Goal: Task Accomplishment & Management: Manage account settings

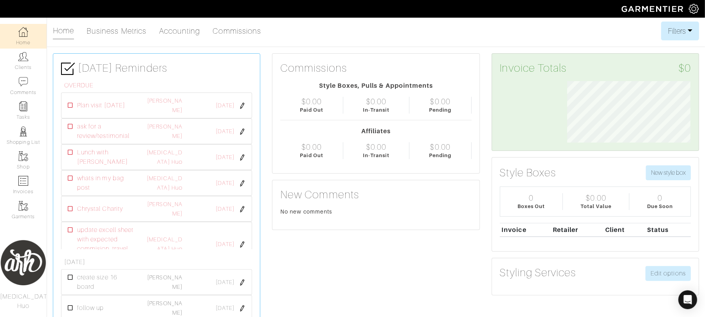
scroll to position [61, 135]
click at [24, 110] on img at bounding box center [23, 106] width 10 height 10
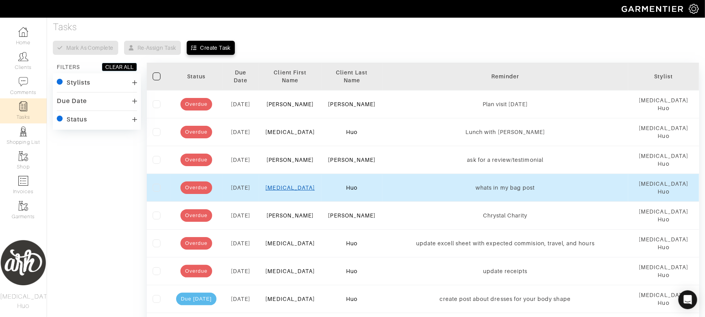
click at [294, 190] on link "Alli" at bounding box center [290, 187] width 49 height 6
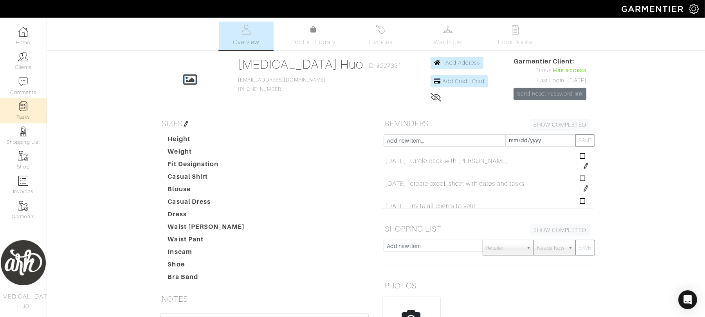
click at [28, 107] on link "Tasks" at bounding box center [23, 110] width 47 height 25
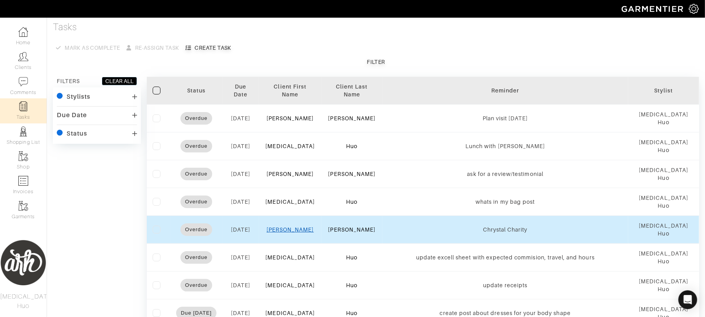
click at [291, 231] on link "Rachel" at bounding box center [290, 229] width 47 height 6
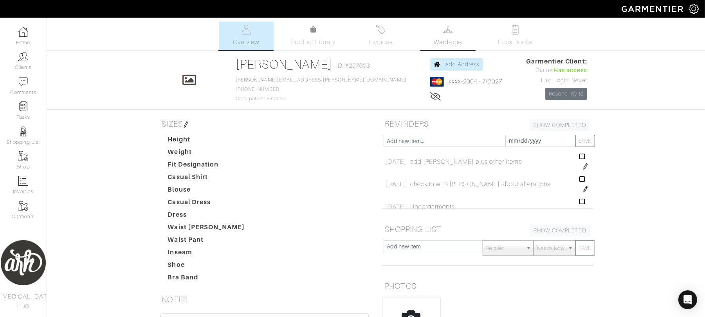
click at [450, 37] on link "Wardrobe" at bounding box center [448, 36] width 55 height 29
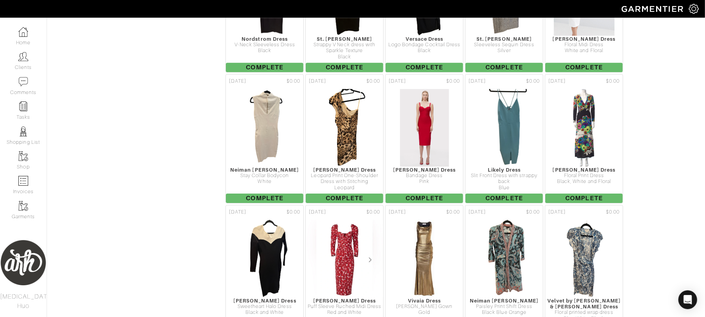
scroll to position [3815, 0]
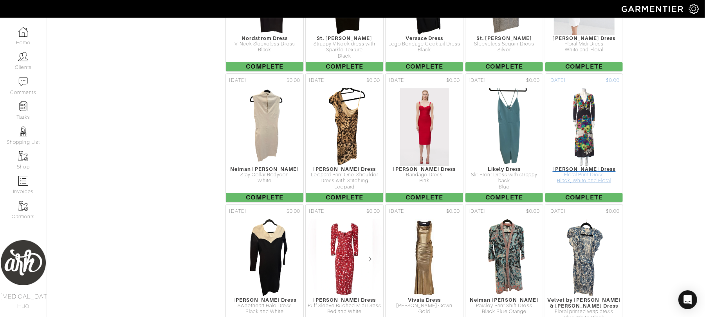
click at [574, 153] on img at bounding box center [584, 127] width 60 height 78
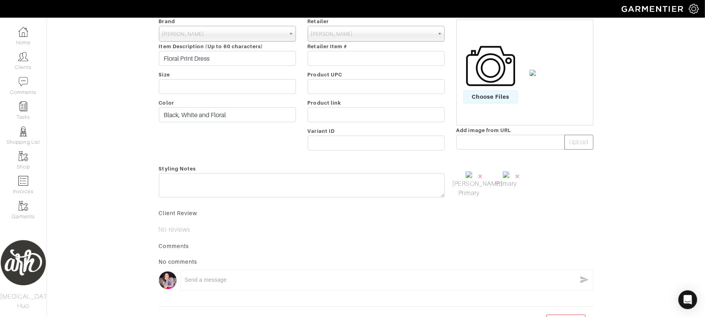
scroll to position [174, 0]
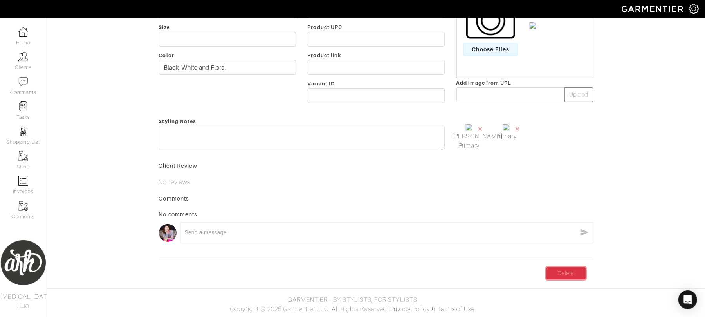
click at [577, 274] on link "Delete" at bounding box center [566, 273] width 39 height 12
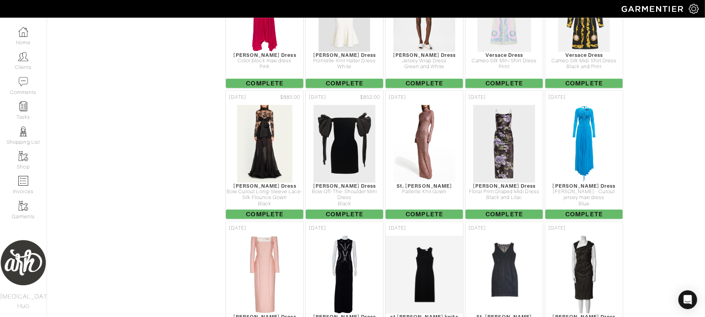
scroll to position [4458, 0]
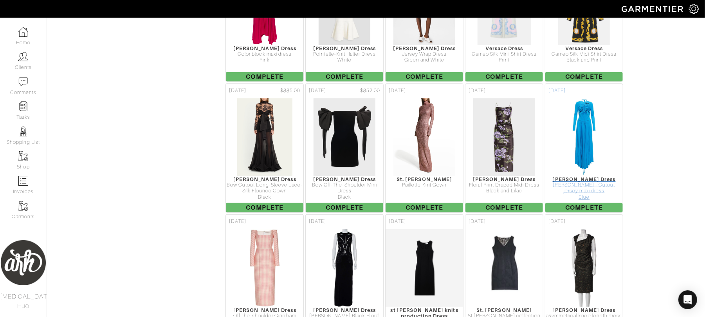
click at [585, 185] on div "Proenza Schouler - Cutout jersey maxi dress" at bounding box center [584, 188] width 78 height 12
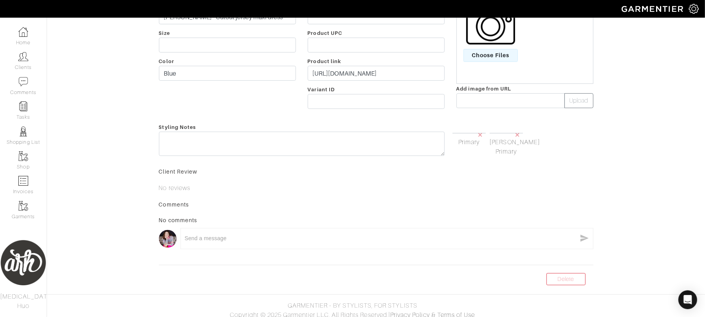
scroll to position [143, 0]
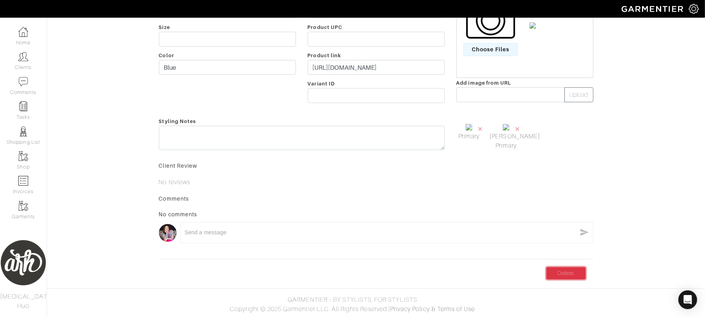
click at [559, 279] on link "Delete" at bounding box center [566, 273] width 39 height 12
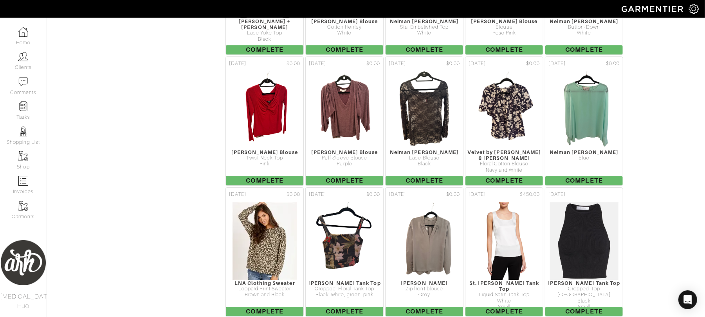
scroll to position [5876, 0]
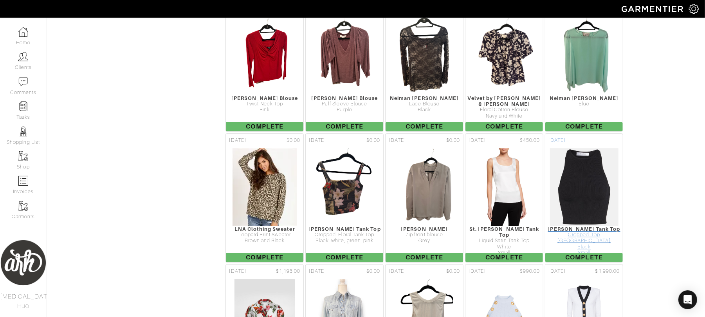
click at [589, 244] on div "Black" at bounding box center [584, 247] width 78 height 6
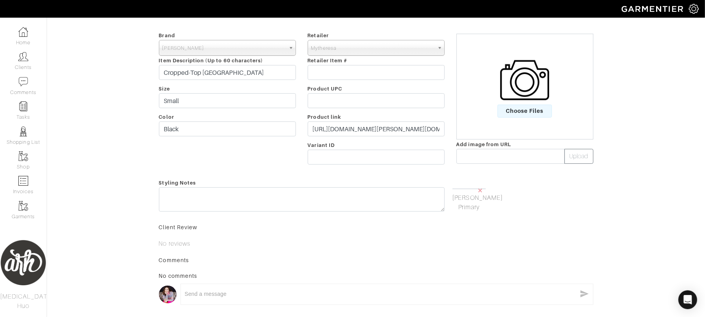
scroll to position [157, 0]
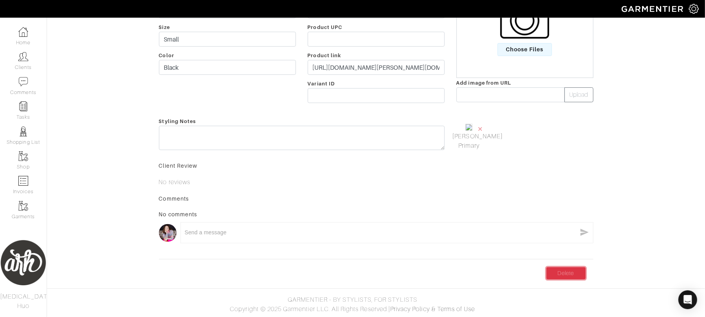
click at [562, 279] on link "Delete" at bounding box center [566, 273] width 39 height 12
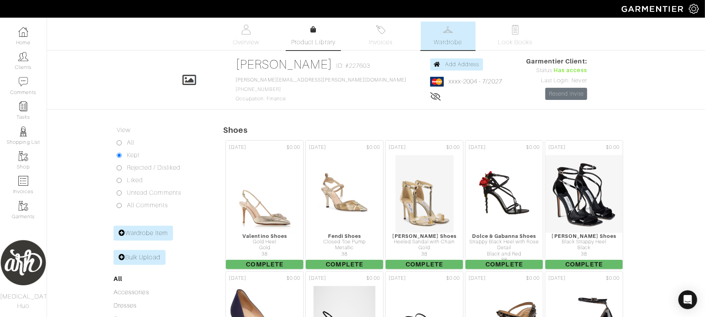
click at [304, 42] on span "Product Library" at bounding box center [313, 42] width 44 height 9
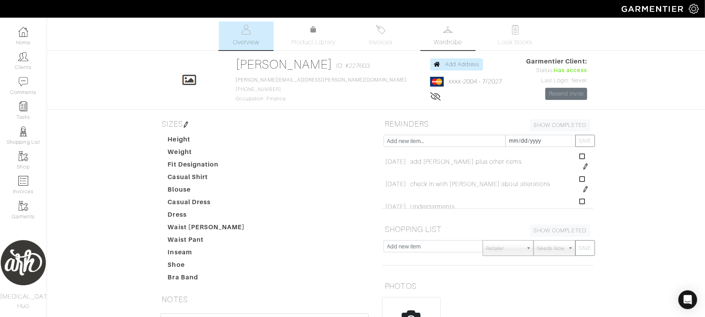
click at [451, 34] on link "Wardrobe" at bounding box center [448, 36] width 55 height 29
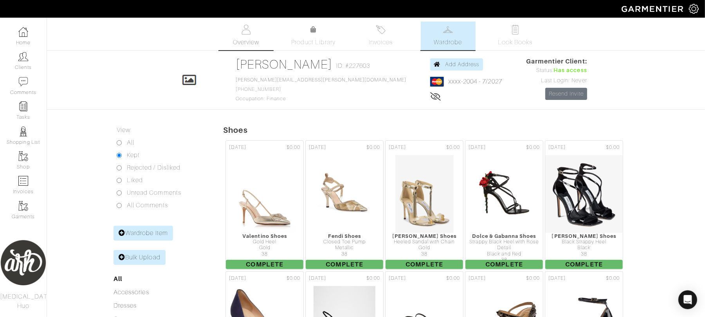
click at [242, 38] on span "Overview" at bounding box center [246, 42] width 26 height 9
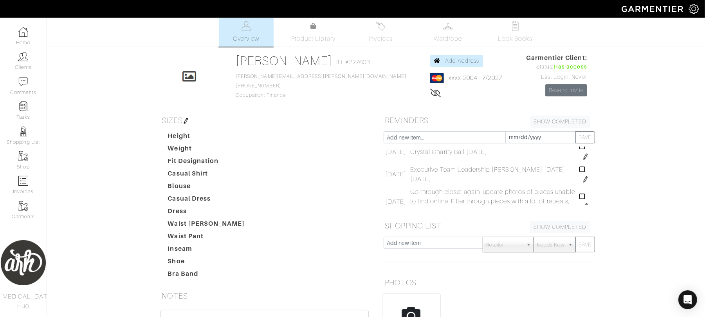
scroll to position [121, 0]
click at [451, 34] on span "Wardrobe" at bounding box center [448, 38] width 28 height 9
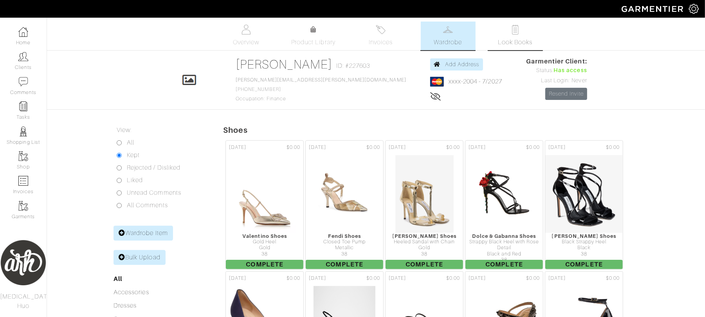
click at [518, 38] on span "Look Books" at bounding box center [515, 42] width 35 height 9
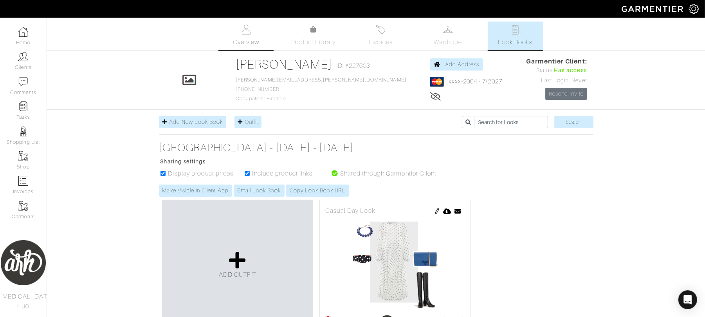
click at [245, 33] on img at bounding box center [246, 30] width 10 height 10
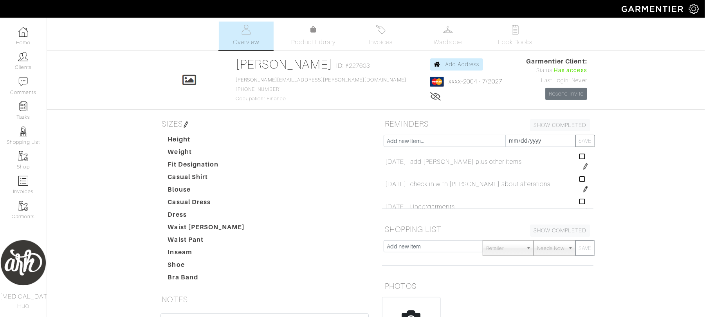
drag, startPoint x: 341, startPoint y: 154, endPoint x: 402, endPoint y: 164, distance: 61.0
click at [350, 155] on div "Height Weight Fit Designation Casual Shirt Blouse Casual Dress Dress Waist Jean…" at bounding box center [269, 210] width 214 height 150
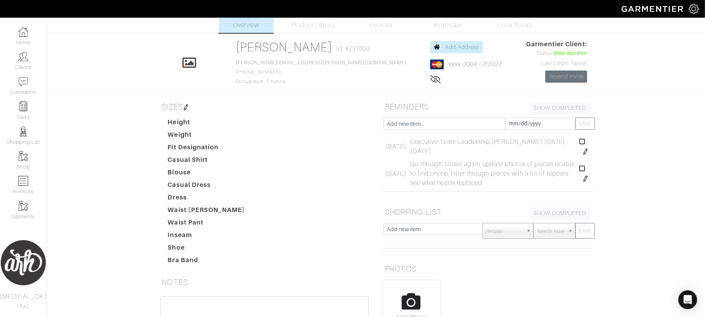
scroll to position [135, 0]
click at [507, 22] on span "Look Books" at bounding box center [515, 24] width 35 height 9
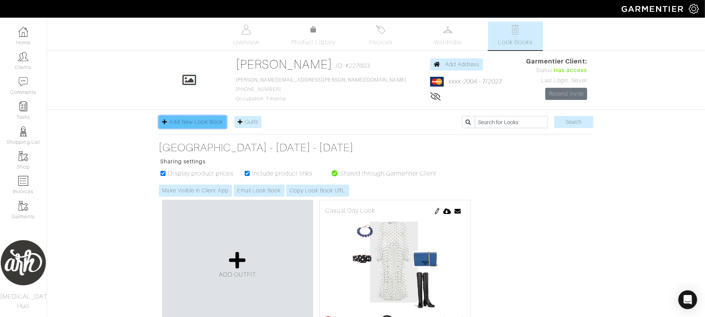
click at [198, 125] on link "Add New Look Book" at bounding box center [193, 122] width 68 height 12
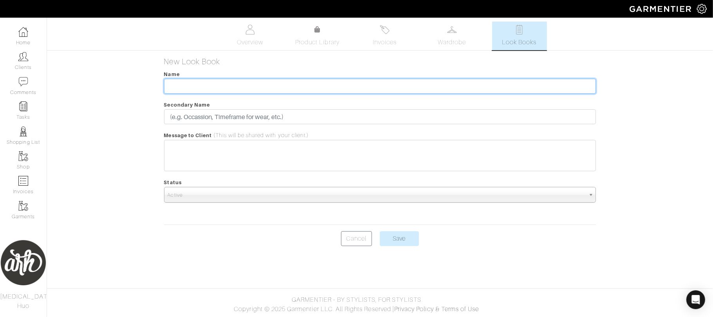
click at [213, 89] on input "text" at bounding box center [380, 86] width 432 height 15
type input "Executive Meeting"
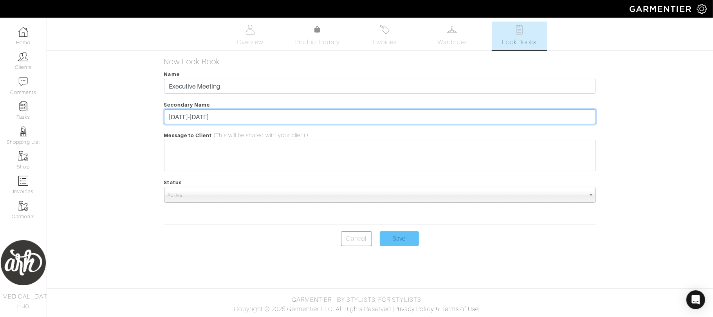
type input "September 8-11"
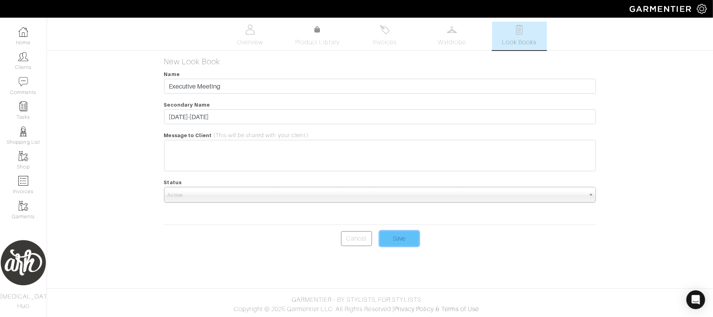
click at [406, 237] on input "Save" at bounding box center [399, 238] width 39 height 15
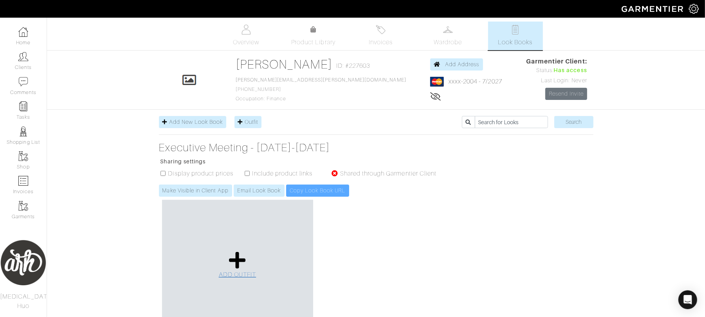
click at [235, 258] on icon at bounding box center [237, 260] width 17 height 19
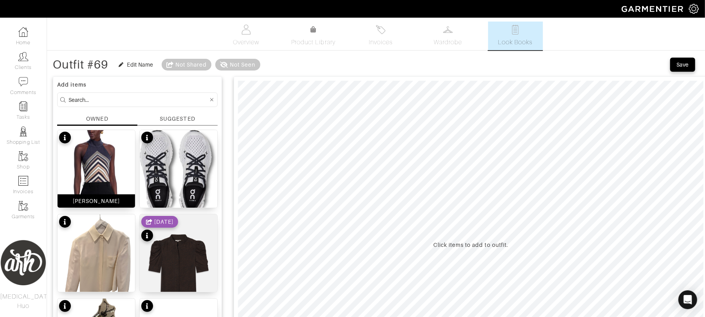
click at [108, 177] on img at bounding box center [97, 178] width 78 height 97
click at [150, 104] on input at bounding box center [139, 100] width 140 height 10
type input "blazer"
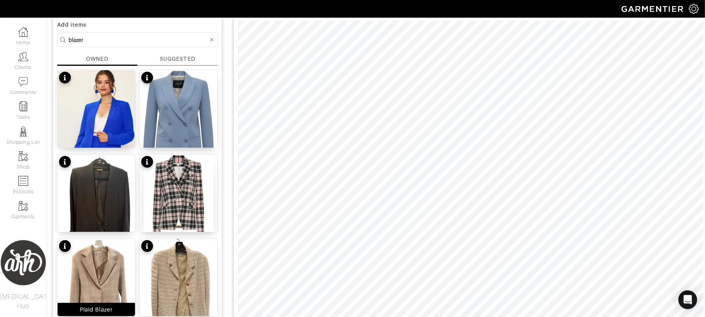
scroll to position [17, 0]
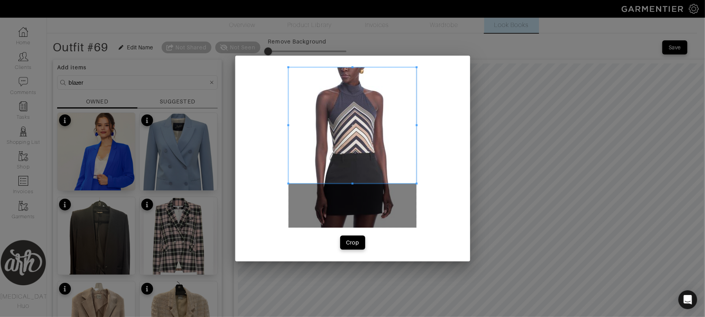
click at [349, 59] on div "Crop" at bounding box center [352, 159] width 235 height 206
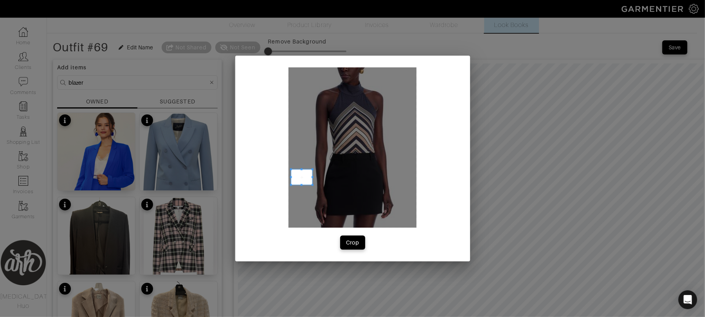
click at [309, 173] on div at bounding box center [353, 147] width 128 height 160
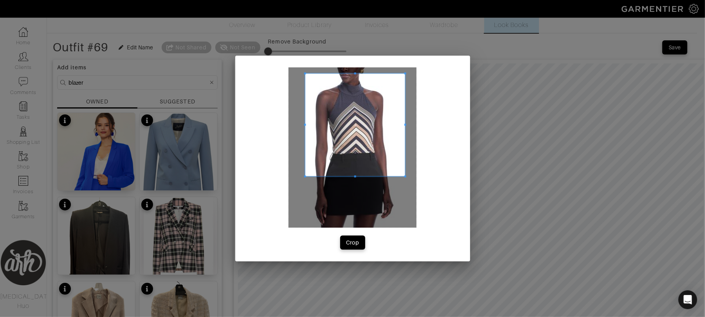
click at [402, 173] on div at bounding box center [353, 147] width 128 height 160
click at [351, 55] on div "Crop" at bounding box center [352, 158] width 705 height 317
click at [360, 244] on span "Crop" at bounding box center [353, 242] width 16 height 8
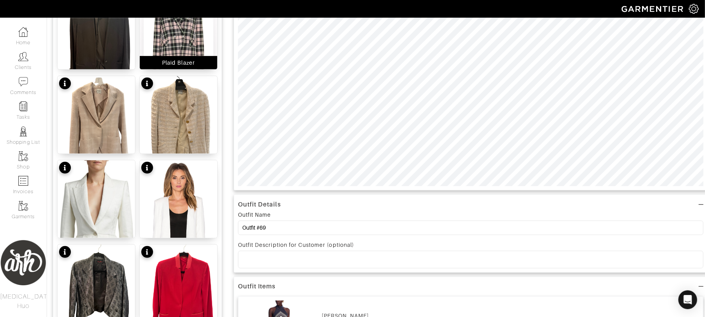
scroll to position [237, 0]
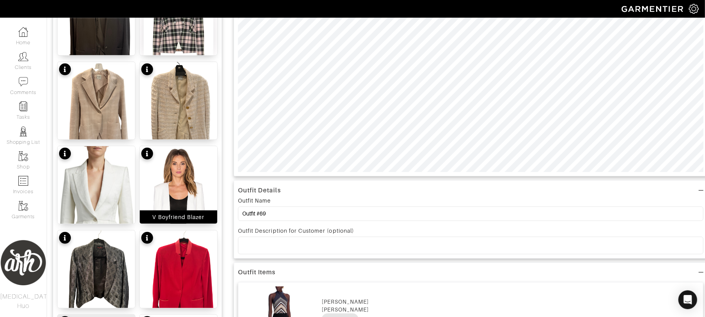
click at [186, 190] on img at bounding box center [179, 212] width 78 height 133
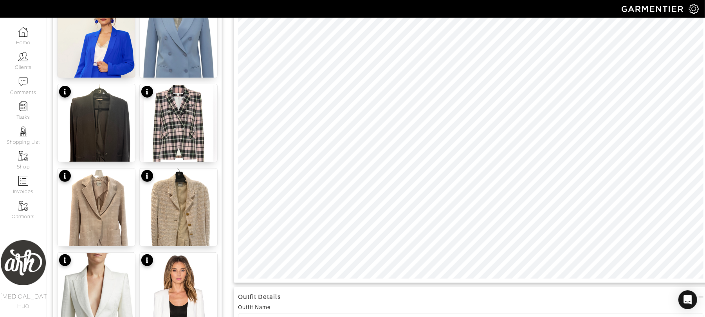
scroll to position [0, 0]
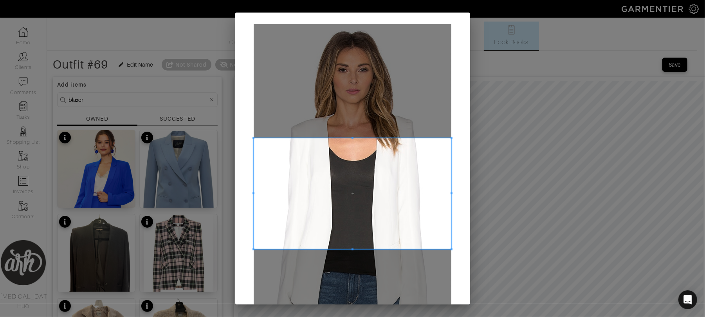
click at [253, 139] on span at bounding box center [254, 193] width 2 height 111
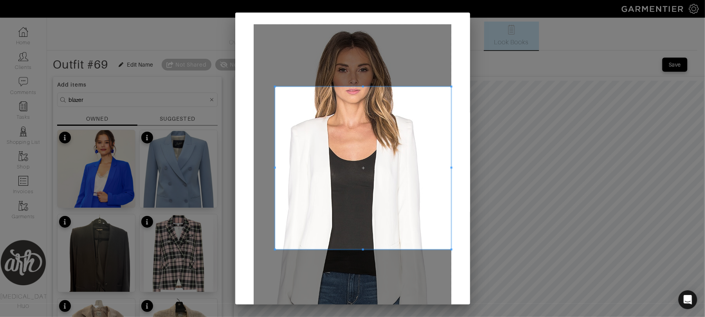
click at [274, 85] on span at bounding box center [275, 86] width 2 height 2
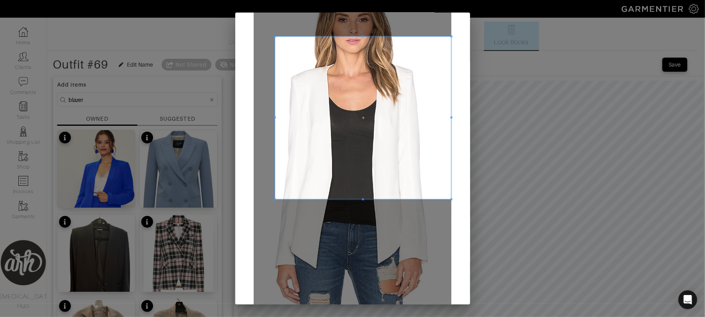
scroll to position [73, 0]
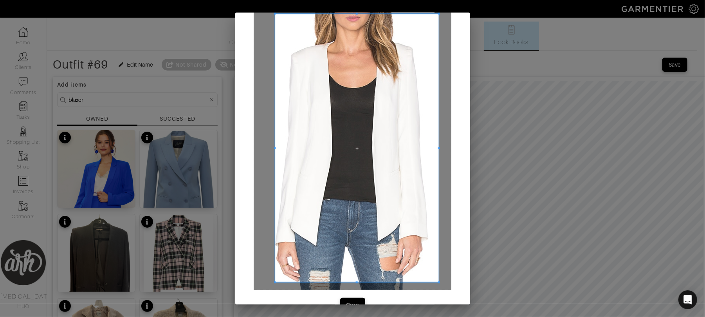
click at [442, 282] on div at bounding box center [353, 120] width 198 height 338
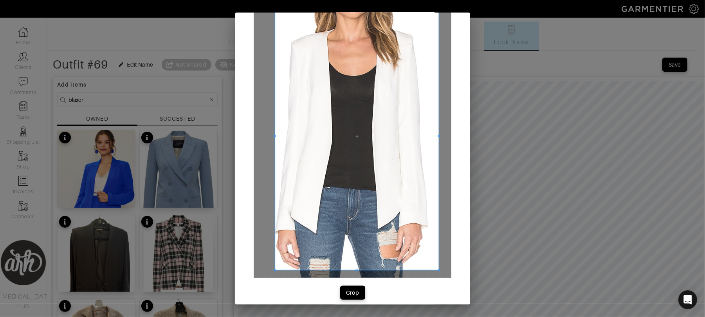
scroll to position [92, 0]
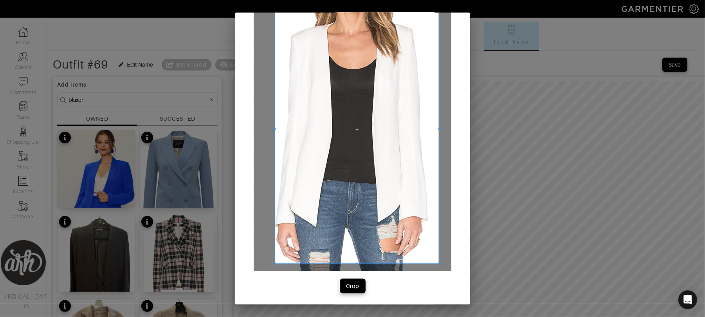
click at [353, 284] on div "Crop" at bounding box center [352, 286] width 13 height 8
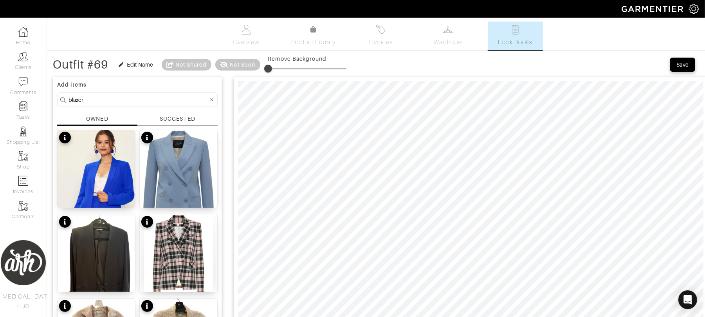
type input "7"
drag, startPoint x: 271, startPoint y: 68, endPoint x: 275, endPoint y: 68, distance: 3.9
click at [275, 68] on span at bounding box center [274, 69] width 8 height 8
click at [85, 99] on input "blazer" at bounding box center [139, 100] width 140 height 10
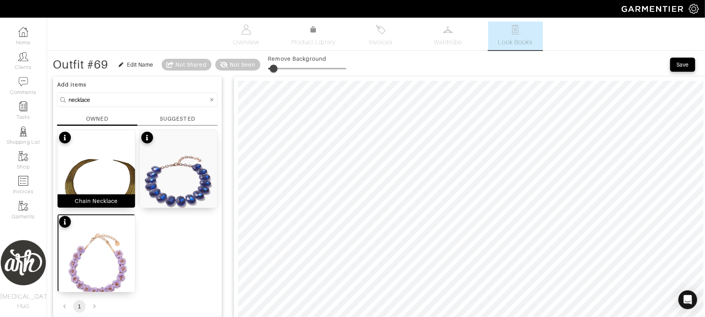
click at [104, 168] on img at bounding box center [97, 181] width 78 height 103
click at [141, 99] on input "necklace" at bounding box center [139, 100] width 140 height 10
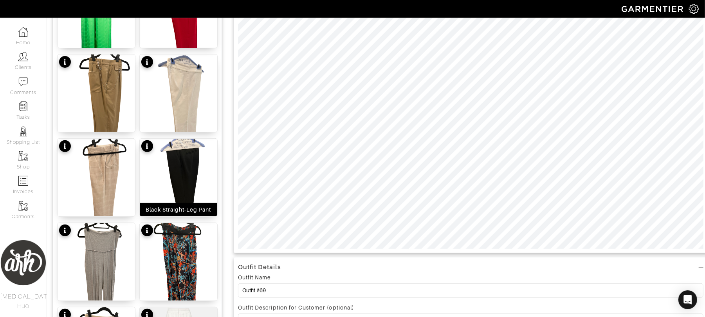
scroll to position [167, 0]
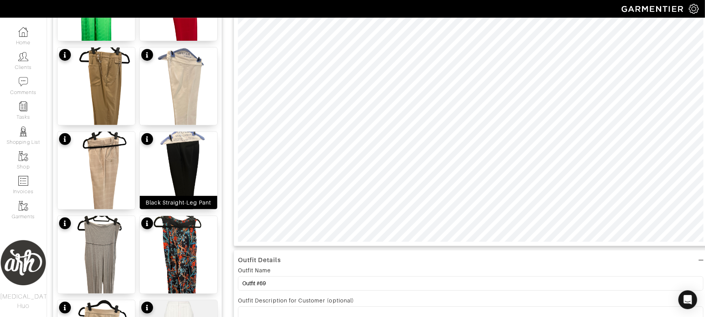
click at [182, 162] on img at bounding box center [179, 183] width 78 height 103
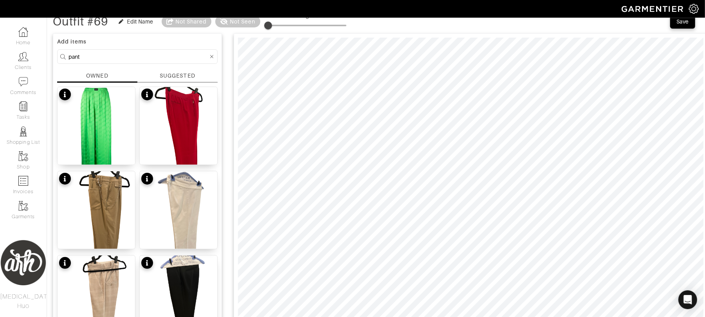
scroll to position [42, 0]
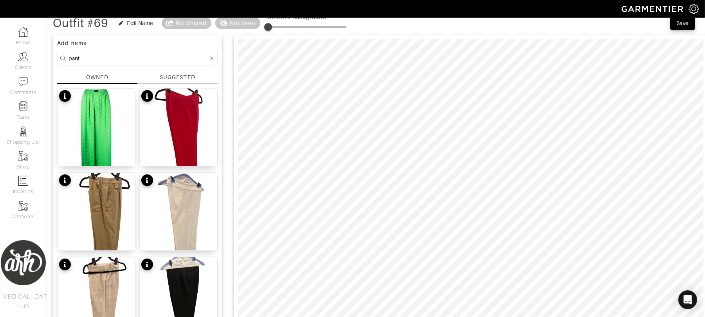
click at [88, 62] on input "pant" at bounding box center [139, 58] width 140 height 10
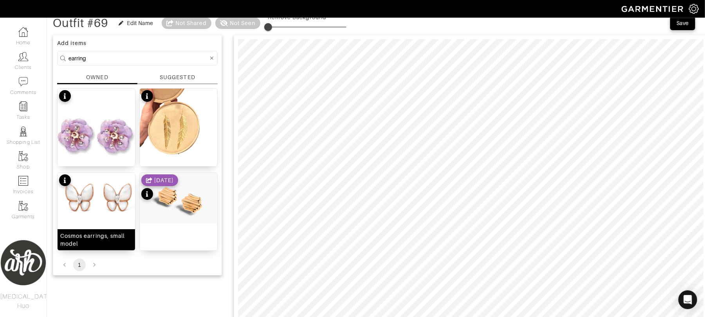
click at [119, 205] on img at bounding box center [97, 197] width 78 height 48
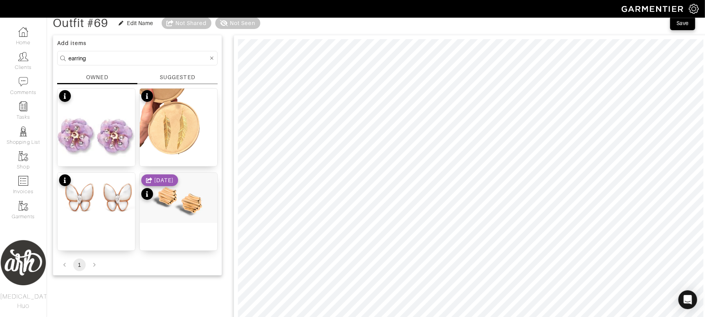
click at [137, 58] on input "earring" at bounding box center [139, 58] width 140 height 10
type input "s"
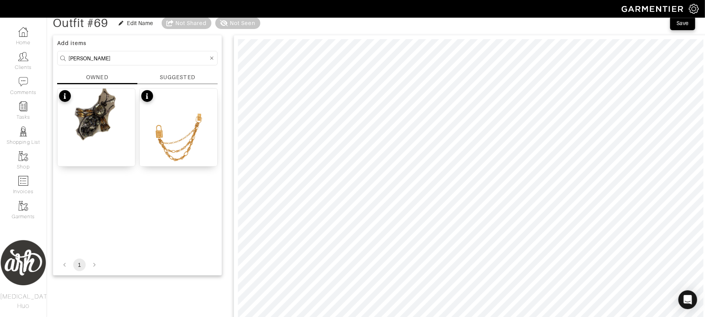
click at [137, 58] on input "broach" at bounding box center [139, 58] width 140 height 10
click at [110, 118] on img at bounding box center [97, 118] width 78 height 61
click at [144, 61] on input "broach" at bounding box center [139, 58] width 140 height 10
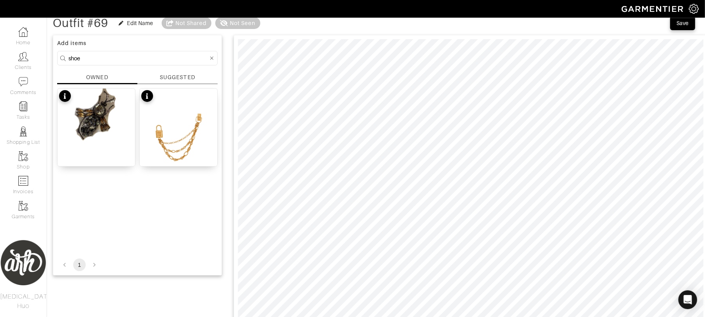
type input "shoe"
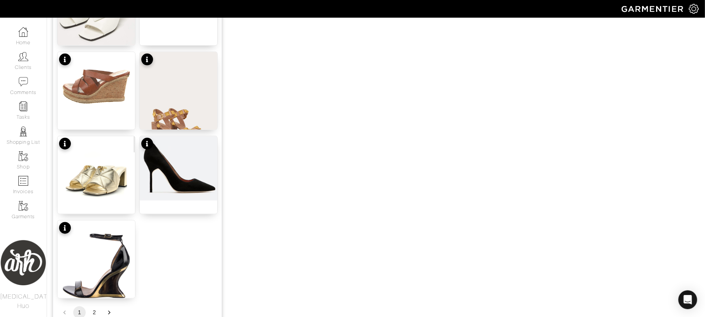
scroll to position [929, 0]
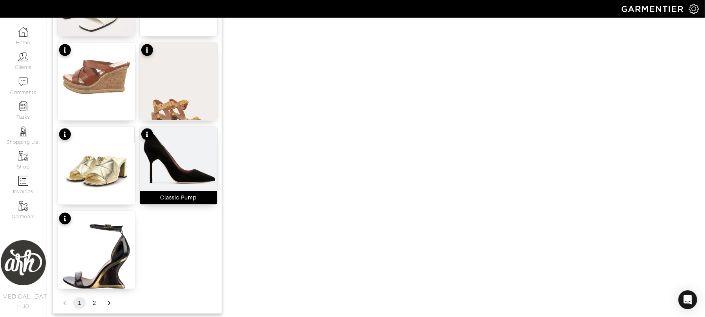
click at [187, 177] on img at bounding box center [179, 159] width 78 height 64
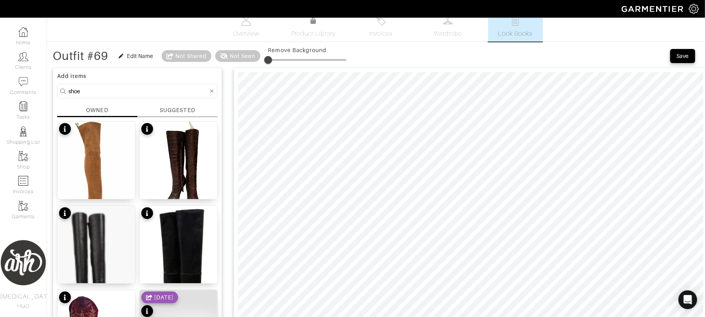
scroll to position [0, 0]
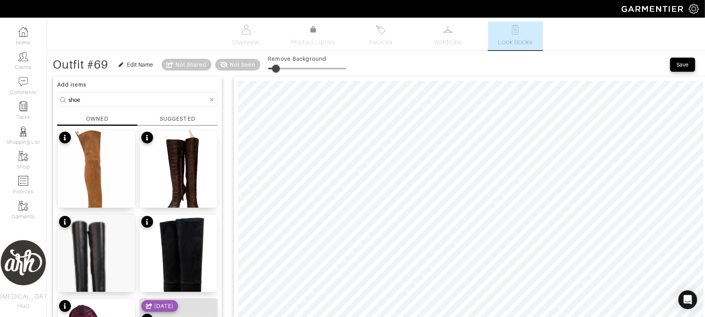
drag, startPoint x: 270, startPoint y: 71, endPoint x: 277, endPoint y: 71, distance: 7.4
click at [277, 71] on span at bounding box center [276, 69] width 8 height 8
type input "36"
drag, startPoint x: 276, startPoint y: 68, endPoint x: 298, endPoint y: 74, distance: 23.1
click at [298, 72] on span at bounding box center [297, 69] width 8 height 8
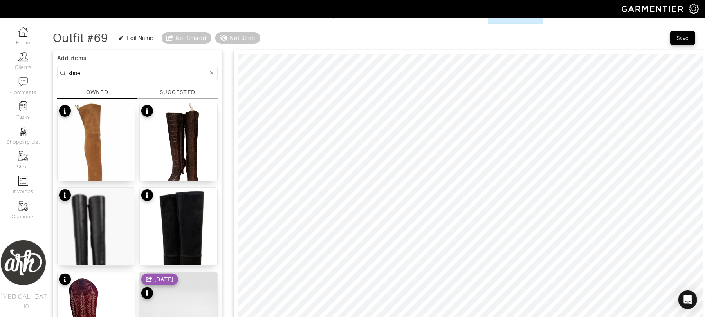
scroll to position [24, 0]
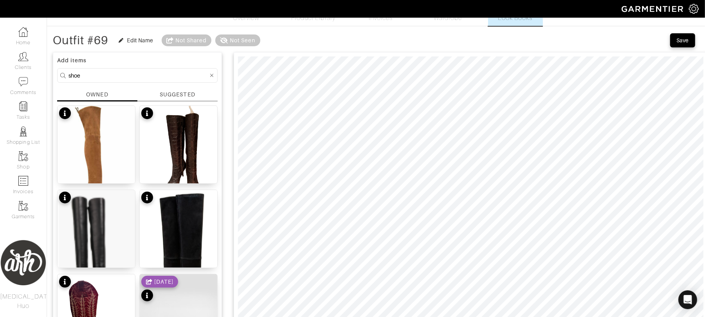
click at [123, 75] on input "shoe" at bounding box center [139, 75] width 140 height 10
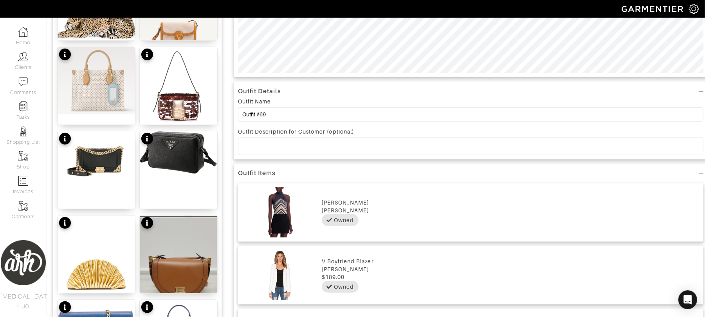
scroll to position [0, 0]
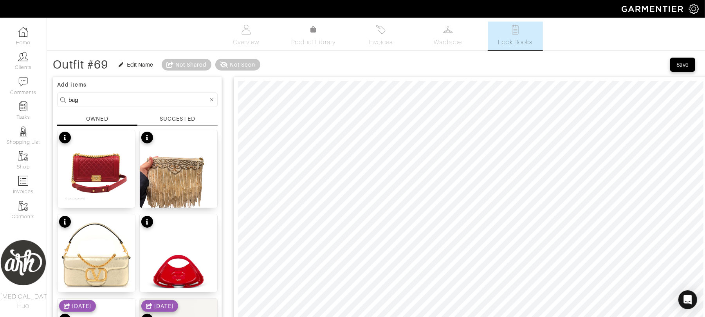
click at [142, 99] on input "bag" at bounding box center [139, 100] width 140 height 10
type input "burberry"
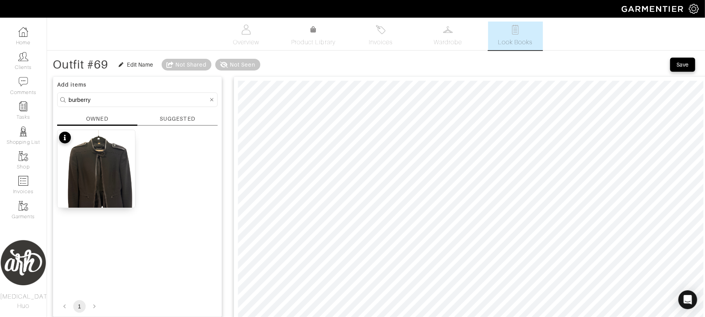
click at [196, 100] on input "burberry" at bounding box center [139, 100] width 140 height 10
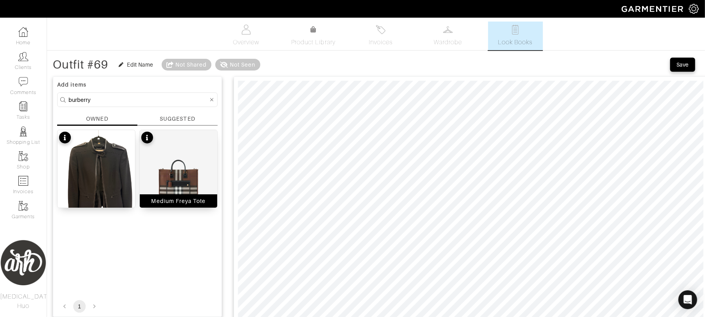
click at [187, 186] on div "Medium Freya Tote" at bounding box center [178, 169] width 78 height 78
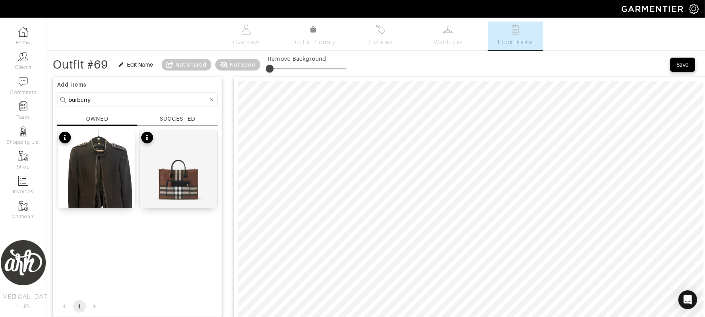
type input "5"
click at [273, 70] on span at bounding box center [272, 69] width 8 height 8
click at [138, 65] on div "Edit Name" at bounding box center [140, 65] width 26 height 8
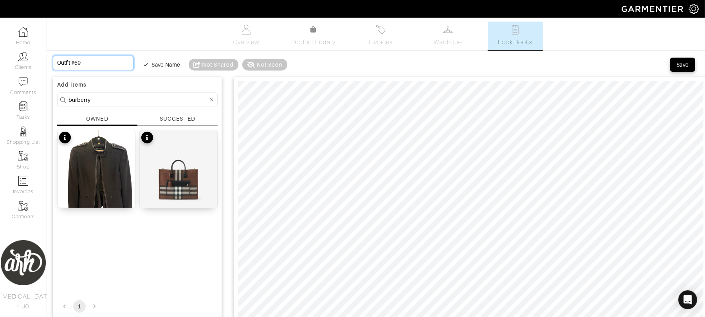
click at [107, 63] on input "Outfit #69" at bounding box center [93, 63] width 81 height 14
type input "S"
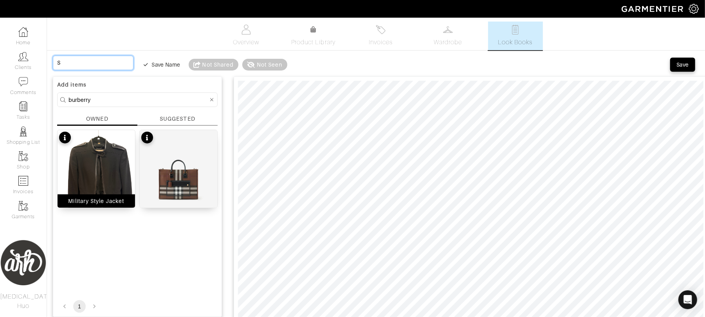
type input "Si"
type input "Sim"
type input "Simp"
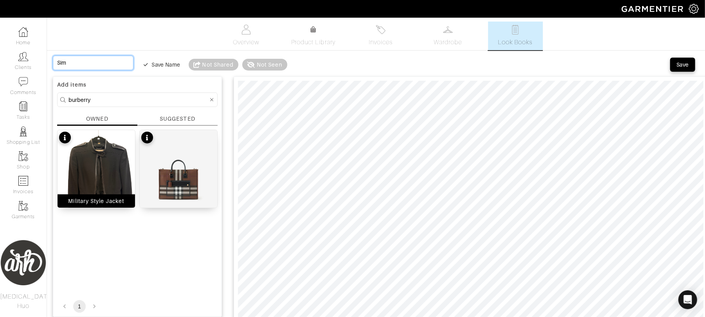
type input "Simp"
type input "Simpl"
type input "Simple"
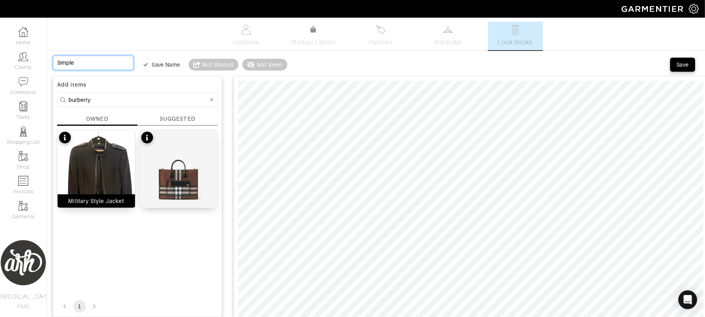
type input "Simple,"
type input "Simple, E"
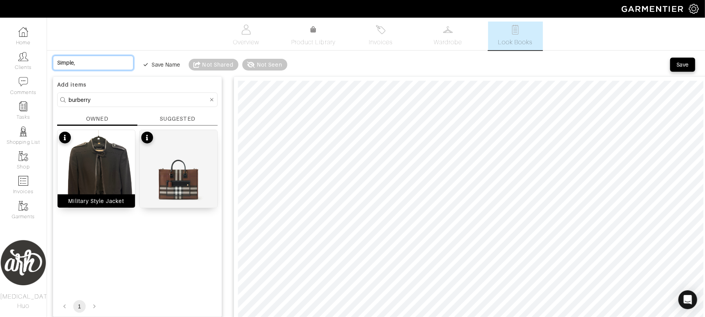
type input "Simple, E"
type input "Simple, El"
type input "Simple, Ele"
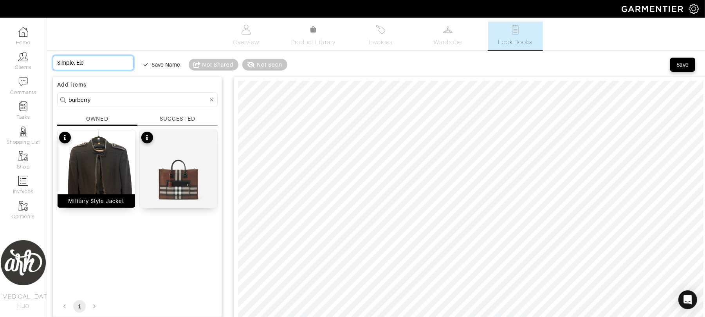
type input "Simple, Eleg"
type input "Simple, Elega"
type input "Simple, Elegan"
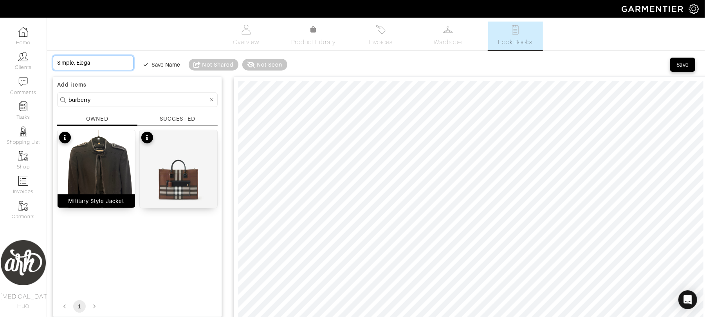
type input "Simple, Elegan"
type input "Simple, Elegand"
type input "Simple, Elegan"
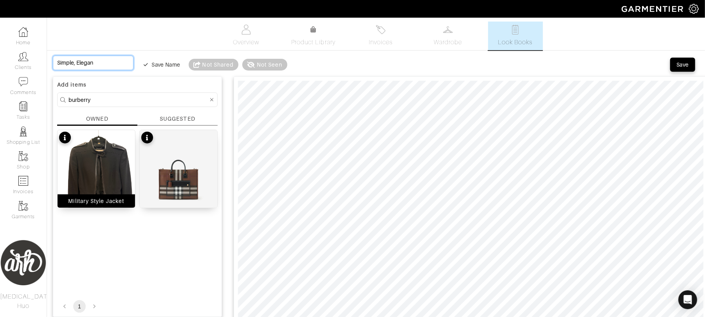
type input "Simple, Elegant"
type input "Simple, Elegant,"
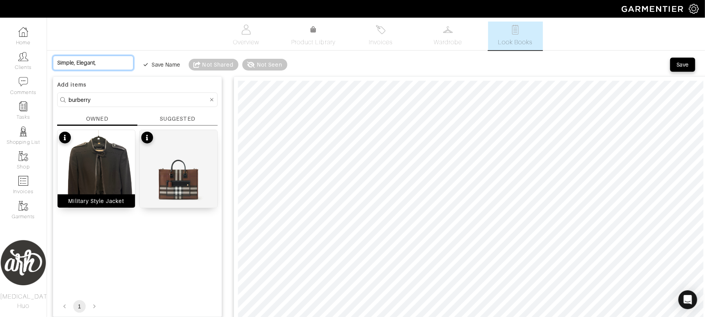
type input "Simple, Elegant,"
type input "Simple, Elegant, A"
type input "Simple, Elegant, Ap"
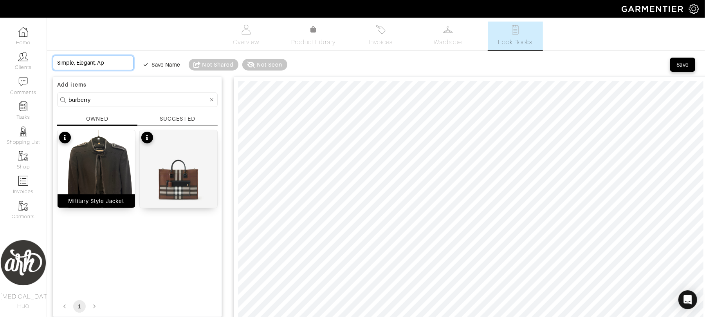
type input "Simple, Elegant, App"
type input "Simple, Elegant, Appr"
type input "Simple, Elegant, Appro"
type input "Simple, Elegant, Approp"
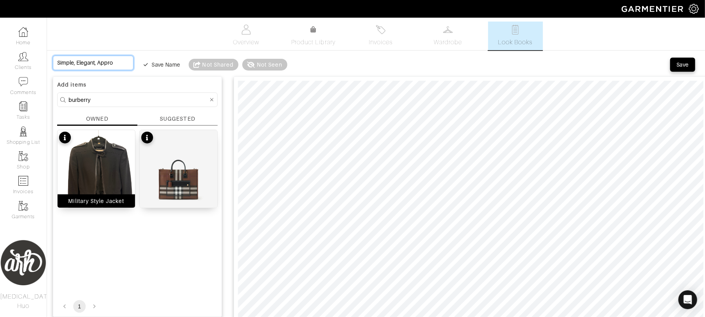
type input "Simple, Elegant, Approp"
type input "Simple, Elegant, Appro"
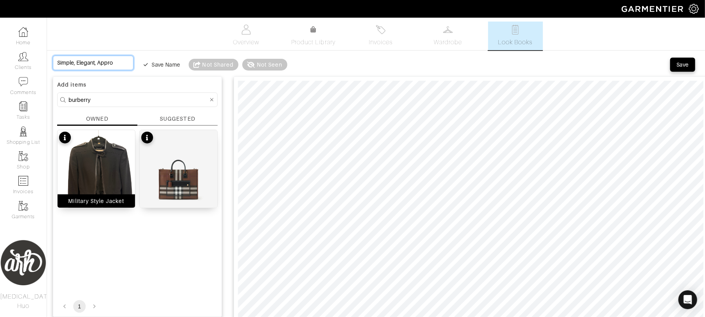
type input "Simple, Elegant, Appr"
type input "Simple, Elegant, App"
type input "Simple, Elegant, Ap"
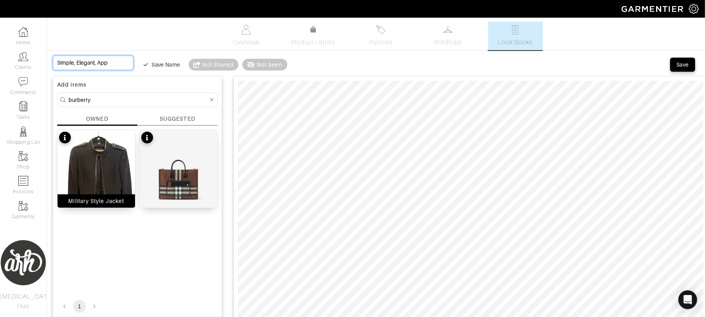
type input "Simple, Elegant, Ap"
type input "Simple, Elegant, A"
type input "Simple, Elegant,"
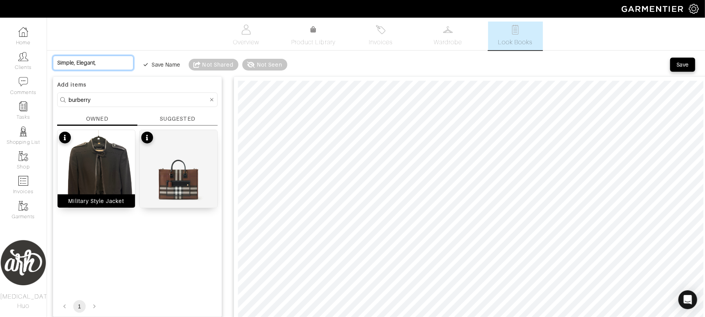
type input "Simple, Elegant,"
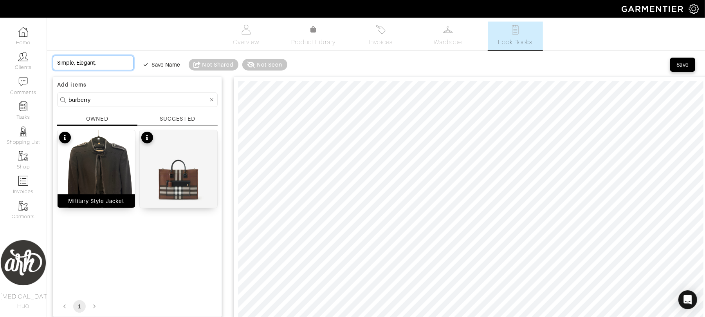
type input "Simple, Elegant,"
type input "Simple, Elegant"
type input "Simple, Elegan"
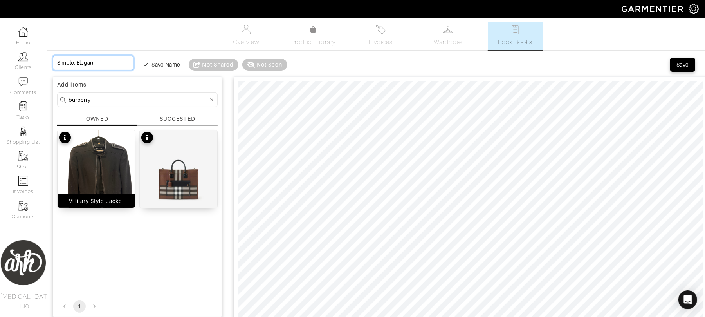
type input "Simple, Elega"
type input "Simple, Eleg"
type input "Simple, Ele"
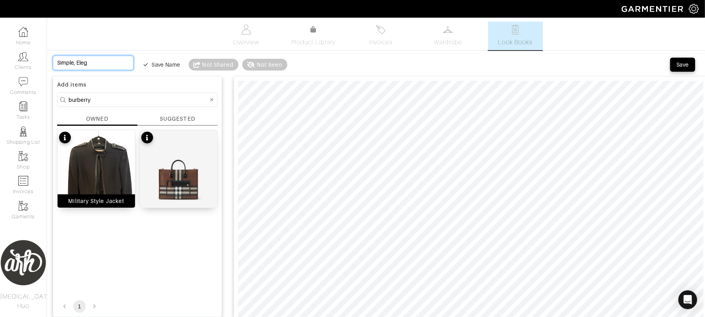
type input "Simple, Ele"
type input "Simple, El"
type input "Simple, E"
type input "Simple,"
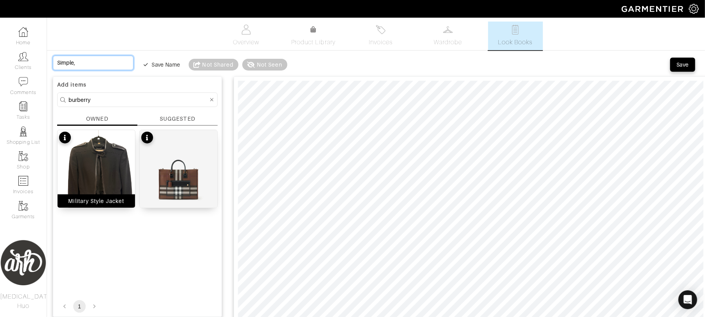
type input "Simple,"
type input "Simple"
type input "Simpl"
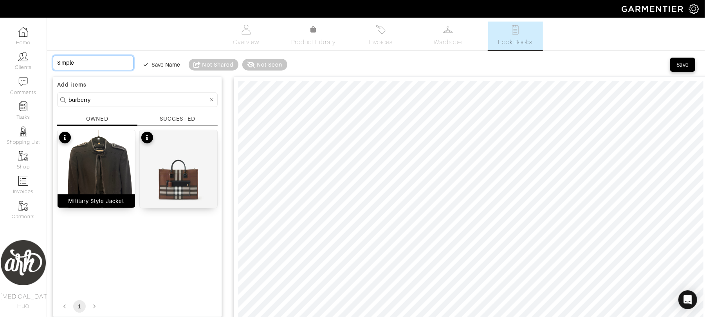
type input "Simpl"
type input "Simp"
type input "Sim"
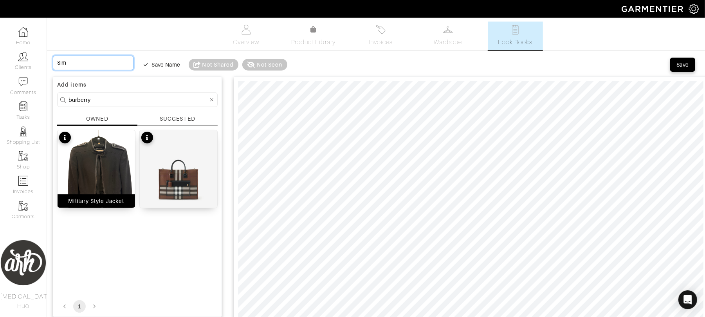
type input "Si"
type input "S"
type input "A"
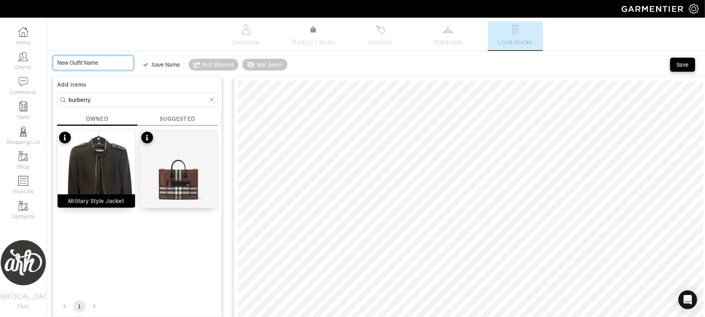
type input "A"
type input "Ap"
type input "App"
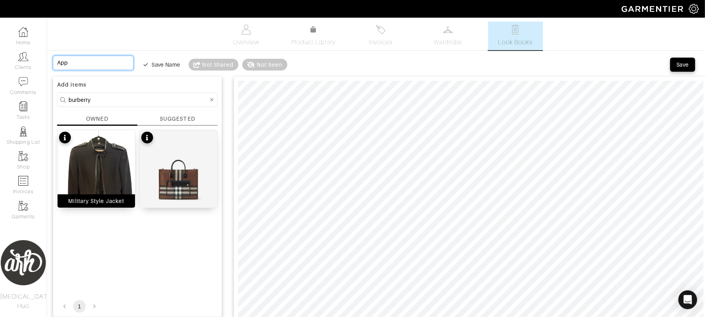
type input "Appr"
type input "Appro"
type input "Approp"
type input "Appropr"
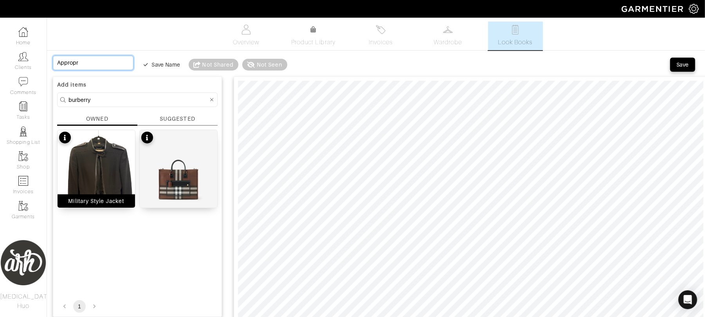
type input "Appropri"
type input "Approprio"
type input "Appropri"
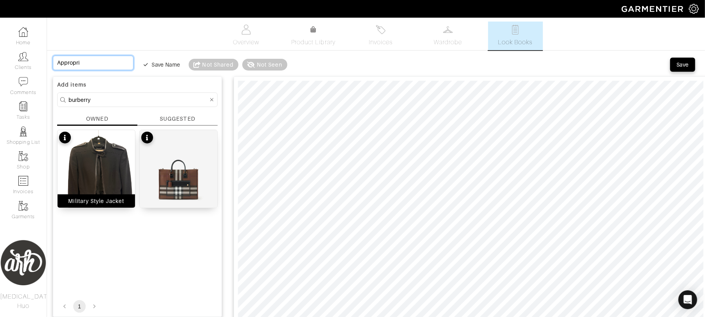
type input "Appropria"
type input "Appropriat"
type input "Appropriate"
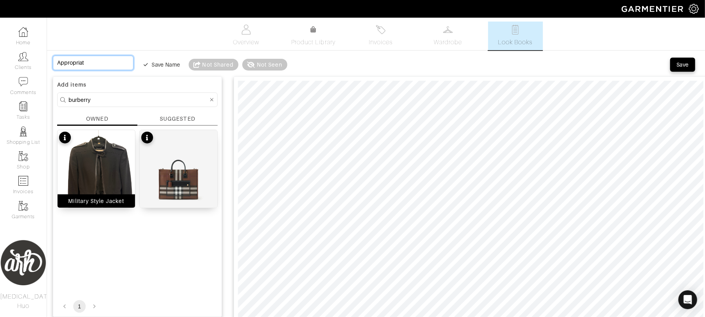
type input "Appropriate"
type input "Appropriate f"
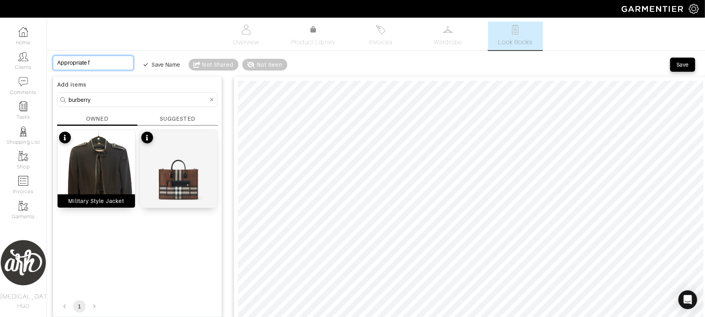
type input "Appropriate fo"
type input "Appropriate for"
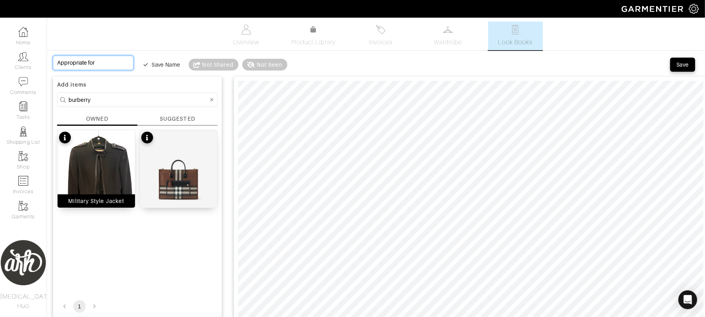
type input "Appropriate for"
type input "Appropriate for w"
type input "Appropriate for wo"
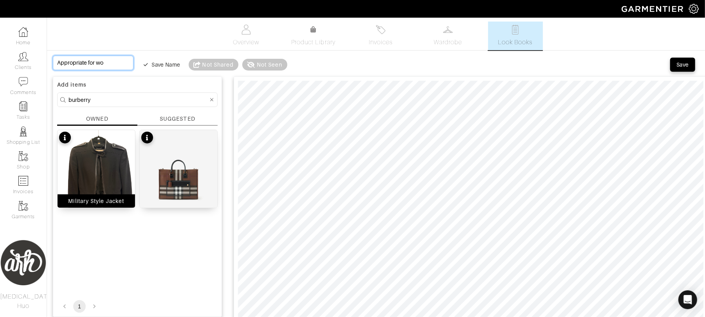
type input "Appropriate for wor"
type input "Appropriate for work"
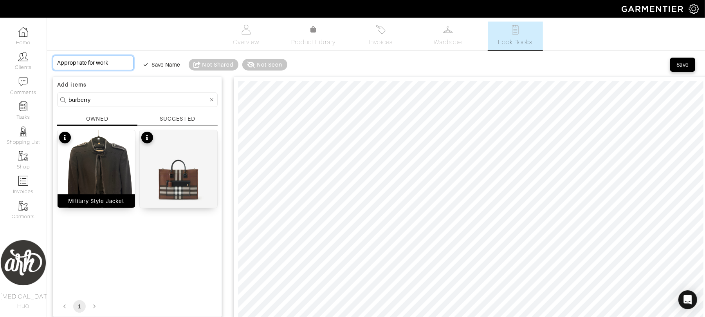
type input "Appropriate for work"
type input "Appropriate for work y"
type input "Appropriate for work ye"
type input "Appropriate for work yet"
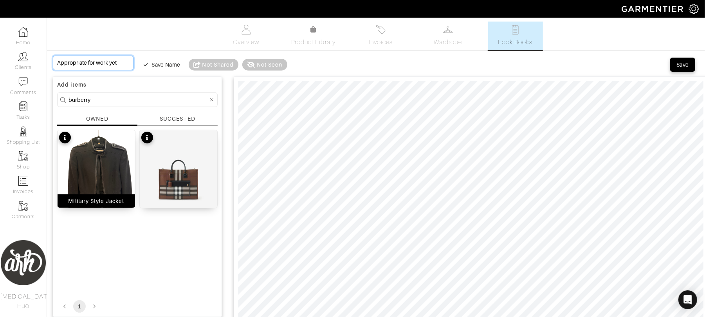
scroll to position [0, 2]
type input "Appropriate for work ye"
type input "Appropriate for work y"
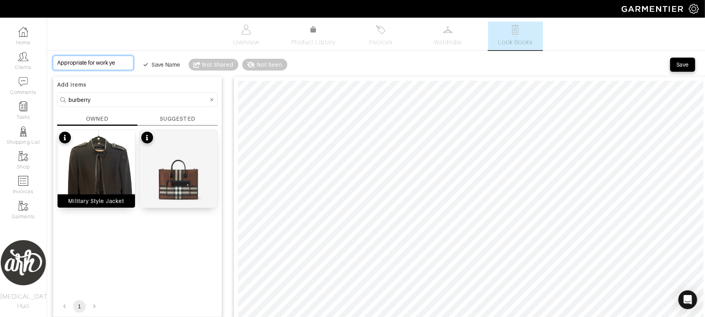
type input "Appropriate for work y"
type input "Appropriate for work"
type input "Appropriate for work w"
type input "Appropriate for work wi"
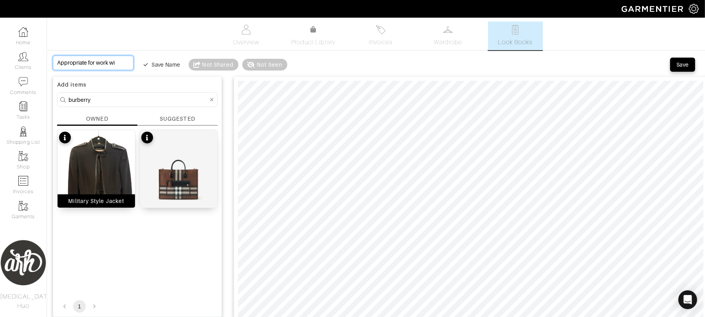
type input "Appropriate for work wit"
type input "Appropriate for work with"
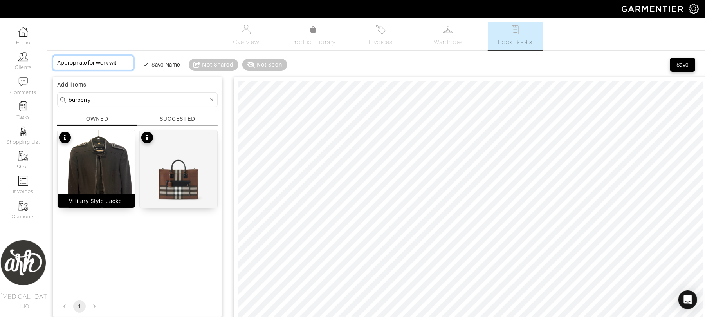
type input "Appropriate for work with"
type input "Appropriate for work wit"
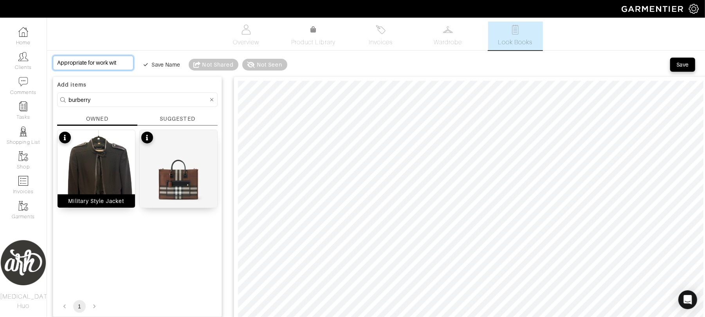
type input "Appropriate for work wi"
type input "Appropriate for work w"
type input "Appropriate for work"
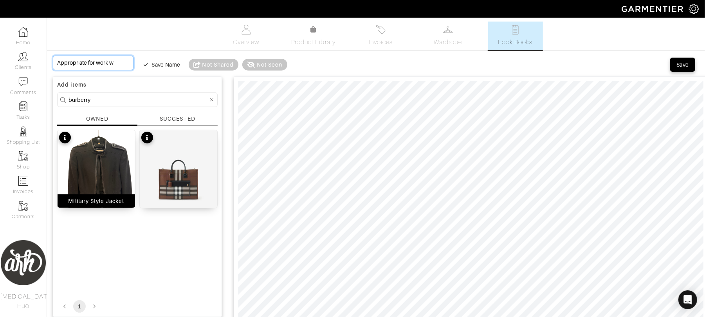
type input "Appropriate for work"
type input "Appropriate for wor"
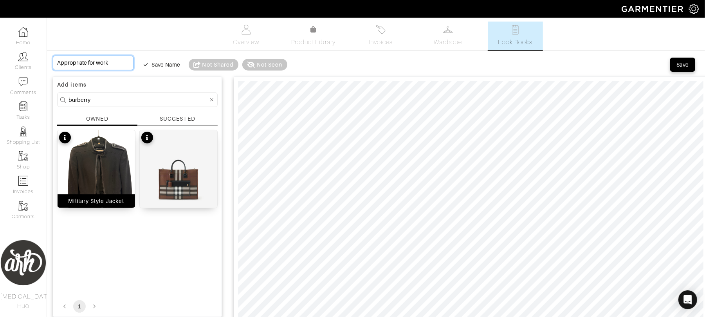
type input "Appropriate for wor"
type input "Appropriate for wo"
type input "Appropriate for w"
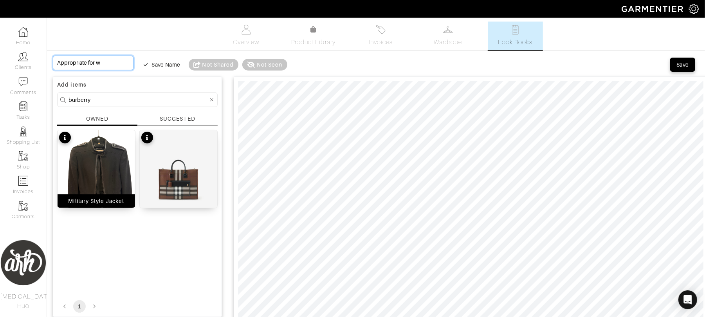
type input "Appropriate for"
type input "Appropriate fo"
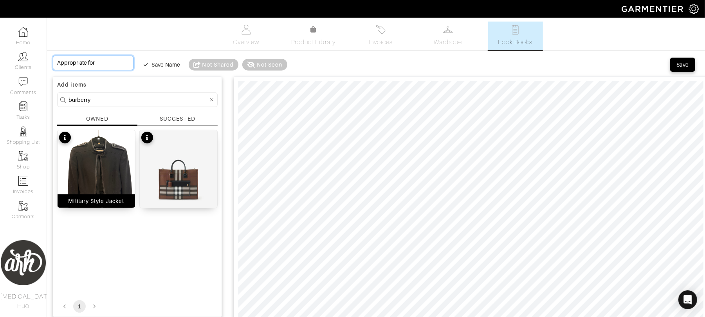
type input "Appropriate fo"
type input "Appropriate f"
type input "Appropriate"
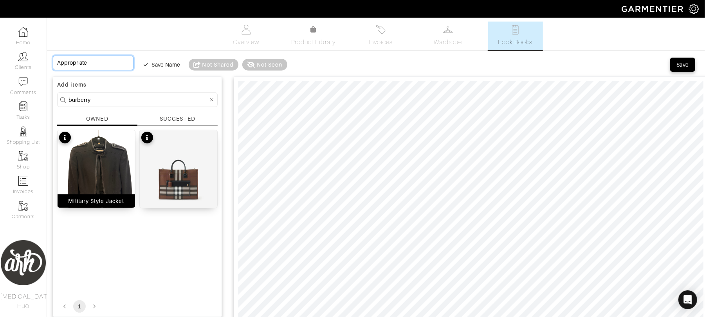
type input "Appropriate"
type input "Appropriat"
type input "Appropria"
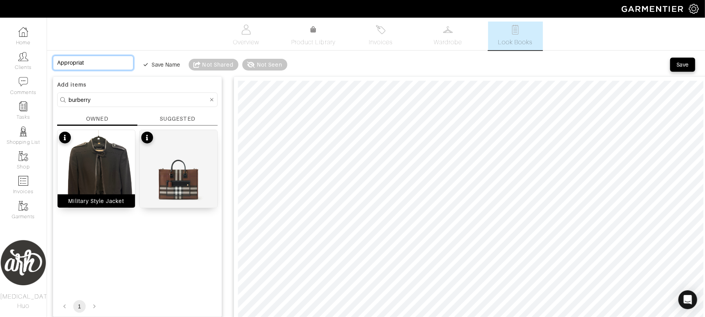
type input "Appropria"
type input "Appropri"
type input "Appropr"
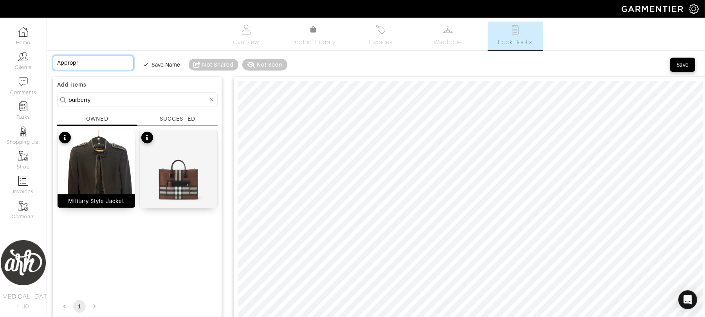
type input "Approp"
click at [66, 60] on input "A refined and elevetad work appropriate look" at bounding box center [93, 63] width 81 height 14
click at [60, 61] on input "A refined and elevetad work appropriate look" at bounding box center [93, 63] width 81 height 14
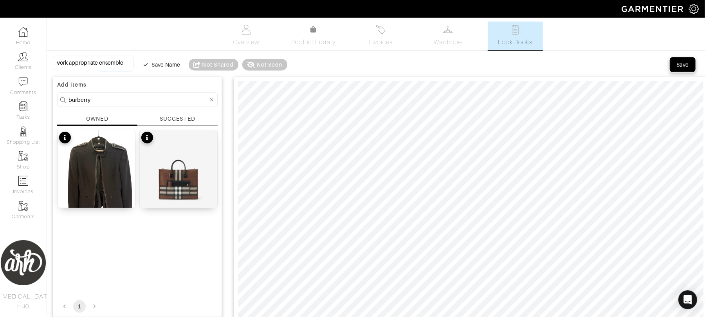
scroll to position [0, 0]
click at [681, 63] on div "Save" at bounding box center [683, 65] width 13 height 8
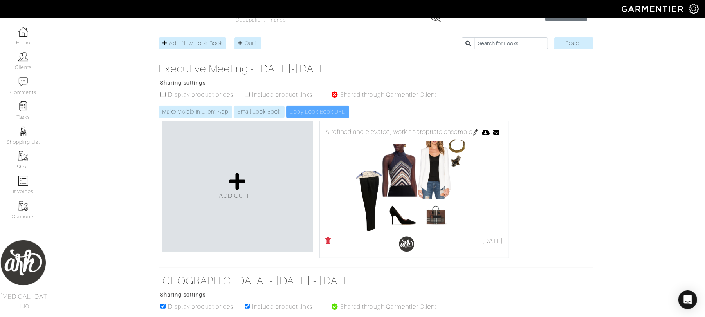
scroll to position [56, 0]
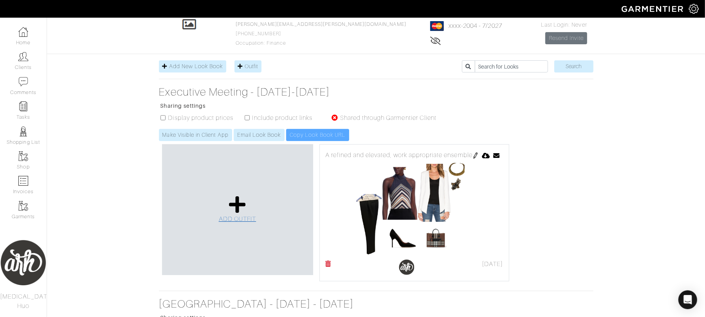
click at [242, 220] on span "ADD OUTFIT" at bounding box center [238, 218] width 38 height 7
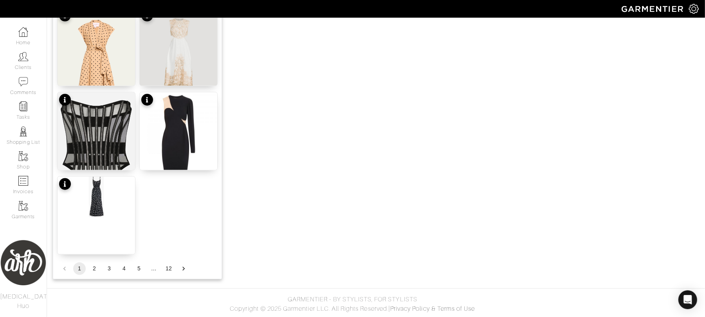
scroll to position [964, 0]
click at [94, 268] on button "2" at bounding box center [94, 268] width 13 height 13
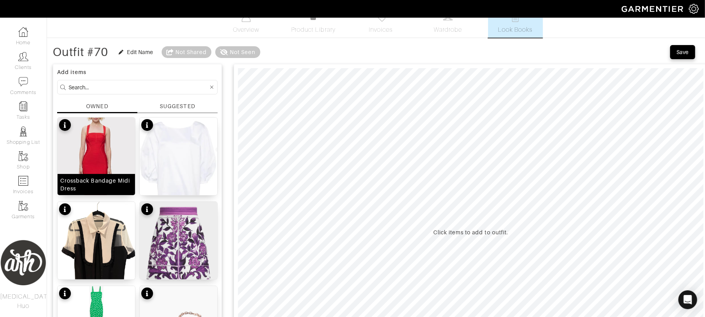
scroll to position [0, 0]
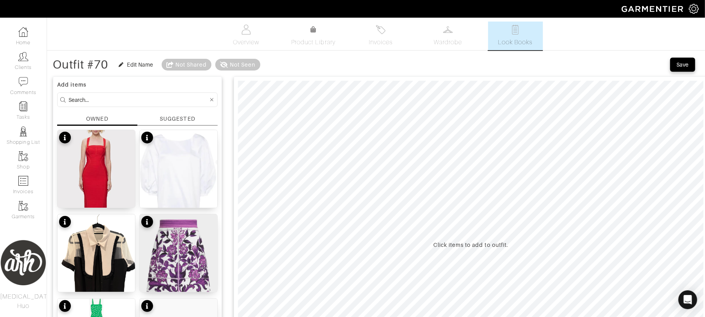
click at [128, 98] on input at bounding box center [139, 100] width 140 height 10
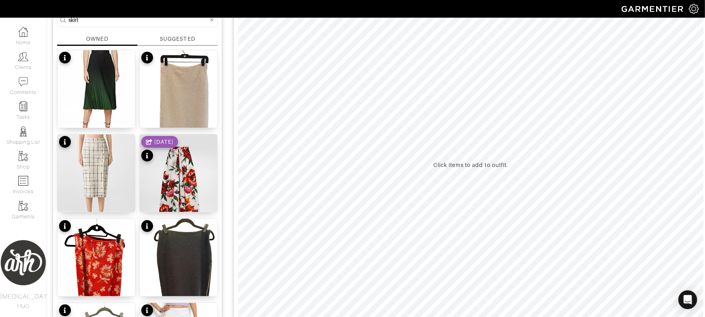
scroll to position [83, 0]
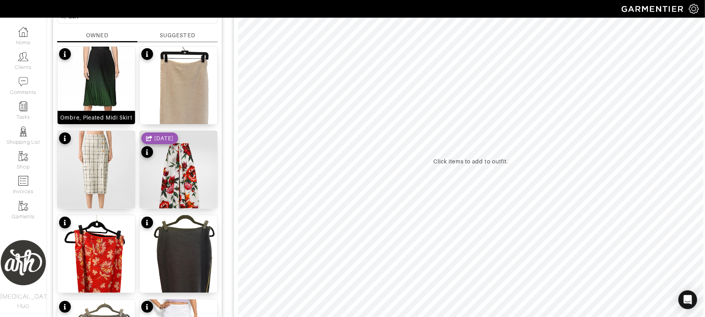
click at [107, 97] on img at bounding box center [97, 95] width 78 height 97
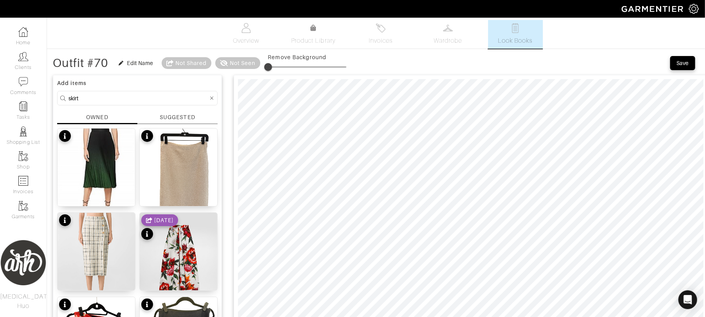
scroll to position [0, 0]
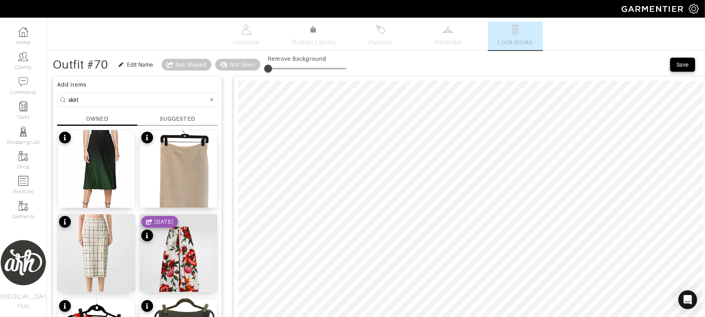
click at [120, 99] on input "skirt" at bounding box center [139, 100] width 140 height 10
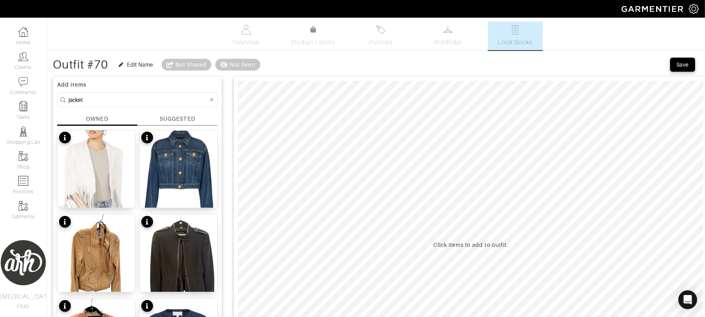
click at [148, 94] on form "jacket" at bounding box center [137, 99] width 161 height 14
click at [151, 100] on input "jacket" at bounding box center [139, 100] width 140 height 10
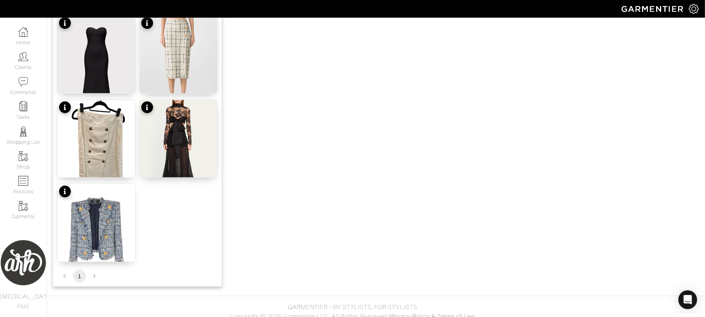
scroll to position [627, 0]
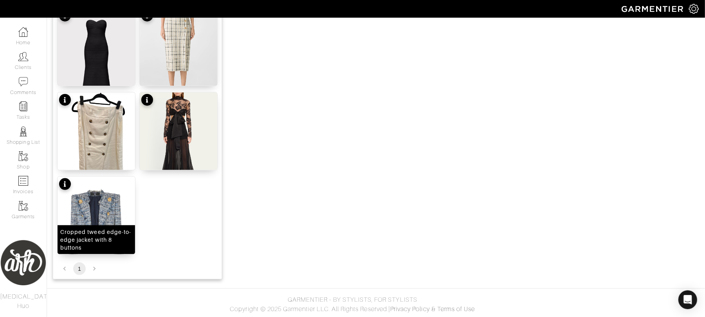
click at [110, 213] on img at bounding box center [97, 229] width 78 height 105
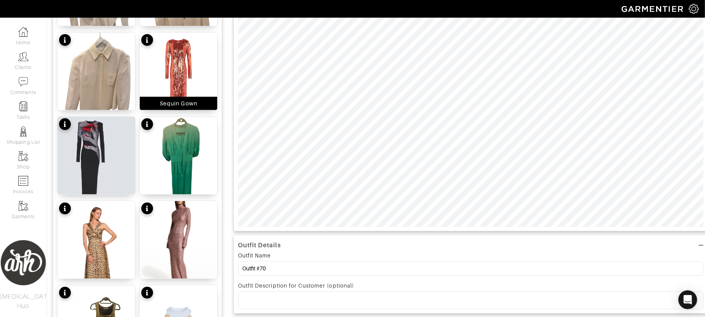
scroll to position [0, 0]
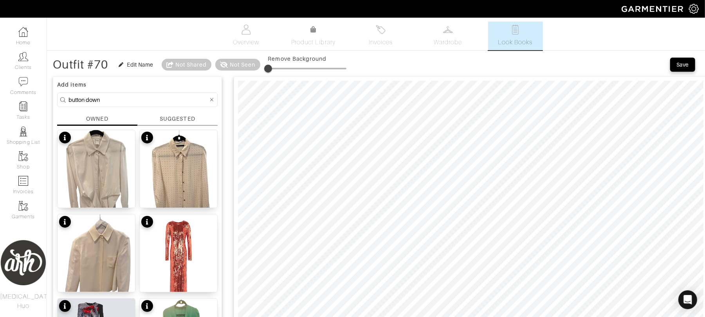
click at [146, 97] on input "button down" at bounding box center [139, 100] width 140 height 10
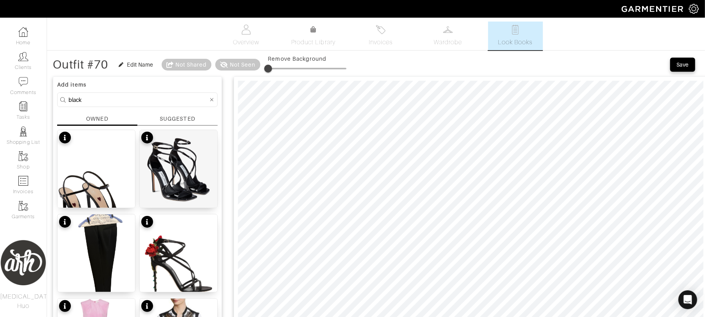
click at [146, 98] on input "black" at bounding box center [139, 100] width 140 height 10
click at [146, 99] on input "black" at bounding box center [139, 100] width 140 height 10
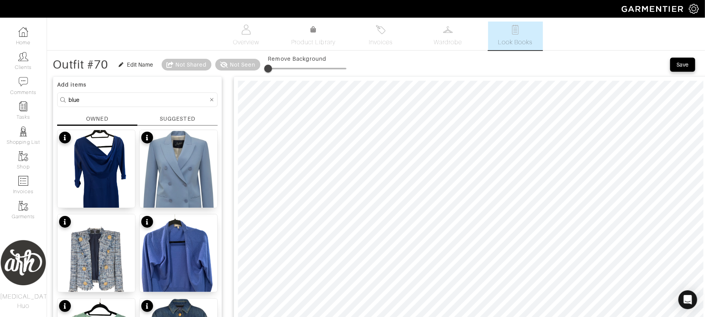
click at [119, 100] on input "blue" at bounding box center [139, 100] width 140 height 10
type input "black"
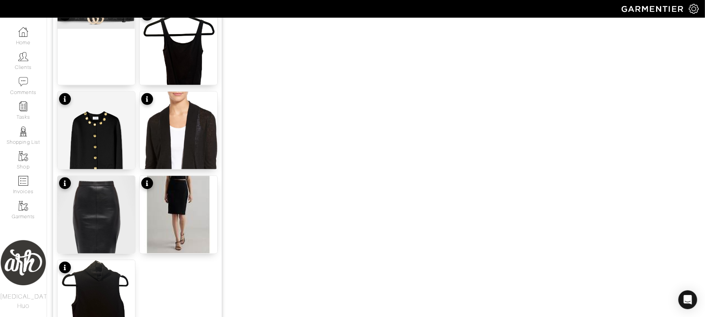
scroll to position [898, 0]
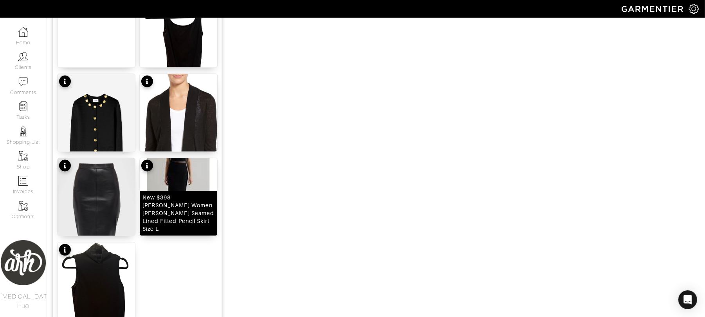
click at [185, 185] on img at bounding box center [179, 197] width 78 height 78
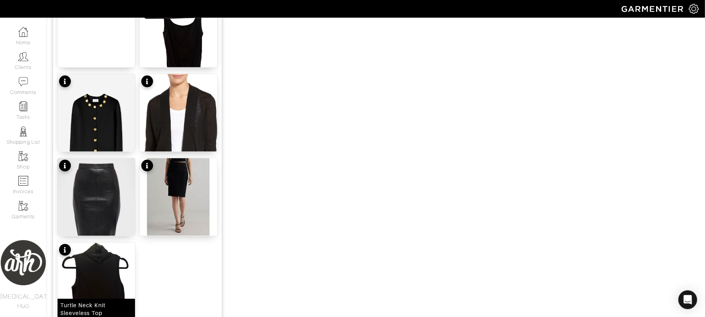
click at [98, 280] on img at bounding box center [97, 293] width 78 height 103
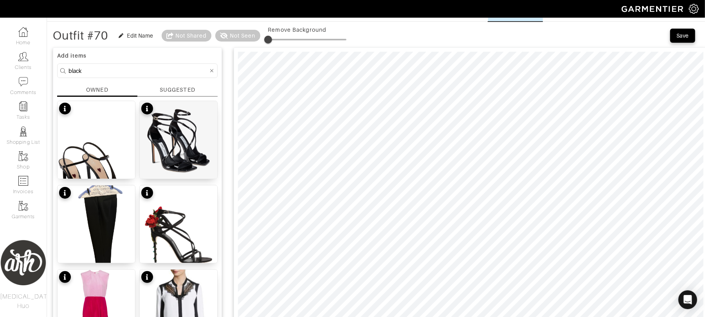
scroll to position [0, 0]
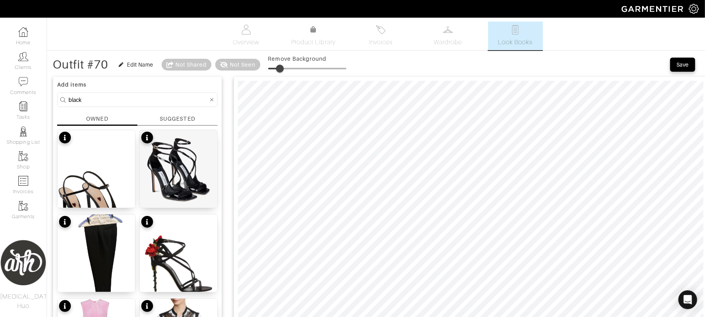
drag, startPoint x: 268, startPoint y: 70, endPoint x: 281, endPoint y: 71, distance: 12.9
click at [281, 71] on span at bounding box center [280, 69] width 8 height 8
type input "33"
drag, startPoint x: 280, startPoint y: 70, endPoint x: 295, endPoint y: 76, distance: 16.5
click at [295, 72] on span at bounding box center [294, 69] width 8 height 8
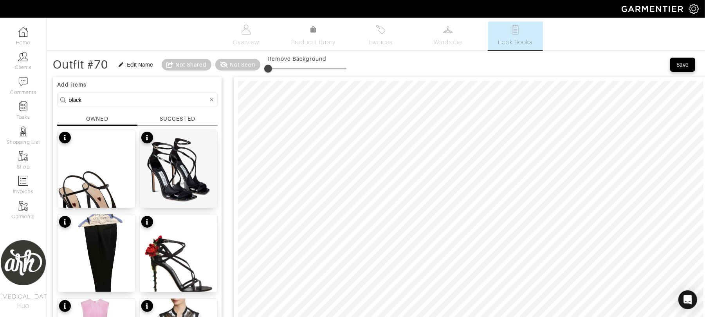
click at [117, 104] on input "black" at bounding box center [139, 100] width 140 height 10
type input "blue"
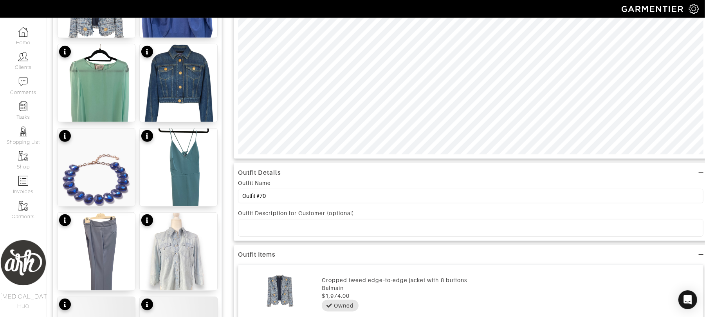
scroll to position [275, 0]
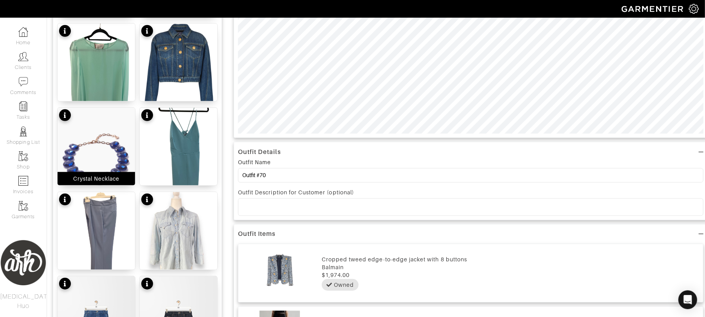
click at [108, 169] on img at bounding box center [97, 156] width 78 height 97
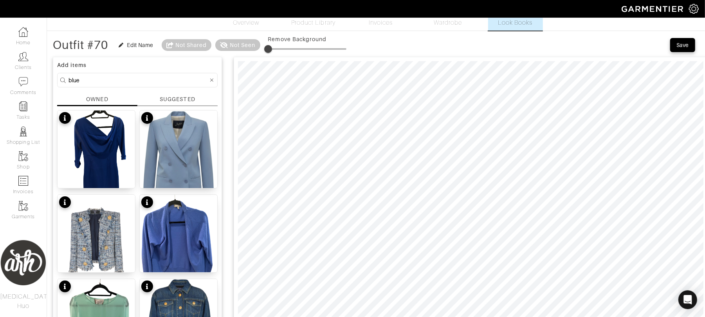
scroll to position [0, 0]
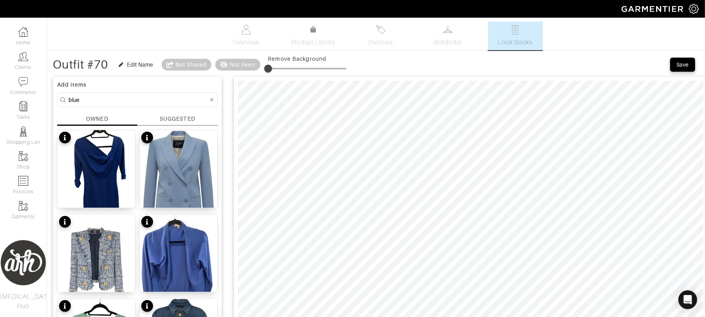
type input "3"
click at [272, 69] on span at bounding box center [271, 69] width 8 height 8
click at [119, 99] on input "blue" at bounding box center [139, 100] width 140 height 10
type input "shoe"
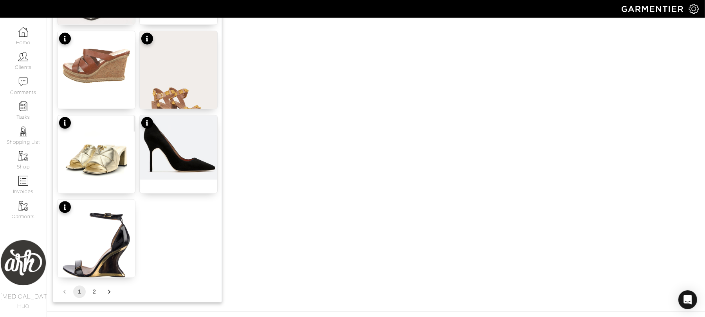
scroll to position [964, 0]
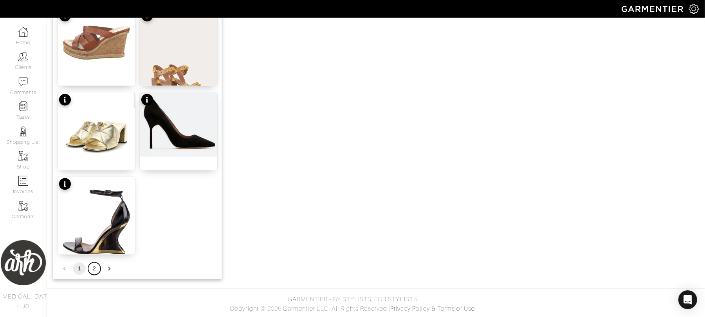
click at [94, 268] on button "2" at bounding box center [94, 268] width 13 height 13
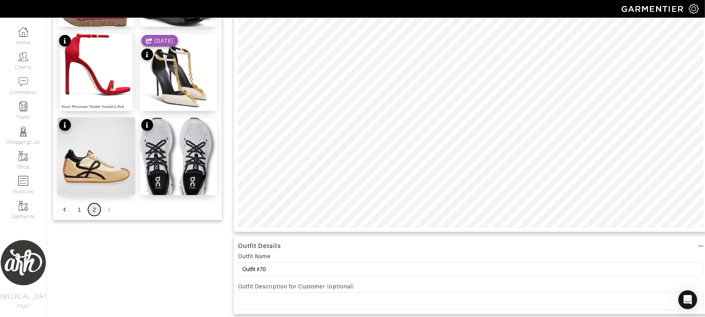
scroll to position [185, 0]
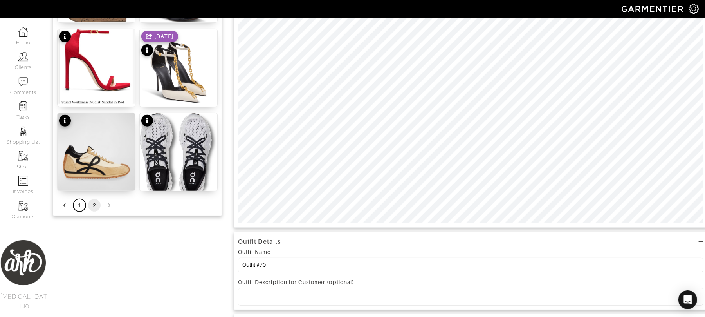
click at [80, 206] on button "1" at bounding box center [79, 205] width 13 height 13
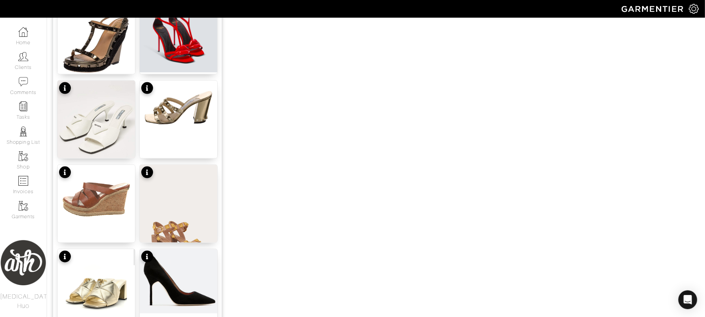
scroll to position [807, 0]
click at [186, 262] on img at bounding box center [179, 281] width 78 height 64
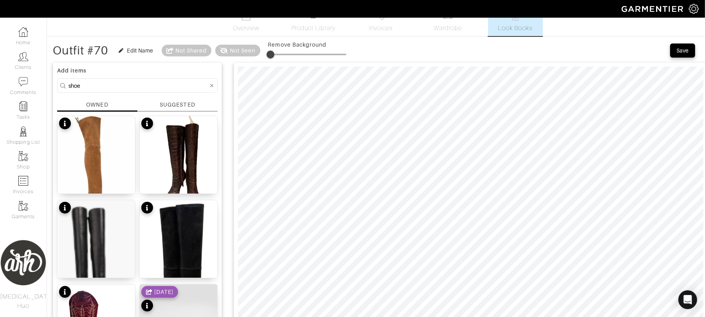
scroll to position [4, 0]
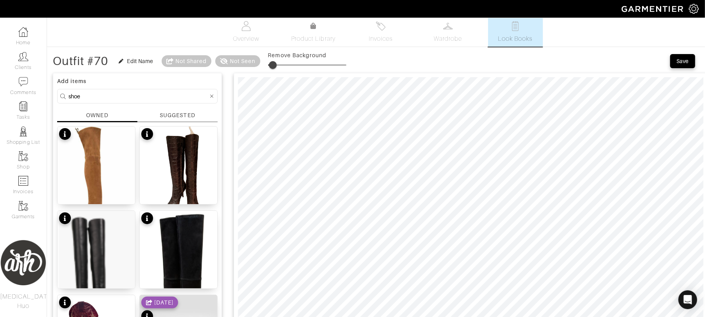
type input "9"
drag, startPoint x: 272, startPoint y: 62, endPoint x: 276, endPoint y: 63, distance: 4.8
click at [276, 63] on span at bounding box center [275, 65] width 8 height 8
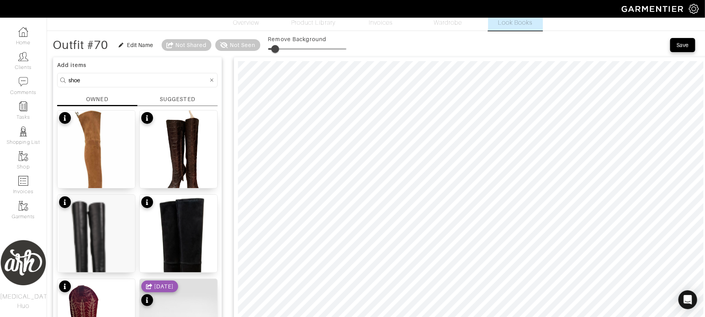
scroll to position [0, 0]
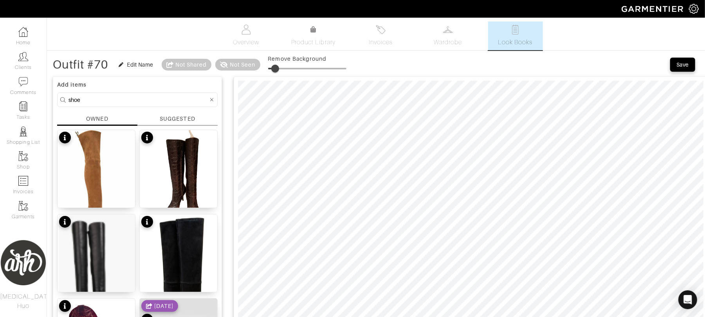
click at [108, 99] on input "shoe" at bounding box center [139, 100] width 140 height 10
type input "bag"
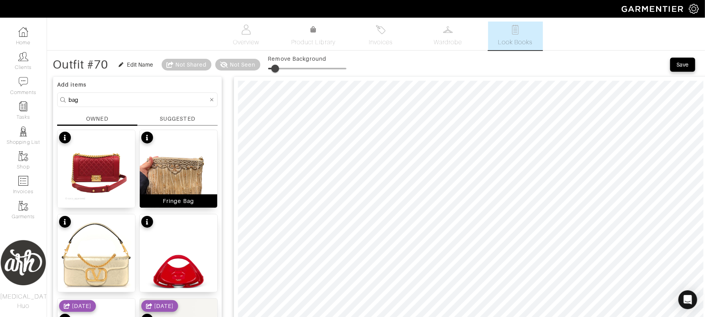
type input "3"
click at [139, 65] on div "Edit Name" at bounding box center [140, 65] width 26 height 8
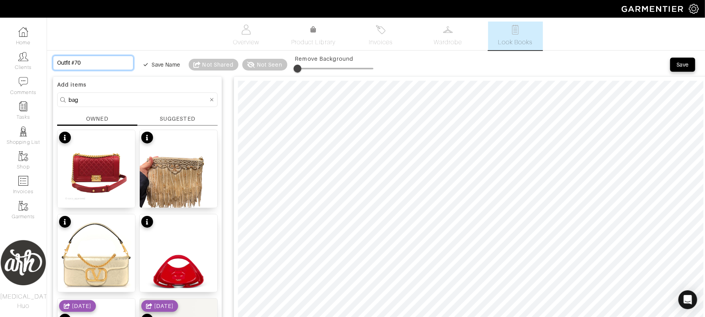
click at [112, 63] on input "Outfit #70" at bounding box center [93, 63] width 81 height 14
type input "P"
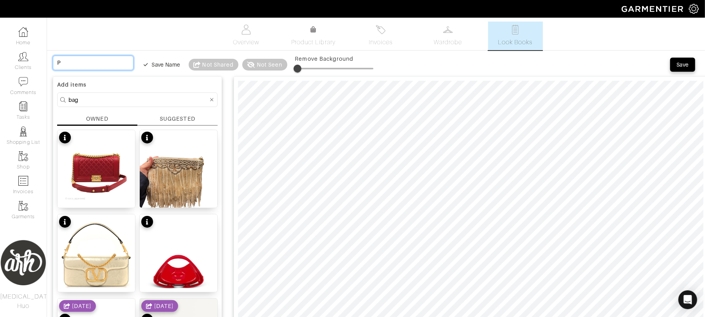
type input "Pa"
type input "Pai"
type input "Pair"
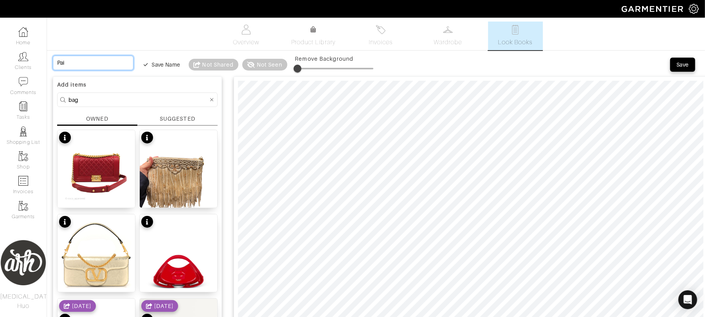
type input "Pair"
type input "Pair w"
type input "Pair wi"
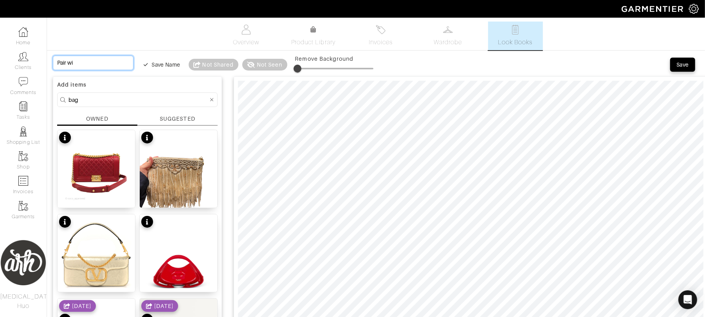
type input "Pair w"
type input "Pair"
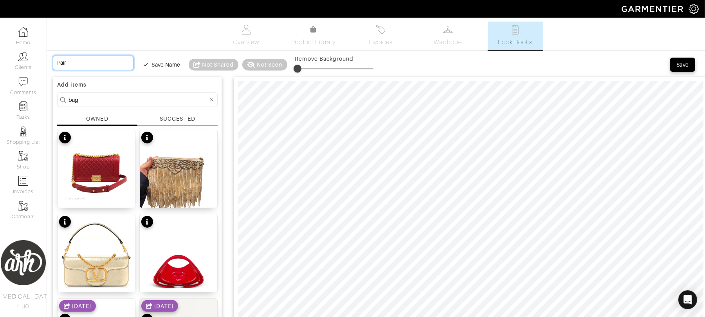
type input "Pair"
type input "Pai"
type input "Pa"
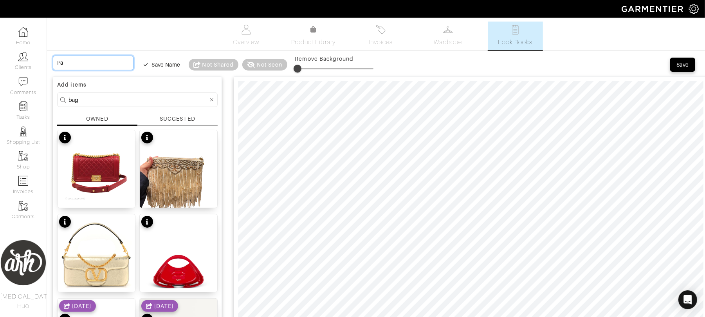
type input "P"
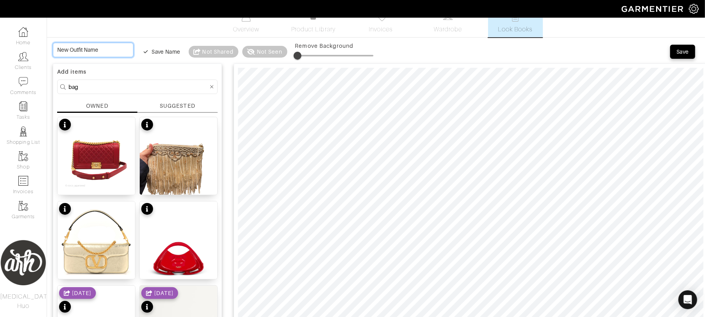
scroll to position [10, 0]
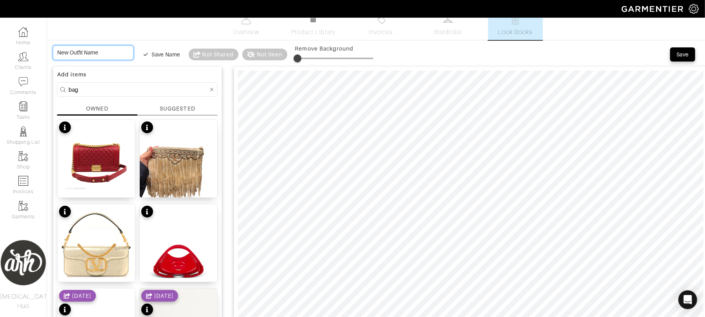
type input "E"
type input "El"
type input "Ele"
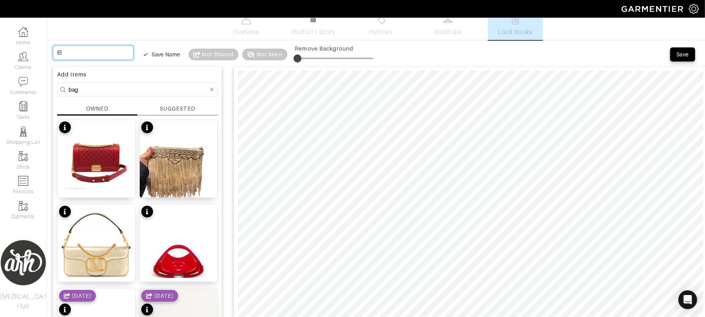
type input "Ele"
type input "Eleg"
type input "Elege"
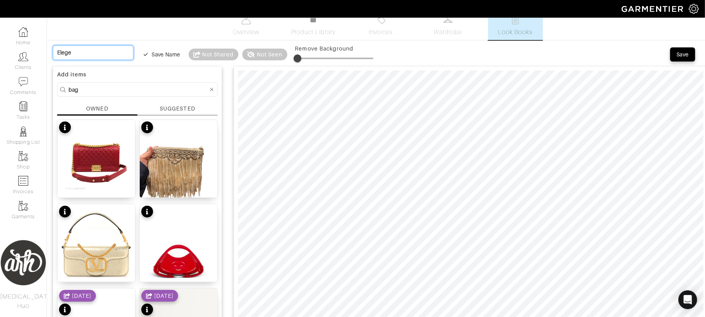
type input "Eleg"
type input "Elega"
type input "Elegan"
type input "Elegant"
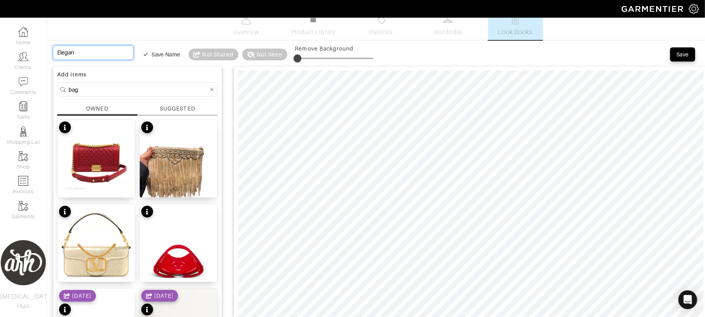
type input "Elegant"
type input "Elegant t"
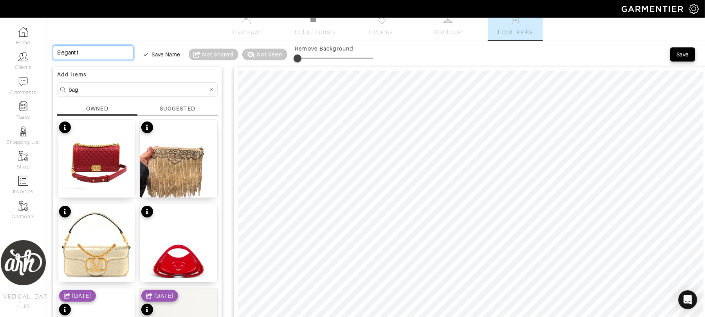
type input "Elegant"
type input "Elegant l"
type input "Elegant"
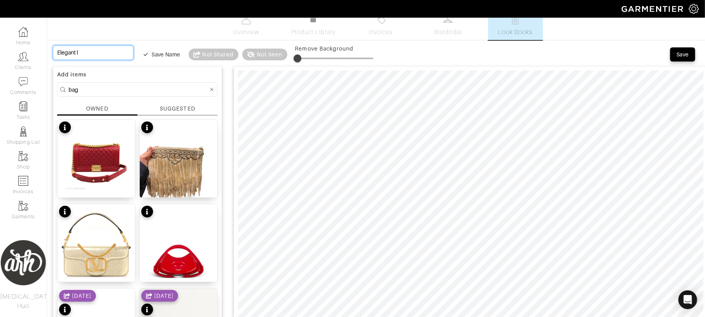
type input "Elegant"
type input "Elegant W"
type input "Elegant Wo"
type input "Elegant Wor"
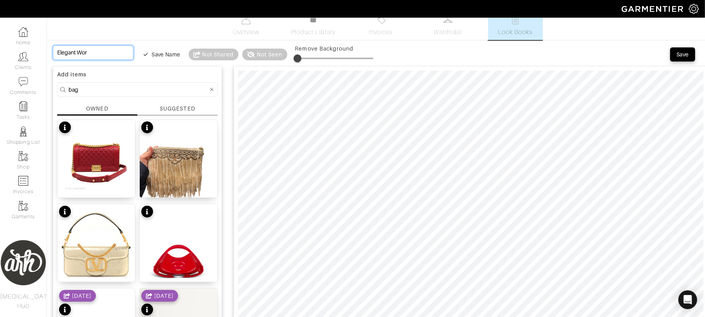
type input "Elegant Work"
type input "Elegant Work L"
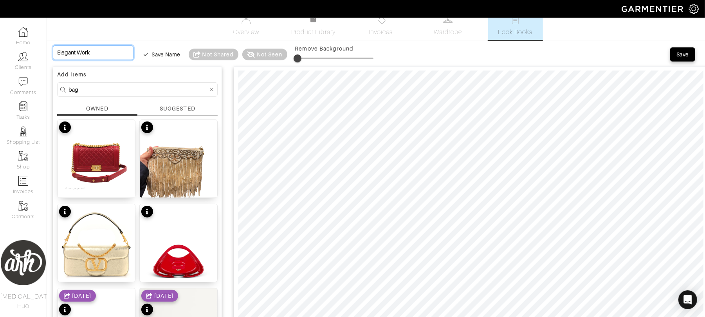
type input "Elegant Work L"
type input "Elegant Work Lo"
type input "Elegant Work Loo"
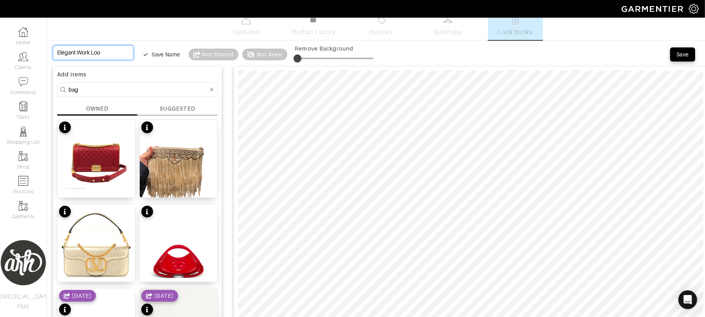
type input "Elegant Work Look"
type input "Elegant Work Look -"
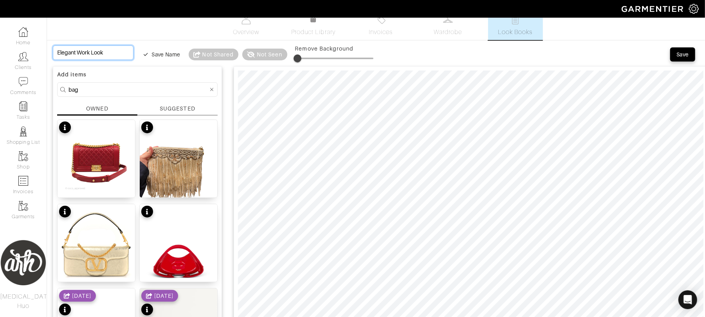
type input "Elegant Work Look -"
type input "Elegant Work Look - P"
type input "Elegant Work Look - Pa"
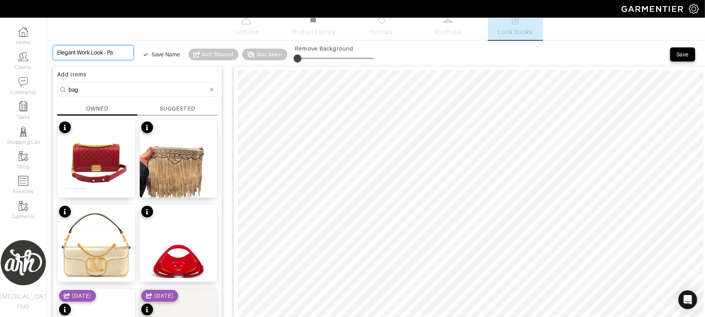
type input "Elegant Work Look - Pai"
type input "Elegant Work Look - Pair"
type input "Elegant Work Look - Pairs"
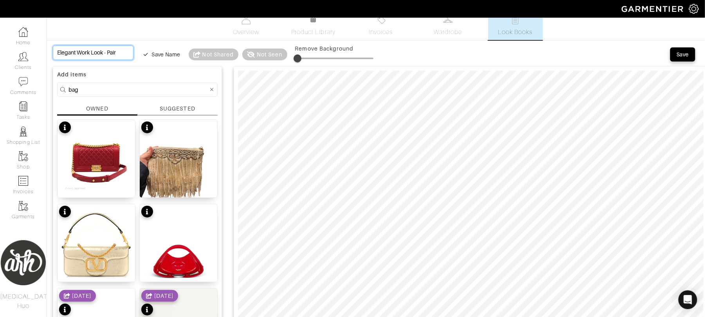
type input "Elegant Work Look - Pairs"
type input "Elegant Work Look - Pairs w"
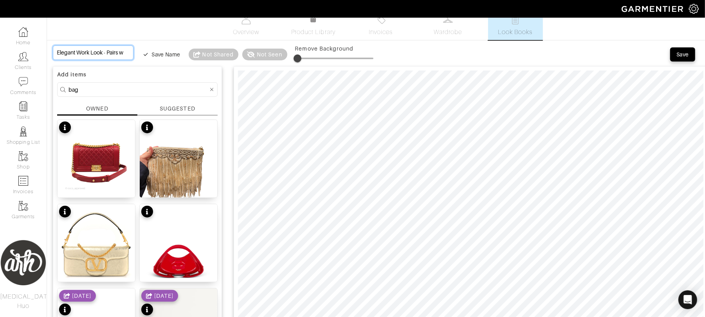
type input "Elegant Work Look - Pairs we"
type input "Elegant Work Look - Pairs wel"
type input "Elegant Work Look - Pairs well"
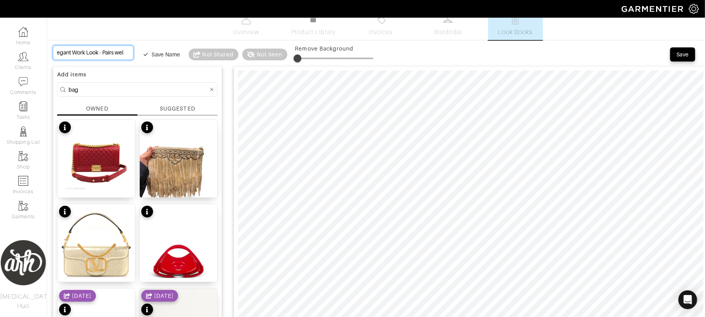
type input "Elegant Work Look - Pairs well"
type input "Elegant Work Look - Pairs well w"
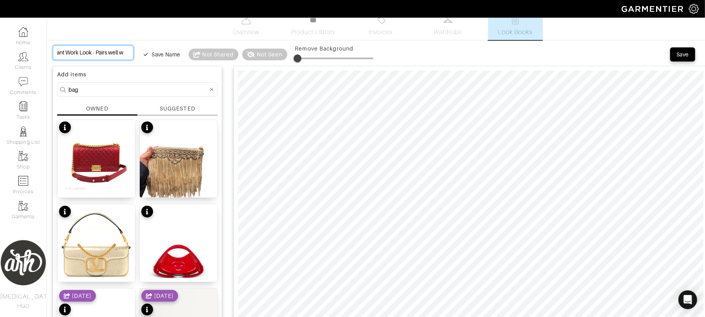
type input "Elegant Work Look - Pairs well wi"
type input "Elegant Work Look - Pairs well wit"
type input "Elegant Work Look - Pairs well with"
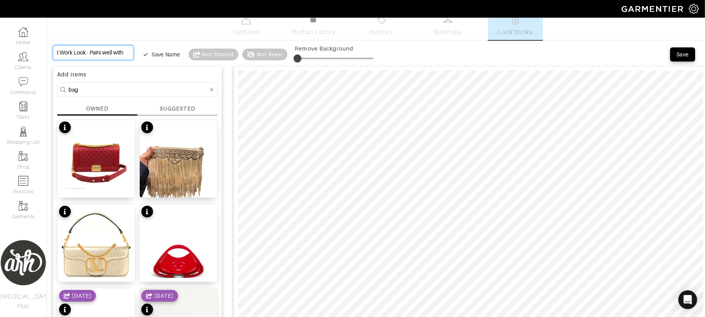
type input "Elegant Work Look - Pairs well with"
type input "Elegant Work Look - Pairs well with y"
type input "Elegant Work Look - Pairs well with yo"
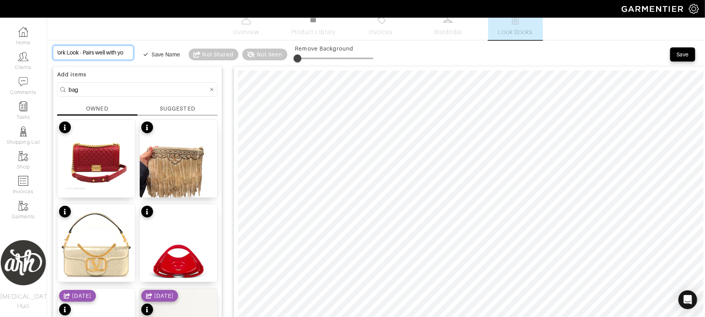
type input "Elegant Work Look - Pairs well with you"
type input "Elegant Work Look - Pairs well with your"
type input "Elegant Work Look - Pairs well with your b"
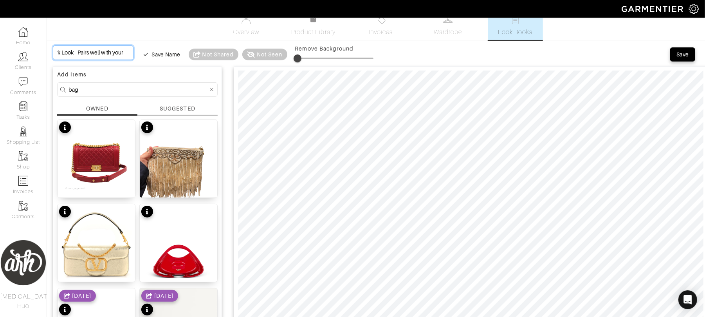
type input "Elegant Work Look - Pairs well with your b"
type input "Elegant Work Look - Pairs well with your bi"
type input "Elegant Work Look - Pairs well with your big"
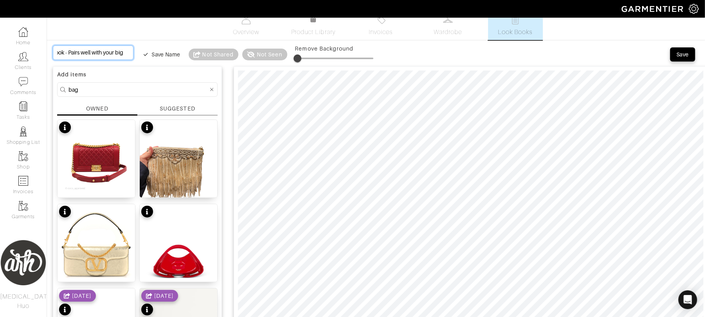
type input "Elegant Work Look - Pairs well with your big b"
type input "Elegant Work Look - Pairs well with your big bl"
type input "Elegant Work Look - Pairs well with your big bla"
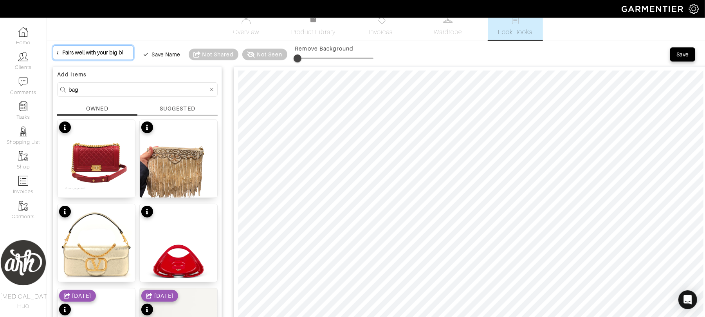
type input "Elegant Work Look - Pairs well with your big bla"
type input "Elegant Work Look - Pairs well with your big blac"
type input "Elegant Work Look - Pairs well with your big black"
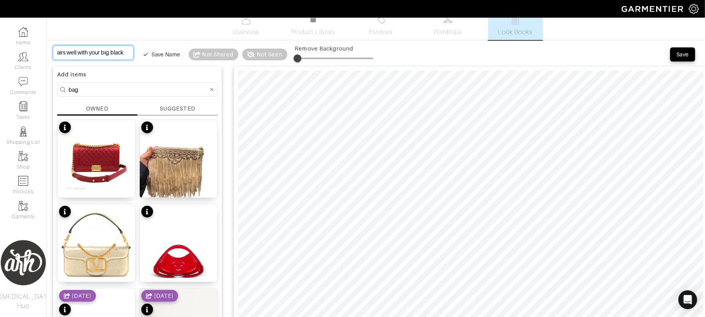
type input "Elegant Work Look - Pairs well with your big black"
type input "Elegant Work Look - Pairs well with your big black w"
type input "Elegant Work Look - Pairs well with your big black wo"
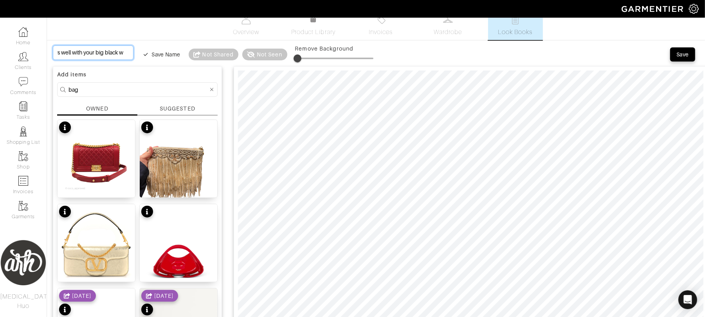
type input "Elegant Work Look - Pairs well with your big black wo"
type input "Elegant Work Look - Pairs well with your big black wor"
type input "Elegant Work Look - Pairs well with your big black work"
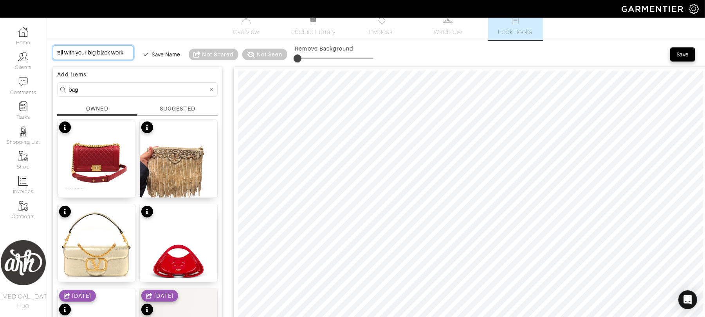
type input "Elegant Work Look - Pairs well with your big black work"
type input "Elegant Work Look - Pairs well with your big black work b"
type input "Elegant Work Look - Pairs well with your big black work ba"
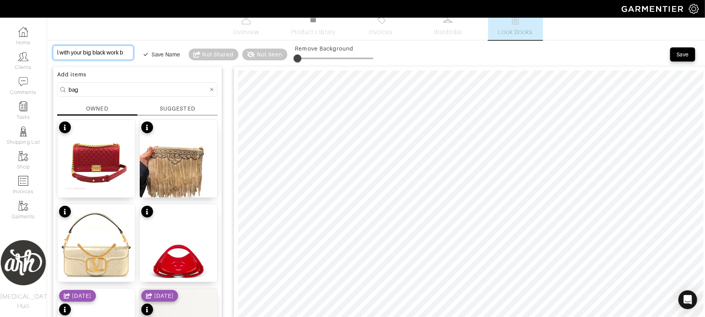
type input "Elegant Work Look - Pairs well with your big black work ba"
type input "Elegant Work Look - Pairs well with your big black work bag"
click at [683, 55] on div "Save" at bounding box center [683, 55] width 13 height 8
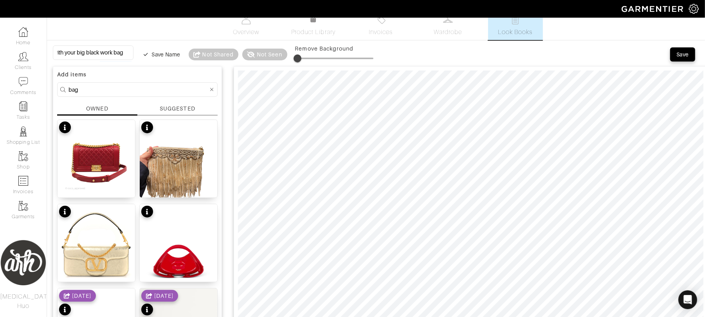
scroll to position [0, 0]
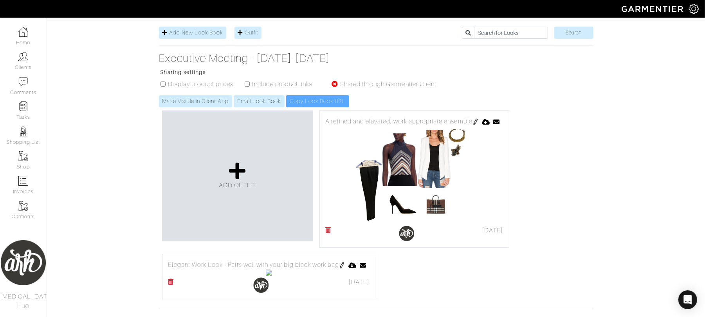
scroll to position [90, 0]
click at [476, 121] on img at bounding box center [476, 121] width 6 height 6
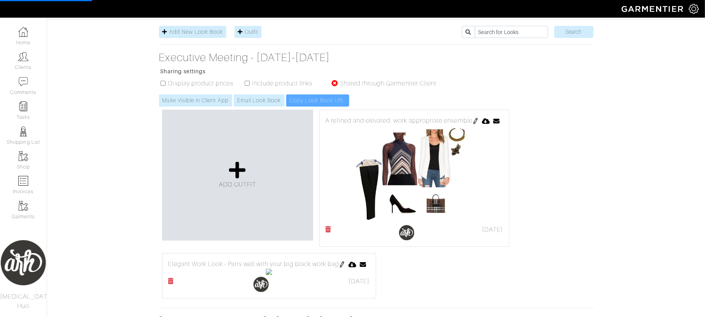
click at [475, 123] on img at bounding box center [476, 121] width 6 height 6
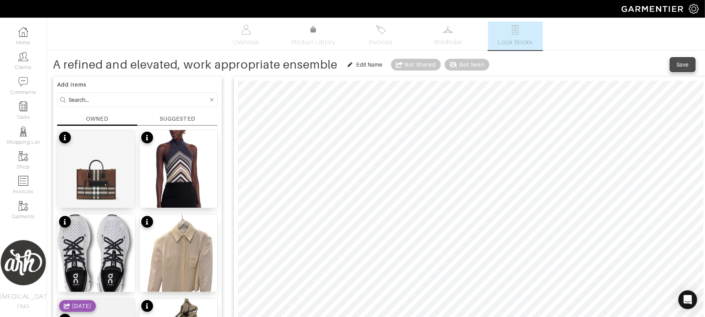
click at [679, 60] on button "Save" at bounding box center [682, 65] width 25 height 14
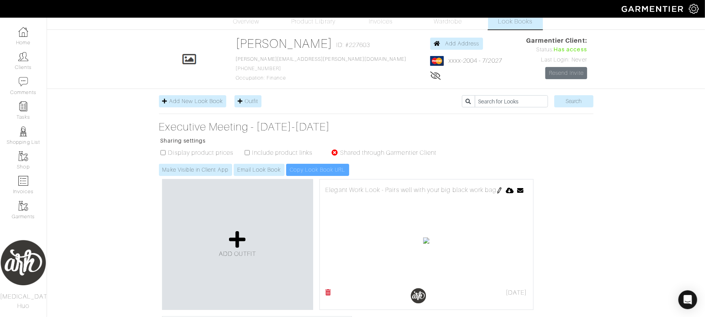
scroll to position [24, 0]
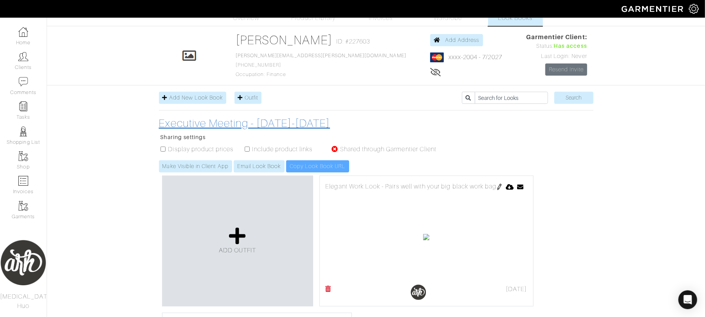
click at [306, 129] on h3 "Executive Meeting - [DATE]-[DATE]" at bounding box center [302, 123] width 286 height 13
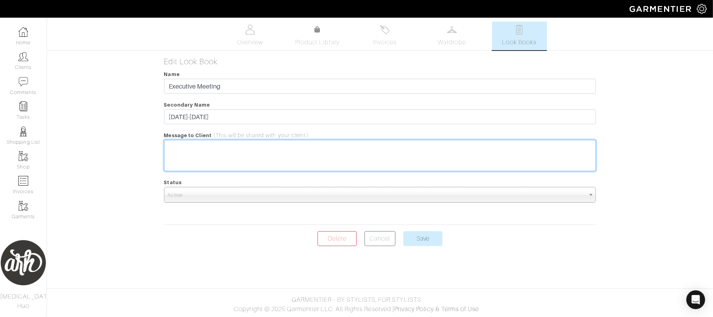
click at [292, 153] on trix-editor at bounding box center [380, 155] width 432 height 31
type trix-editor "<div>A</div>"
type trix-editor "<div>T</div>"
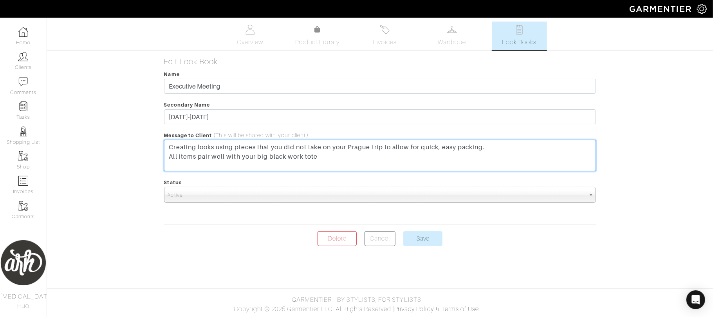
type trix-editor "<div>Creating looks using pieces that you did not take on your Prague trip to a…"
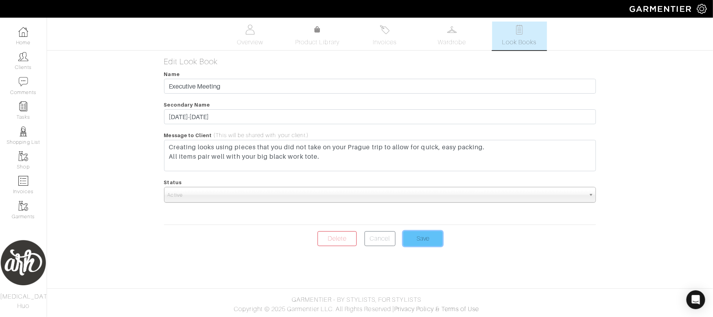
click at [432, 240] on input "Save" at bounding box center [422, 238] width 39 height 15
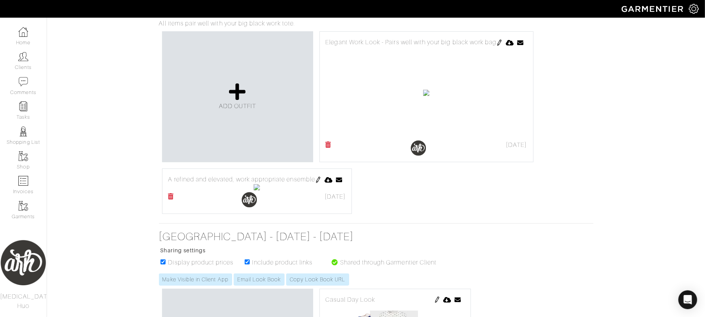
scroll to position [198, 0]
click at [318, 181] on img at bounding box center [318, 178] width 6 height 6
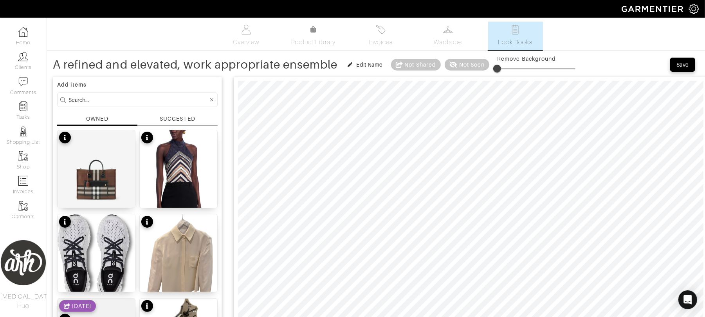
type input "36"
click at [682, 63] on div "Save" at bounding box center [683, 65] width 13 height 8
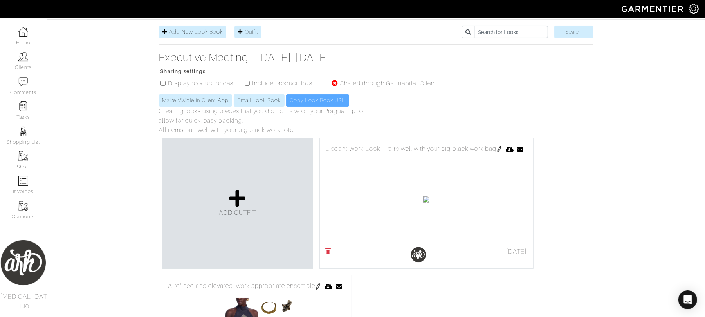
scroll to position [101, 0]
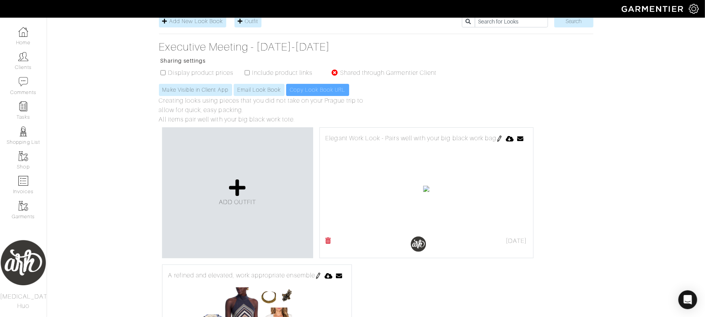
click at [500, 140] on img at bounding box center [500, 138] width 6 height 6
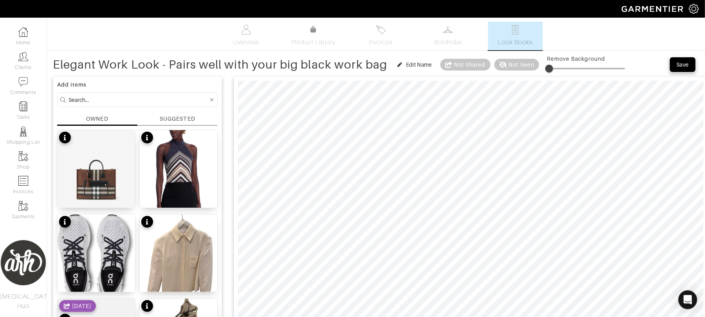
click at [682, 66] on div "Save" at bounding box center [683, 65] width 13 height 8
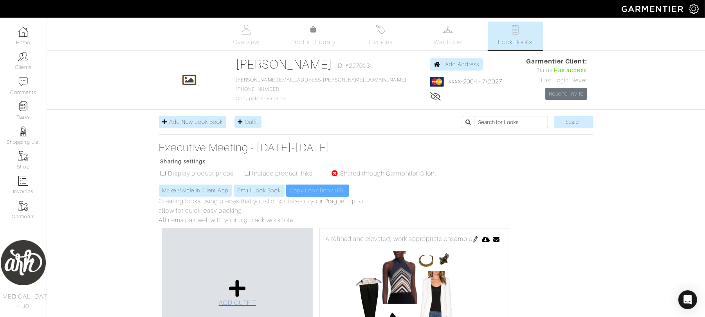
click at [234, 293] on icon at bounding box center [237, 288] width 17 height 19
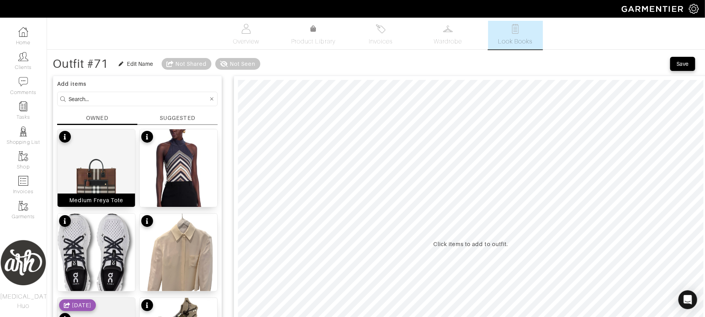
scroll to position [46, 0]
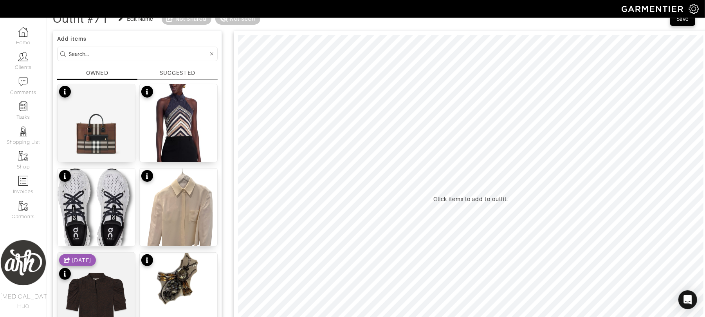
click at [130, 54] on input at bounding box center [139, 54] width 140 height 10
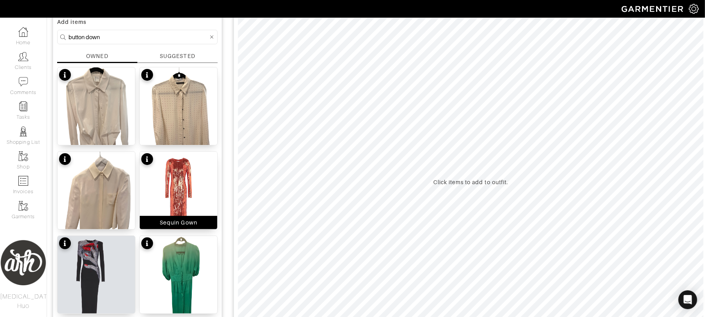
scroll to position [53, 0]
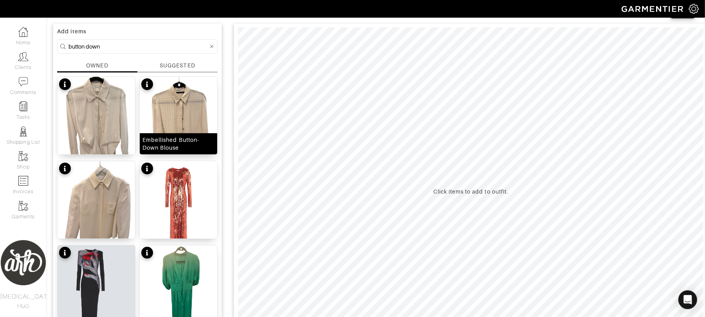
click at [179, 123] on img at bounding box center [179, 128] width 78 height 103
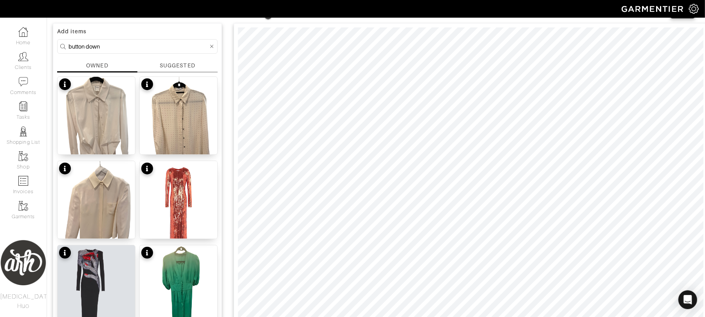
click at [161, 45] on input "button down" at bounding box center [139, 47] width 140 height 10
click at [146, 42] on input "button down" at bounding box center [139, 47] width 140 height 10
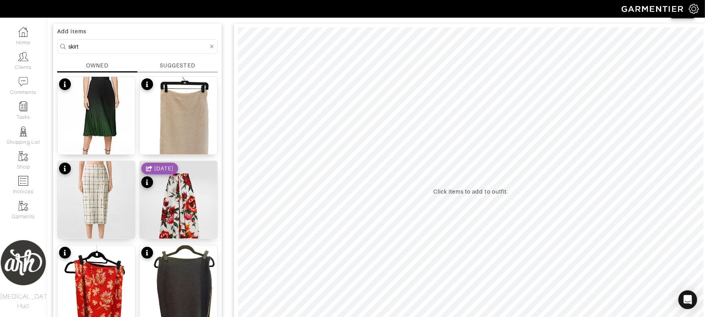
click at [142, 47] on input "skirt" at bounding box center [139, 47] width 140 height 10
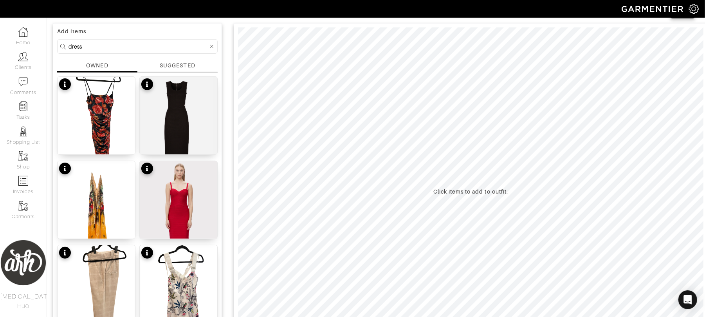
click at [184, 30] on div "Add items" at bounding box center [137, 31] width 161 height 8
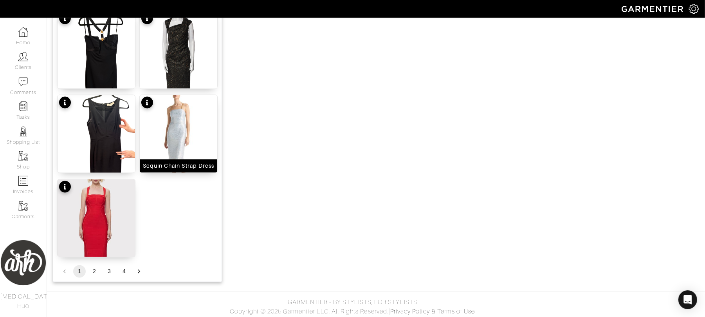
scroll to position [961, 0]
click at [93, 274] on button "2" at bounding box center [94, 271] width 13 height 13
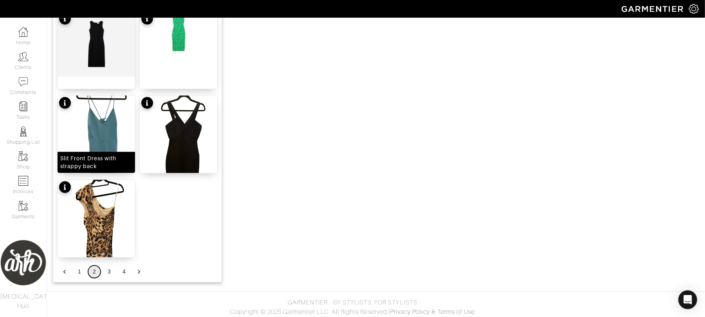
scroll to position [0, 0]
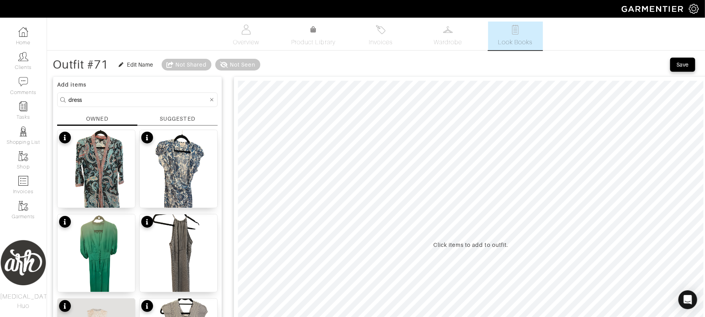
click at [114, 99] on input "dress" at bounding box center [139, 100] width 140 height 10
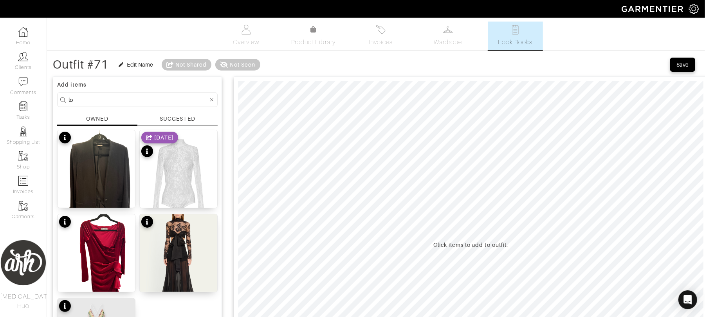
type input "l"
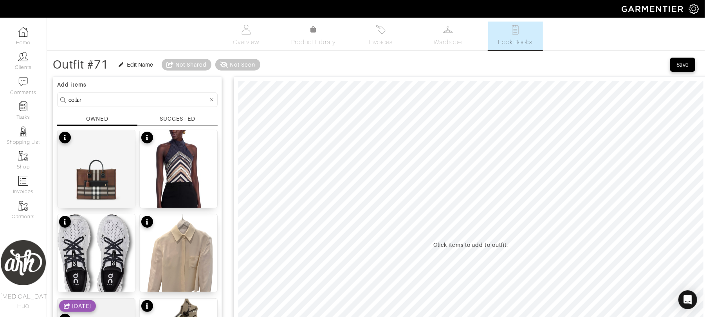
type input "collar"
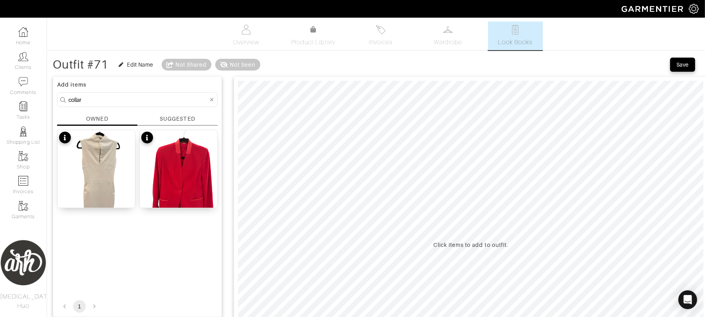
click at [209, 103] on div at bounding box center [211, 100] width 7 height 10
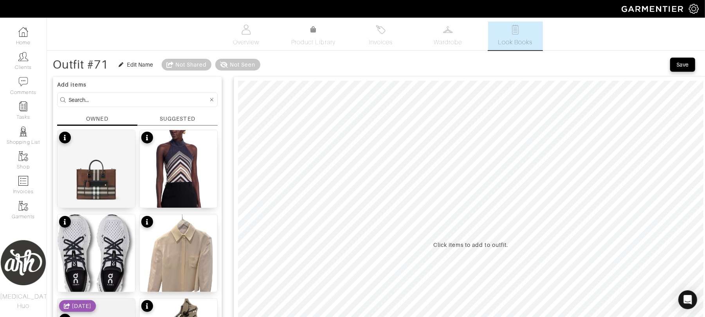
click at [171, 103] on input at bounding box center [139, 100] width 140 height 10
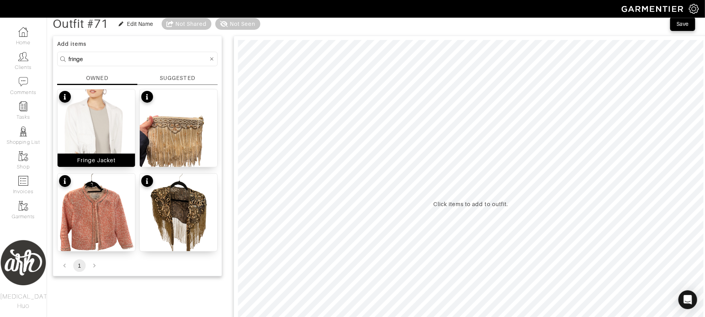
scroll to position [45, 0]
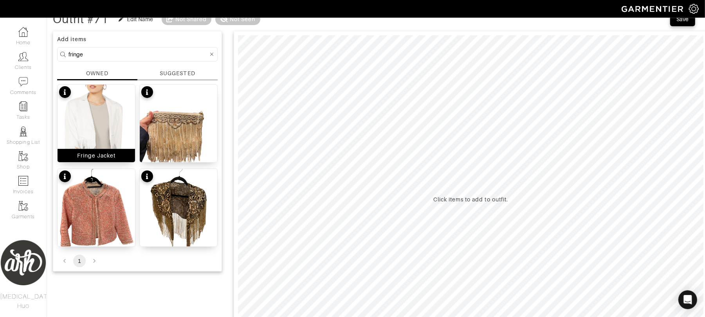
click at [108, 121] on img at bounding box center [97, 138] width 78 height 106
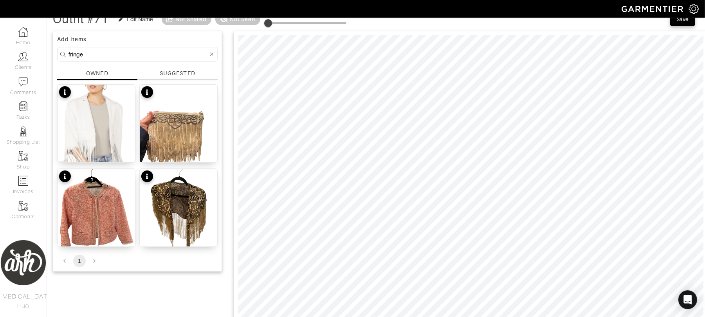
click at [158, 49] on form "fringe" at bounding box center [137, 54] width 161 height 14
click at [158, 54] on input "fringe" at bounding box center [139, 54] width 140 height 10
click at [157, 52] on input "fringe" at bounding box center [139, 54] width 140 height 10
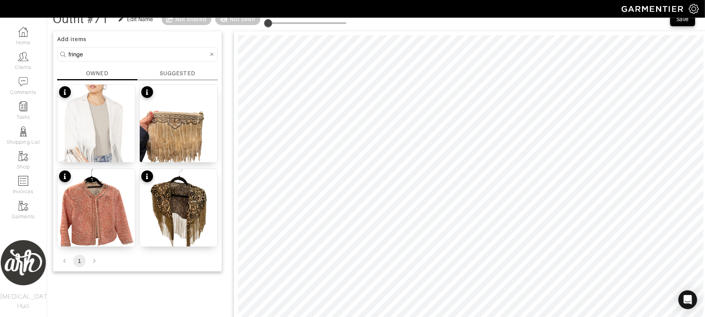
click at [157, 52] on input "fringe" at bounding box center [139, 54] width 140 height 10
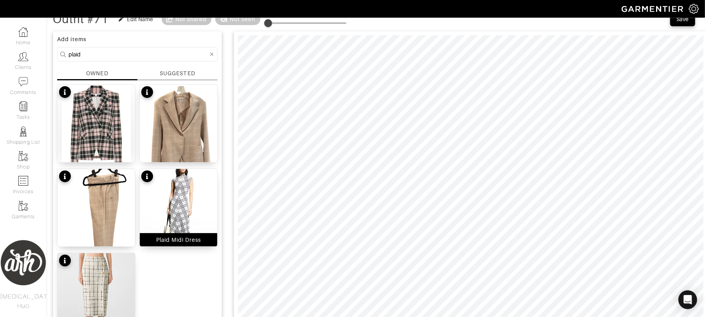
click at [182, 209] on img at bounding box center [179, 217] width 78 height 97
click at [329, 316] on html "ARH Styles Alli Huo Home Clients Invoices Comments Reminders Stylists Shop More…" at bounding box center [352, 296] width 705 height 682
click at [107, 54] on input "plaid" at bounding box center [139, 54] width 140 height 10
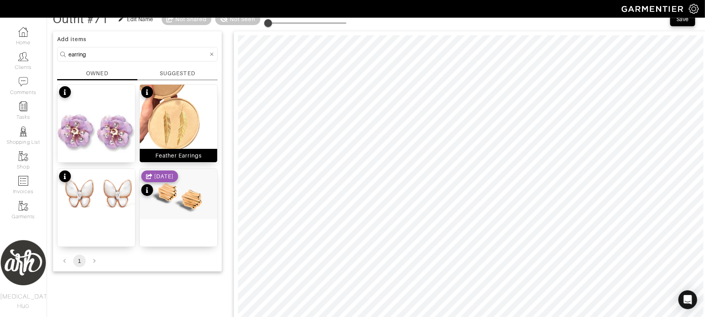
click at [191, 114] on img at bounding box center [179, 136] width 78 height 103
click at [109, 52] on input "earring" at bounding box center [139, 54] width 140 height 10
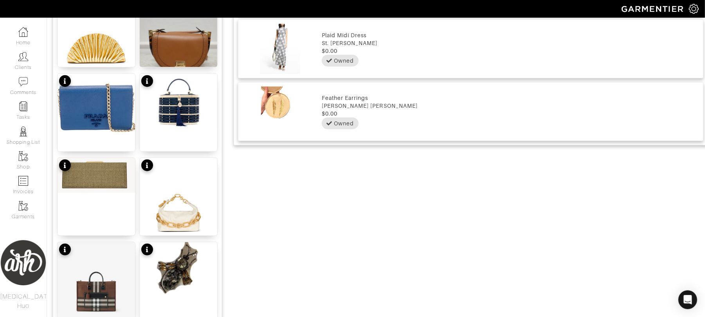
scroll to position [564, 0]
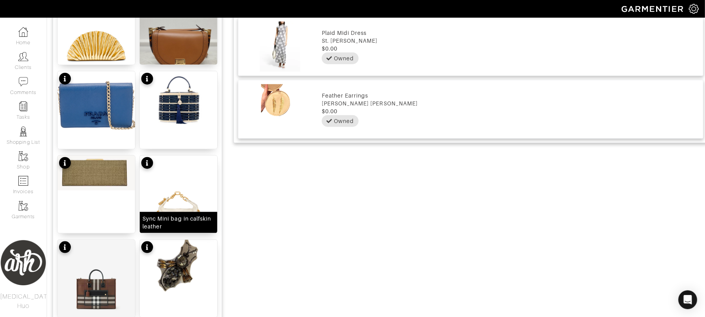
click at [181, 201] on img at bounding box center [179, 207] width 78 height 105
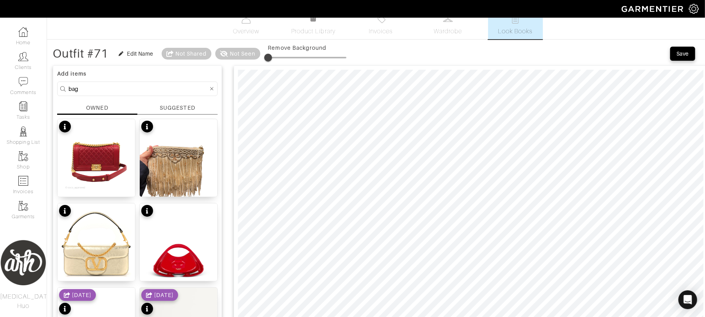
scroll to position [10, 0]
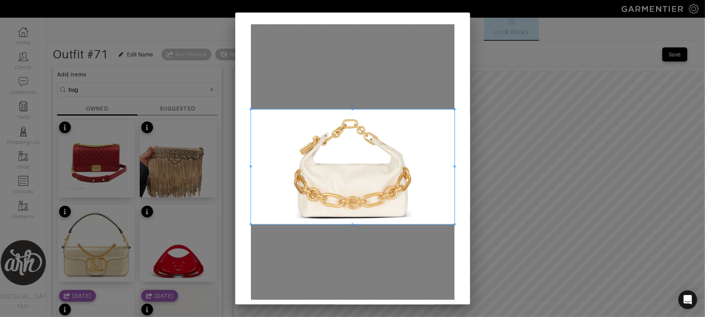
click at [334, 177] on span at bounding box center [353, 166] width 204 height 115
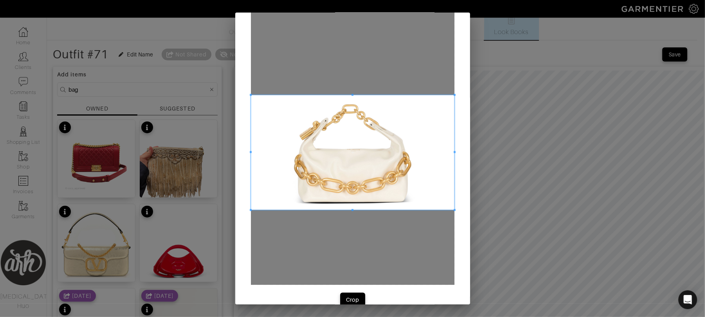
scroll to position [29, 0]
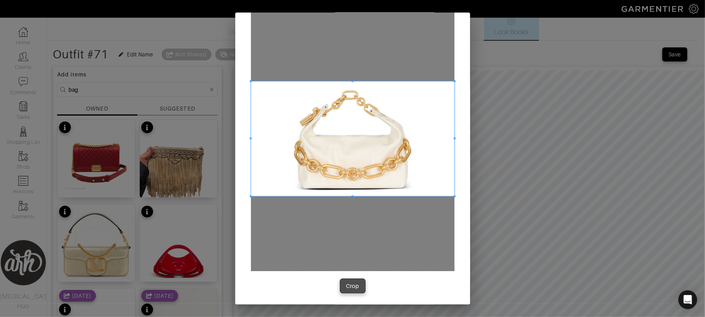
click at [353, 286] on div "Crop" at bounding box center [352, 286] width 13 height 8
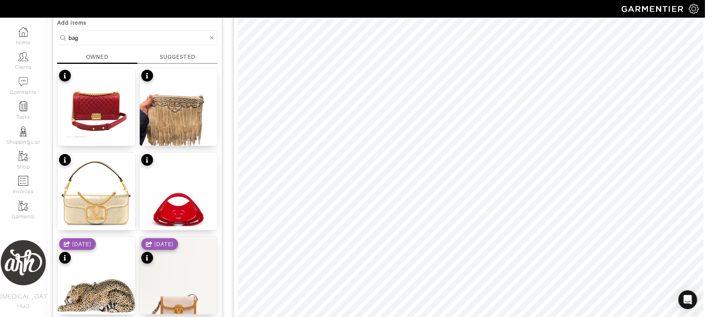
scroll to position [63, 0]
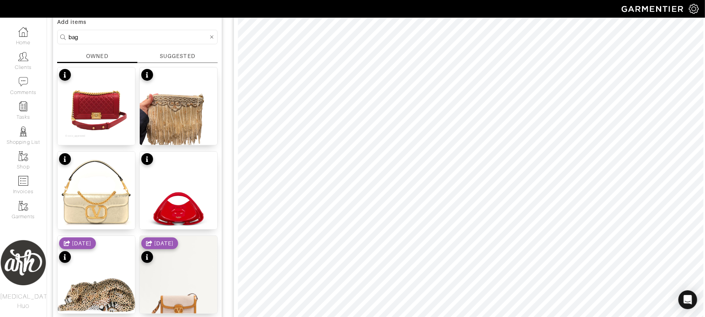
click at [155, 40] on input "bag" at bounding box center [139, 37] width 140 height 10
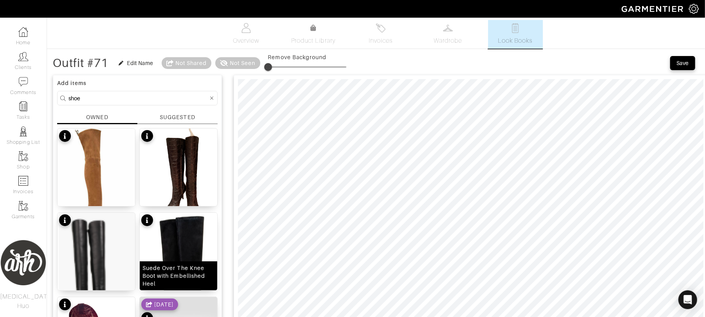
scroll to position [0, 0]
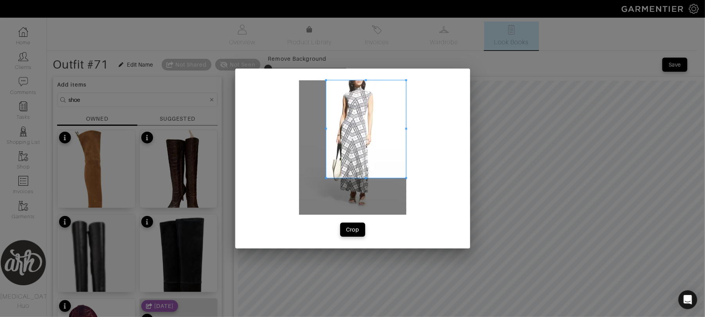
click at [325, 78] on div "Crop" at bounding box center [352, 159] width 235 height 180
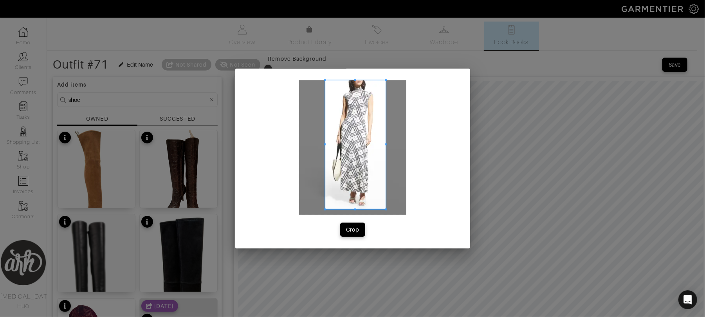
click at [386, 209] on span at bounding box center [386, 209] width 2 height 2
click at [359, 230] on div "Crop" at bounding box center [352, 230] width 13 height 8
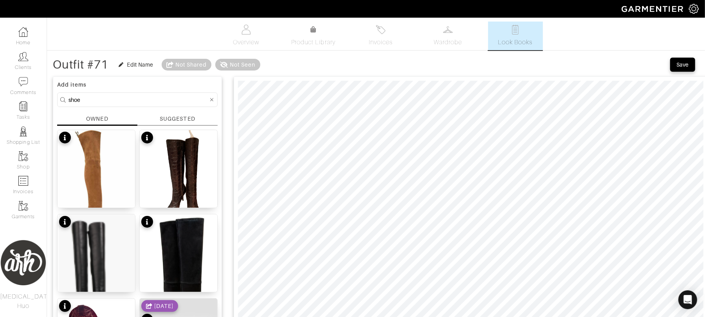
click at [129, 100] on input "shoe" at bounding box center [139, 100] width 140 height 10
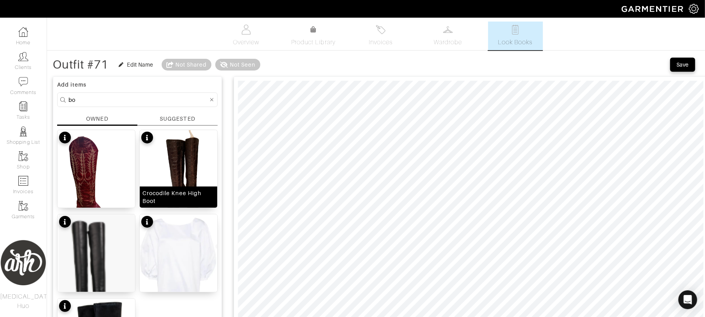
type input "b"
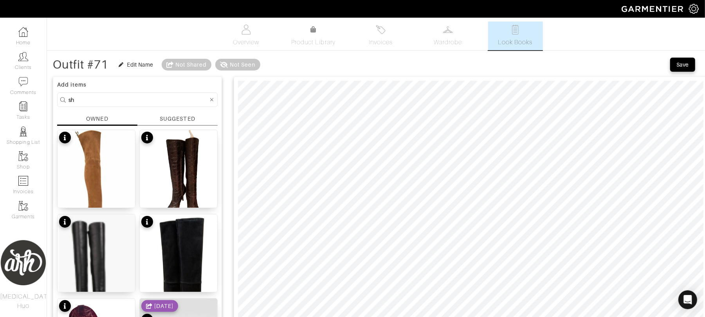
type input "s"
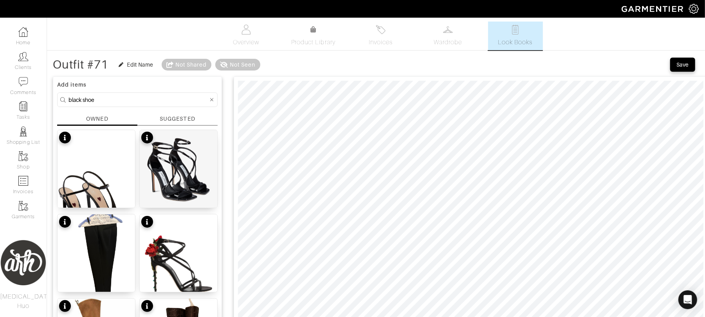
click at [165, 99] on input "black shoe" at bounding box center [139, 100] width 140 height 10
type input "khaite"
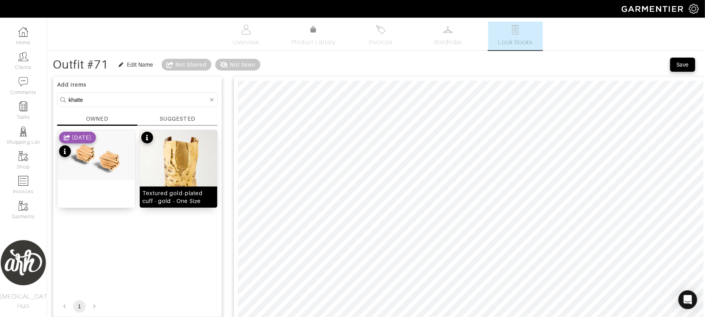
click at [183, 172] on img at bounding box center [179, 181] width 78 height 103
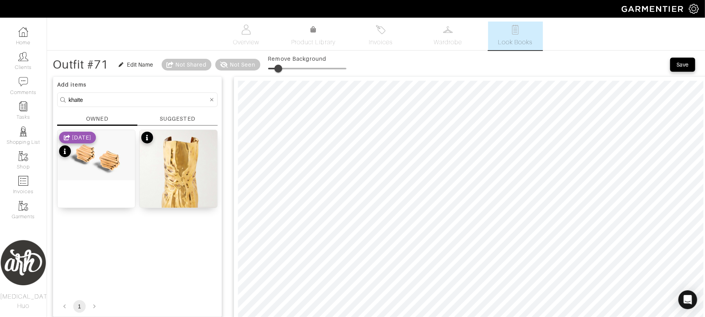
type input "0"
drag, startPoint x: 267, startPoint y: 70, endPoint x: 246, endPoint y: 67, distance: 20.9
click at [246, 67] on div "Outfit #71 Edit Name Not Shared Not Seen Remove Background" at bounding box center [200, 65] width 294 height 16
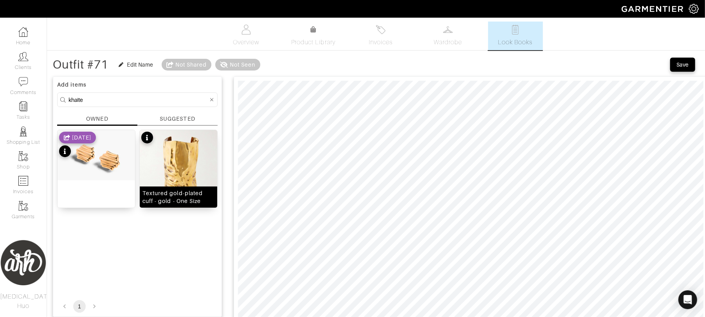
click at [153, 186] on div "Textured gold-plated cuff - gold - One Size" at bounding box center [179, 196] width 78 height 21
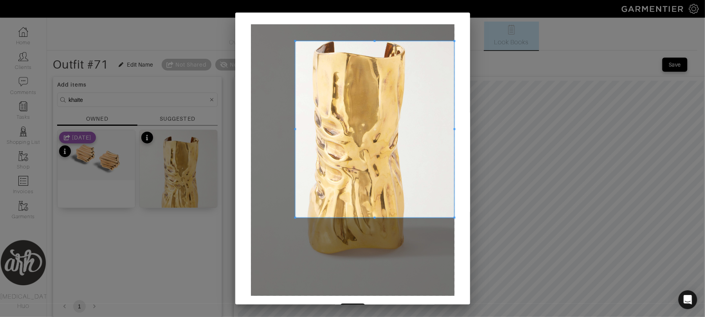
click at [294, 42] on span at bounding box center [295, 41] width 2 height 2
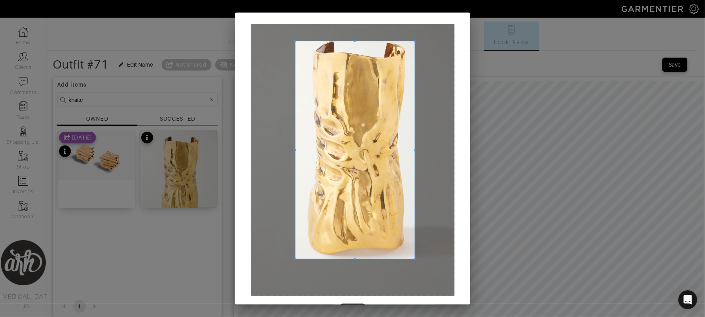
click at [414, 259] on span at bounding box center [415, 259] width 2 height 2
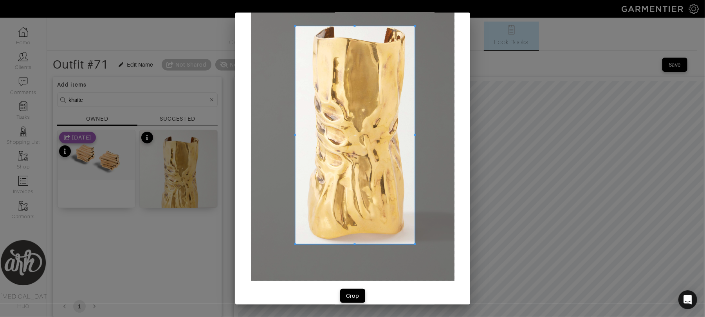
scroll to position [25, 0]
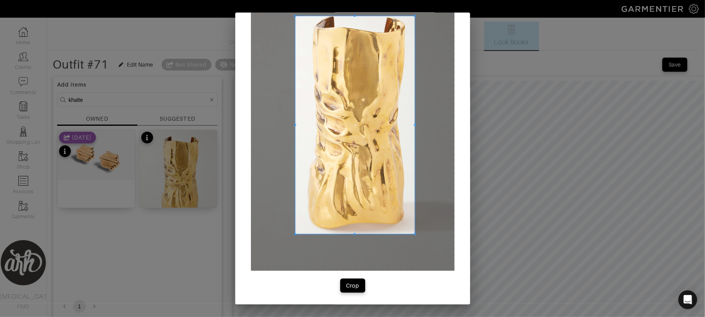
click at [348, 278] on div "Crop" at bounding box center [352, 145] width 235 height 317
click at [347, 285] on div "Crop" at bounding box center [352, 286] width 13 height 8
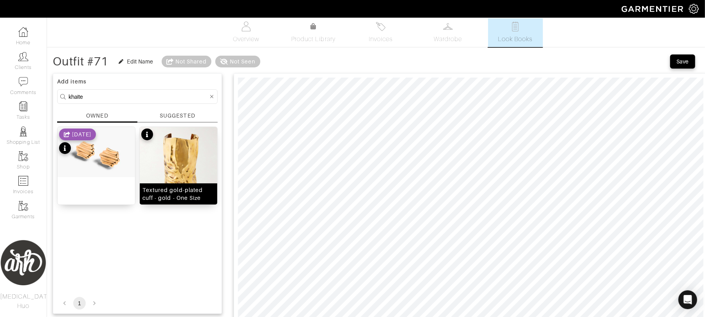
scroll to position [0, 0]
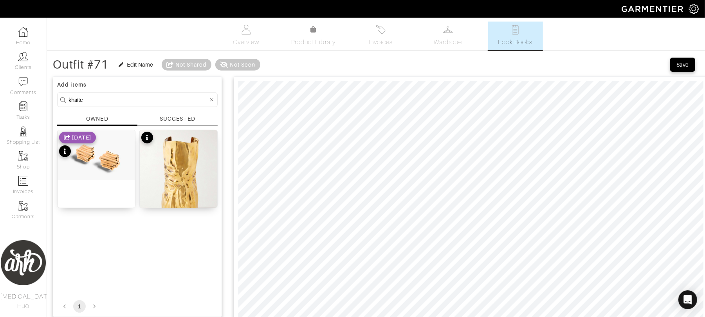
click at [154, 105] on form "khaite" at bounding box center [137, 99] width 161 height 14
click at [154, 99] on input "khaite" at bounding box center [139, 100] width 140 height 10
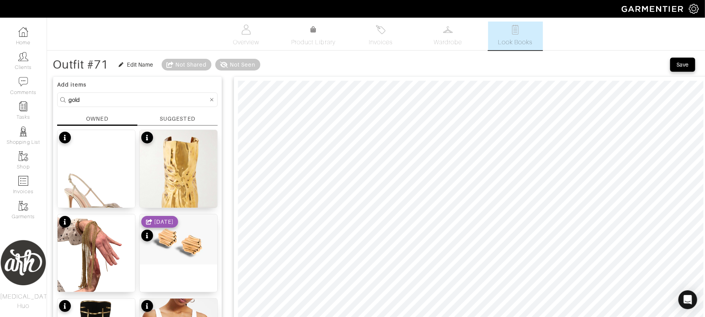
click at [162, 96] on input "gold" at bounding box center [139, 100] width 140 height 10
type input "shoe"
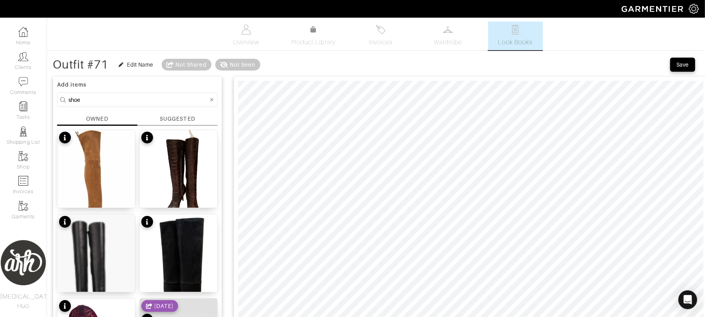
click at [210, 98] on icon at bounding box center [212, 99] width 4 height 5
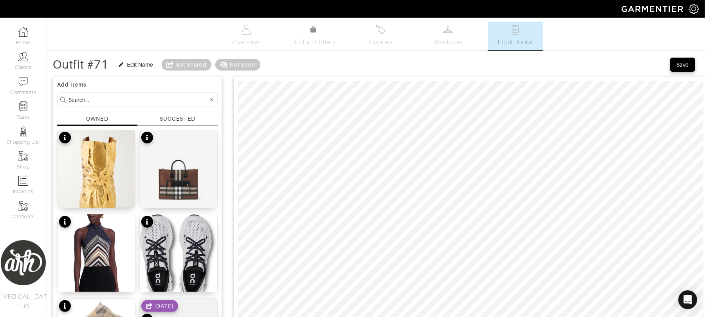
click at [196, 99] on input at bounding box center [139, 100] width 140 height 10
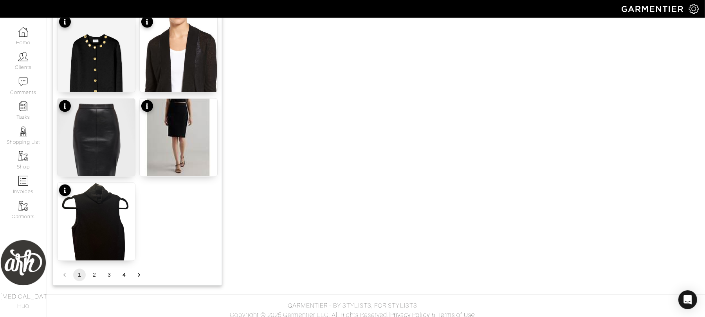
scroll to position [954, 0]
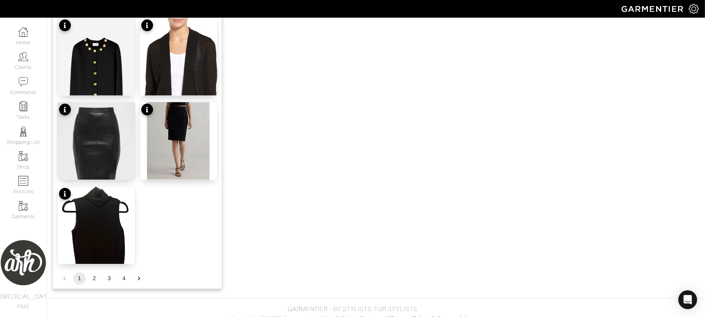
click at [93, 279] on button "2" at bounding box center [94, 278] width 13 height 13
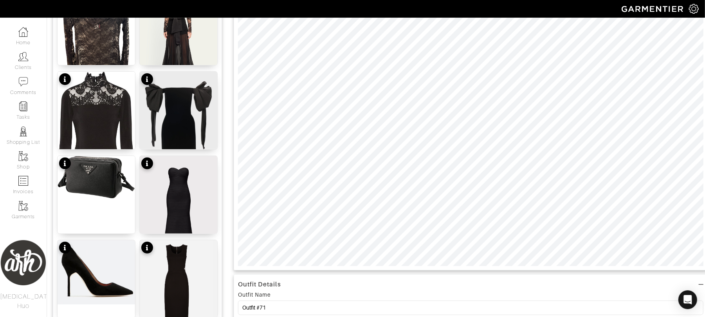
scroll to position [0, 0]
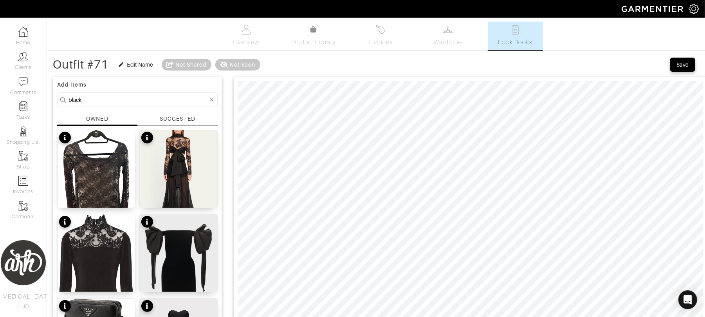
click at [150, 103] on input "black" at bounding box center [139, 100] width 140 height 10
type input "carolina herrera"
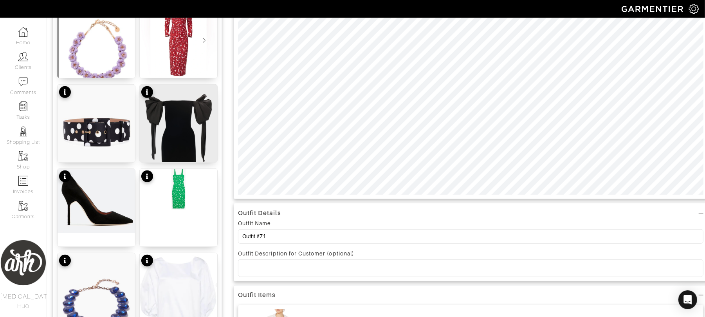
scroll to position [226, 0]
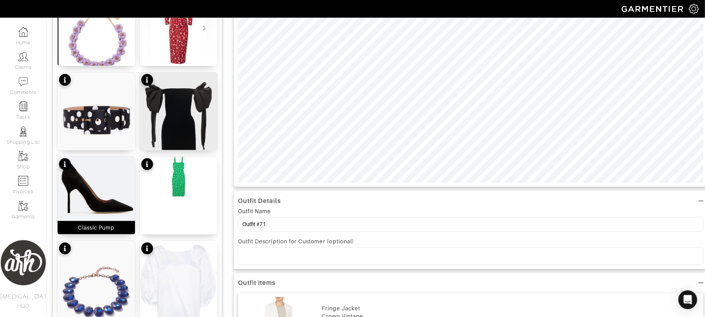
click at [110, 211] on img at bounding box center [97, 189] width 78 height 64
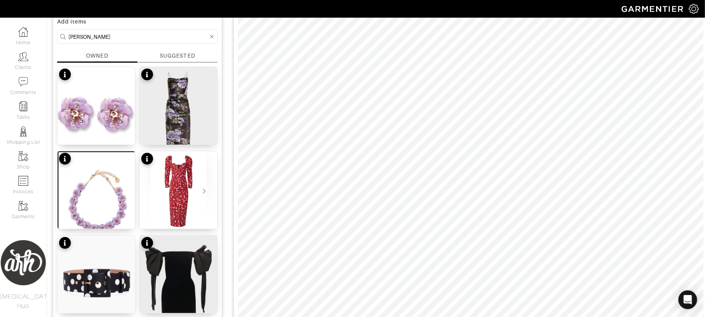
scroll to position [27, 0]
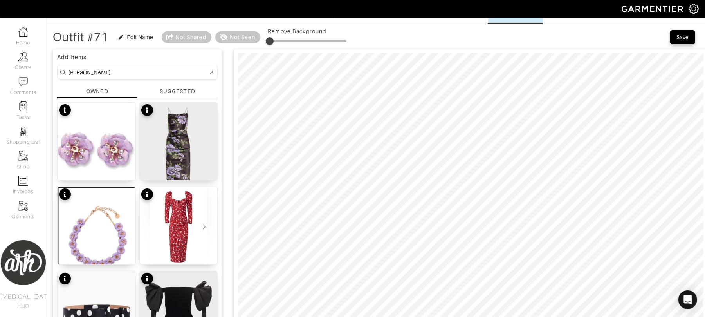
type input "6"
click at [274, 43] on span at bounding box center [273, 41] width 8 height 8
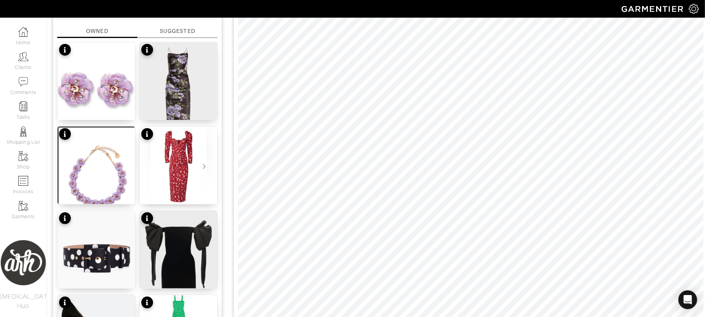
scroll to position [0, 0]
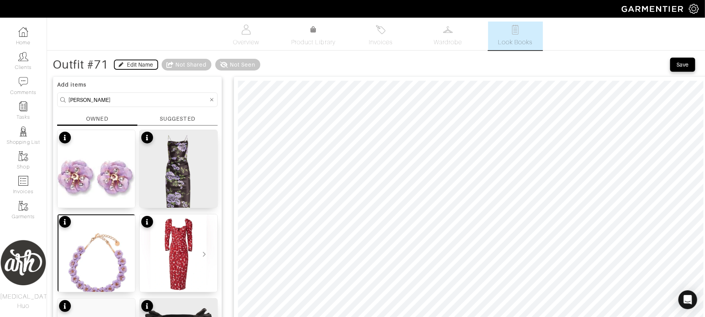
click at [145, 63] on div "Edit Name" at bounding box center [140, 65] width 26 height 8
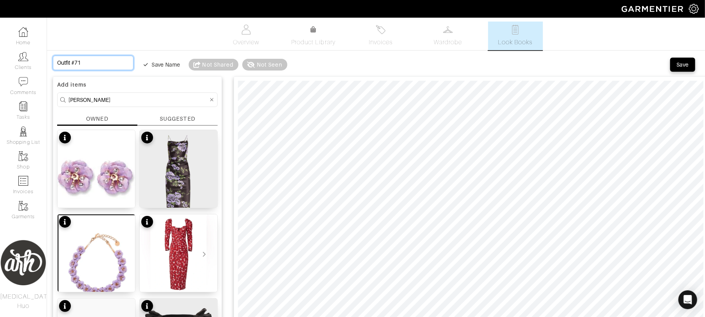
click at [113, 64] on input "Outfit #71" at bounding box center [93, 63] width 81 height 14
type input "D"
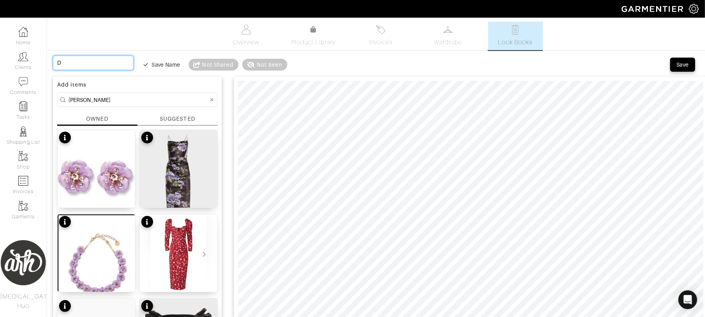
type input "Di"
type input "Din"
type input "Dinn"
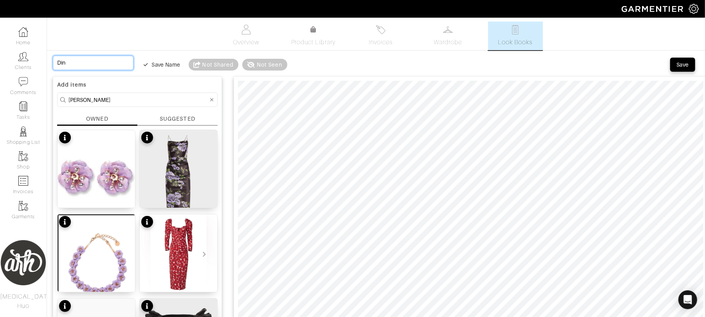
type input "Dinn"
type input "Dinne"
type input "Dinner"
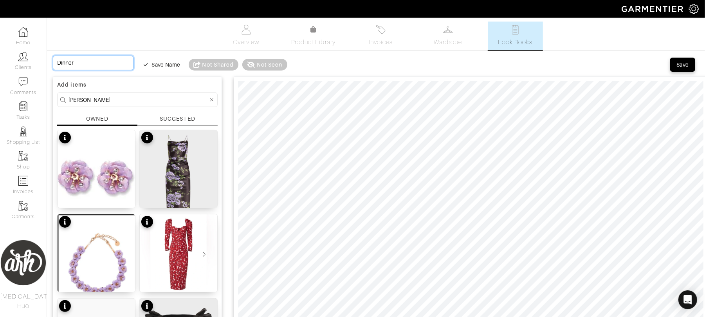
type input "Dinner"
click at [192, 99] on input "carolina herrera" at bounding box center [139, 100] width 140 height 10
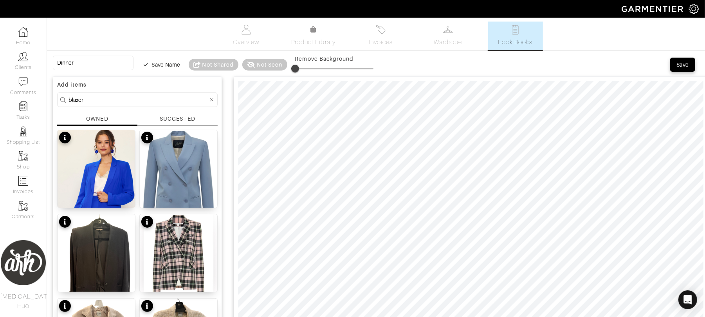
click at [144, 100] on input "blazer" at bounding box center [139, 100] width 140 height 10
type input "black jacket"
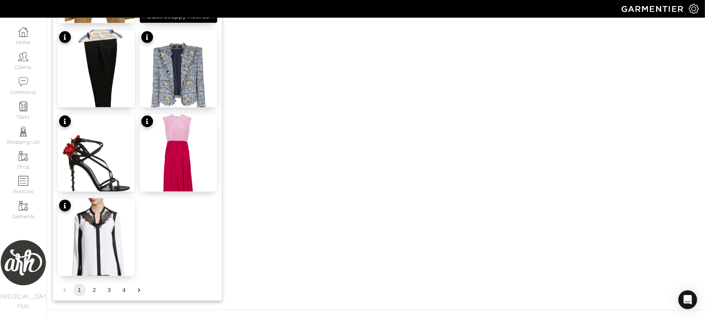
scroll to position [964, 0]
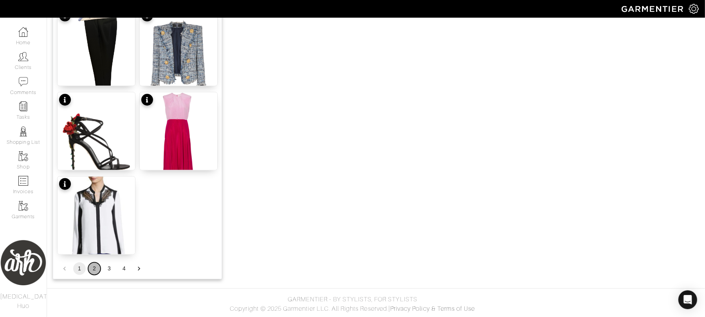
click at [92, 268] on button "2" at bounding box center [94, 268] width 13 height 13
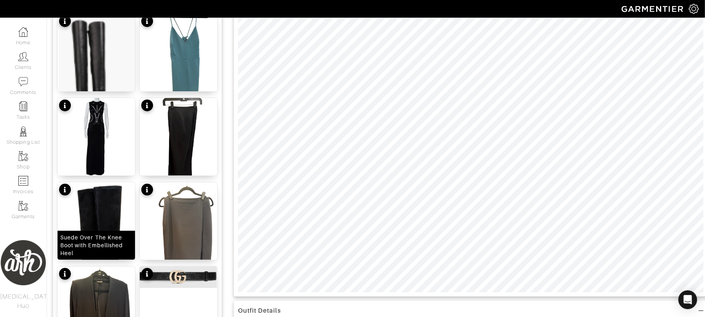
scroll to position [118, 0]
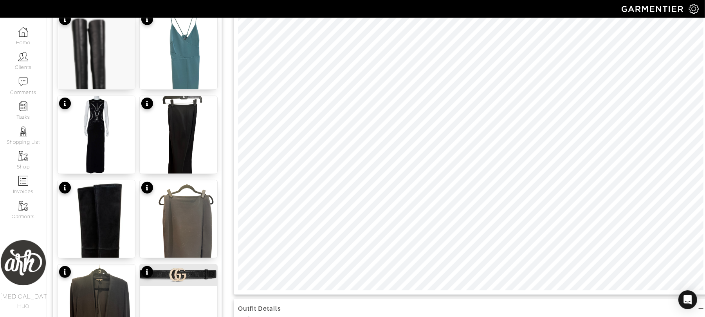
click at [103, 277] on img at bounding box center [97, 315] width 78 height 103
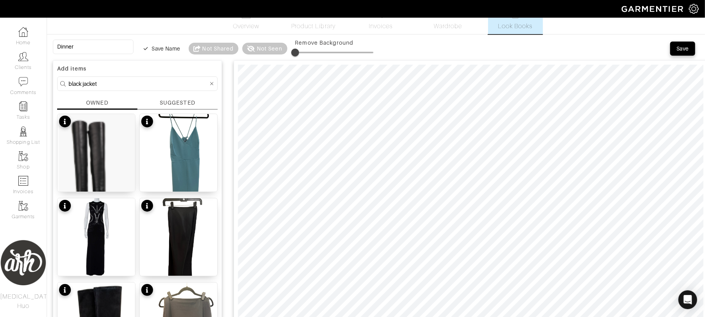
scroll to position [14, 0]
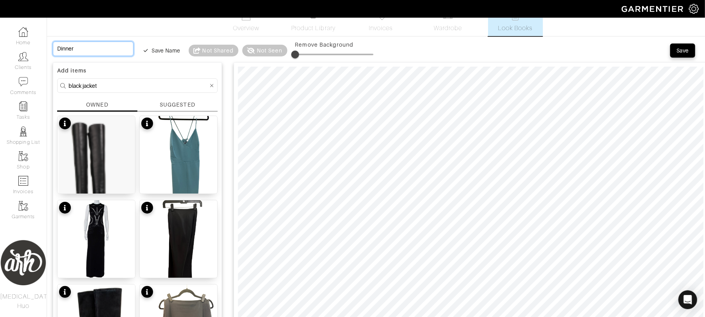
click at [110, 52] on input "Dinner" at bounding box center [93, 49] width 81 height 14
type input "O"
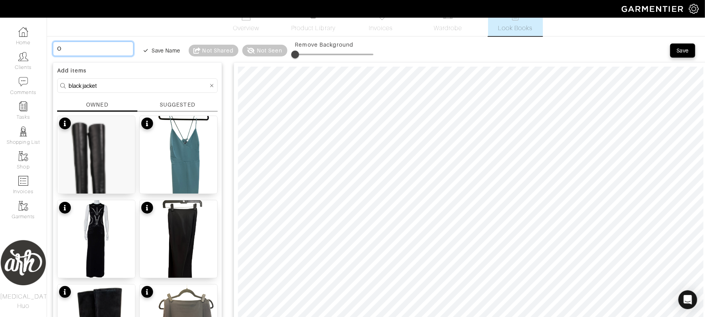
type input "Of"
type input "Off"
type input "Offi"
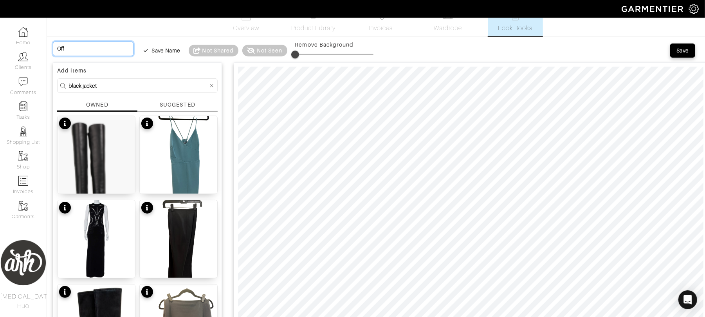
type input "Offi"
type input "Offic"
type input "Office"
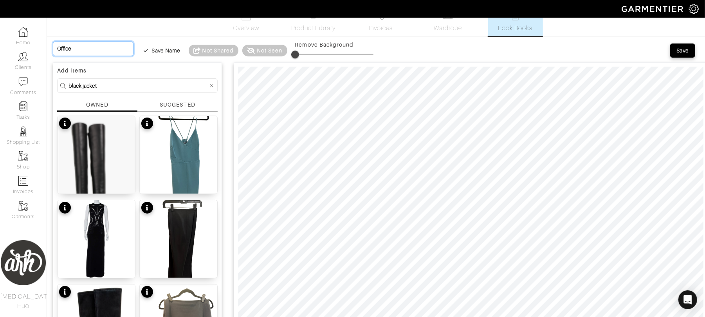
type input "Office"
type input "Office t"
type input "Office to"
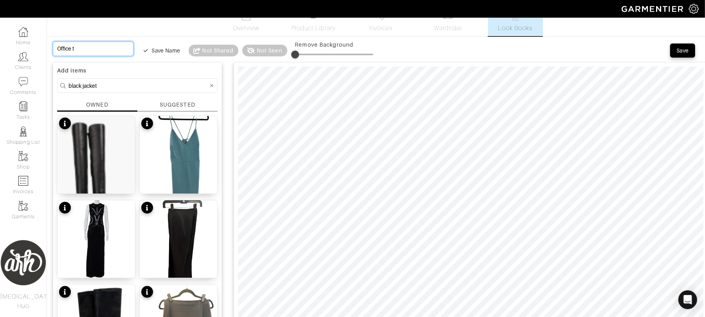
type input "Office to"
type input "Office to D"
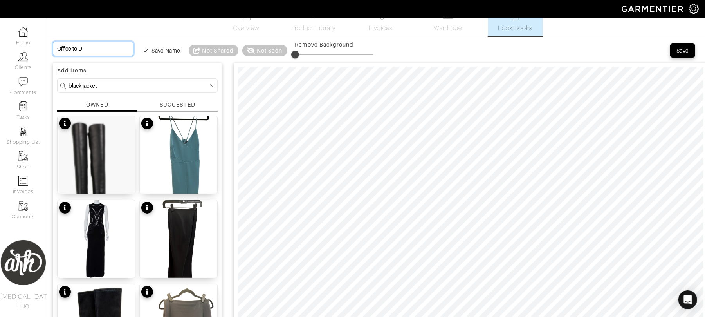
type input "Office to Di"
type input "Office to Din"
type input "Office to Dinn"
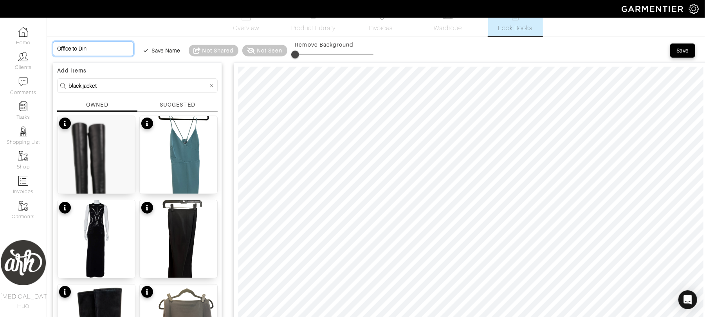
type input "Office to Dinn"
type input "Office to Dinne"
type input "Office to Dinner"
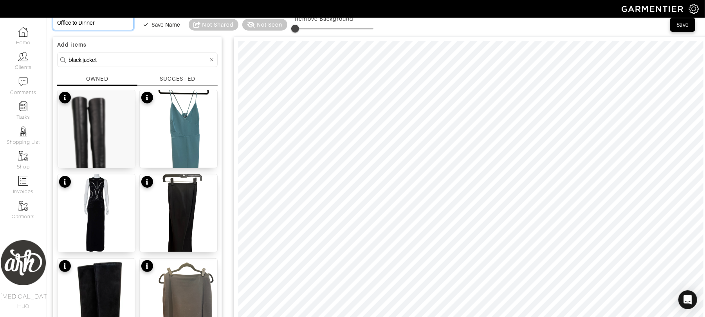
scroll to position [31, 0]
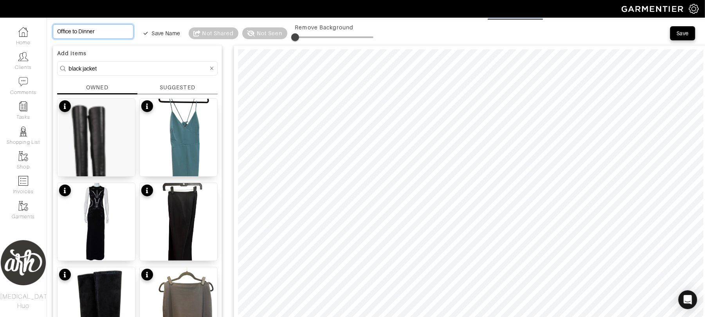
type input "Office to Dinner"
click at [684, 31] on div "Save" at bounding box center [683, 33] width 13 height 8
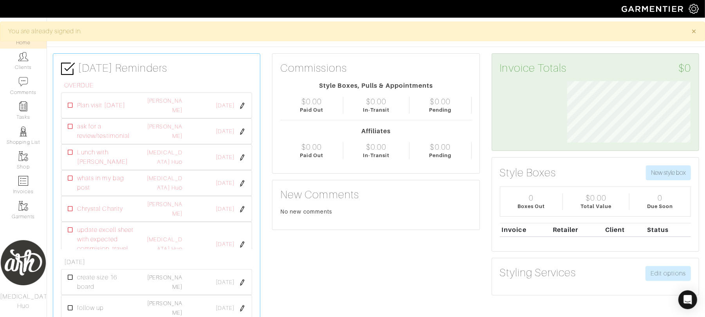
scroll to position [61, 135]
click at [168, 203] on link "[PERSON_NAME]" at bounding box center [164, 209] width 35 height 16
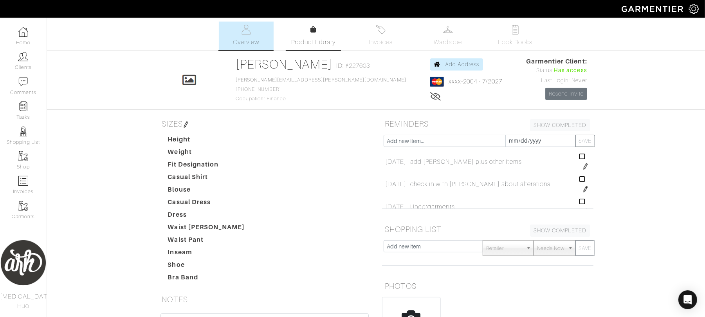
click at [312, 36] on link "Product Library" at bounding box center [313, 36] width 55 height 22
click at [453, 36] on link "Wardrobe" at bounding box center [448, 36] width 55 height 29
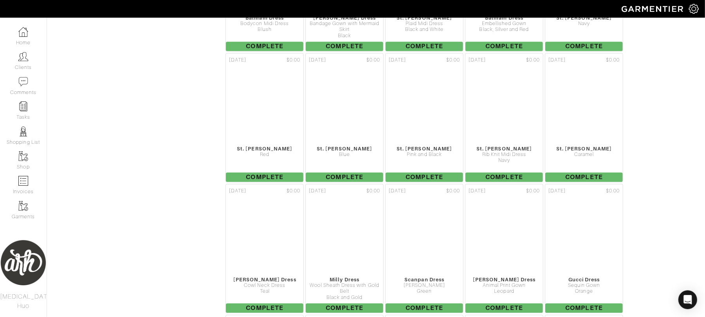
scroll to position [3317, 0]
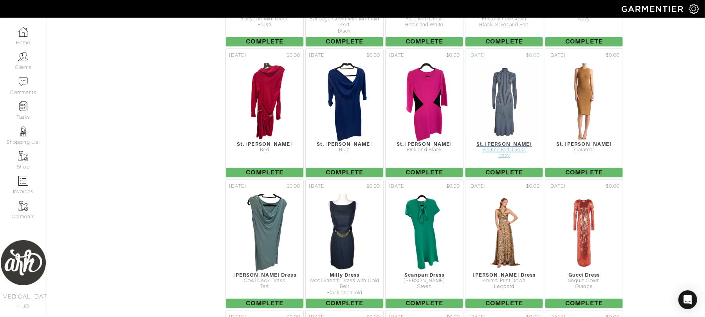
click at [500, 124] on img at bounding box center [504, 102] width 69 height 78
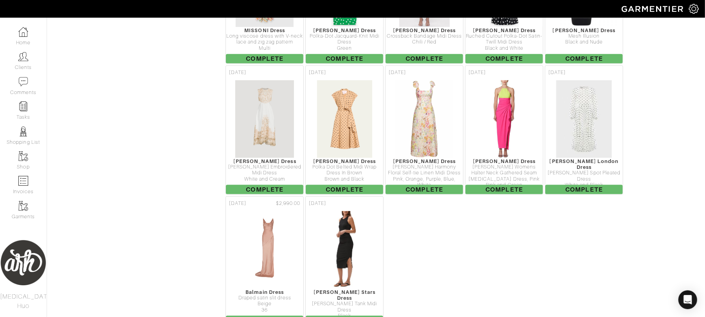
scroll to position [4870, 0]
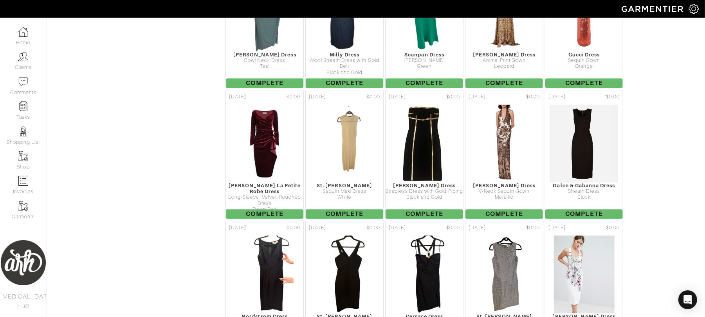
click at [426, 176] on img at bounding box center [425, 143] width 78 height 78
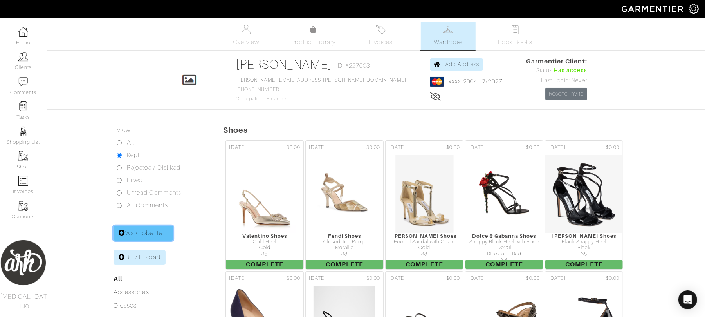
click at [149, 233] on link "Wardrobe Item" at bounding box center [144, 233] width 60 height 15
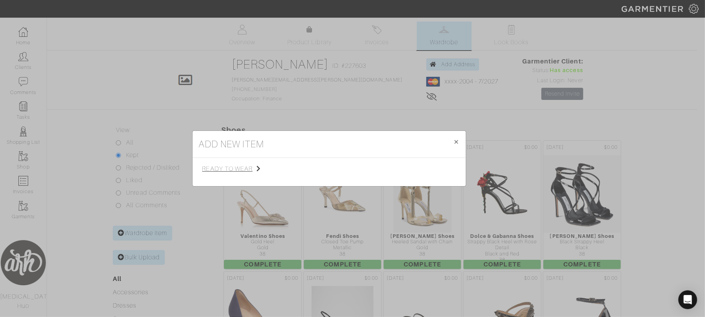
click at [246, 167] on span "ready to wear" at bounding box center [241, 168] width 79 height 9
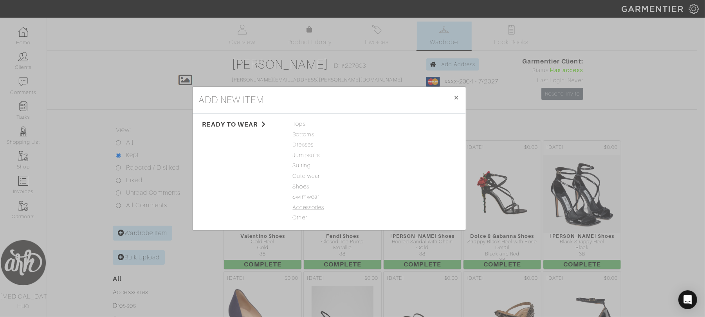
click at [314, 208] on span "Accessories" at bounding box center [329, 207] width 73 height 9
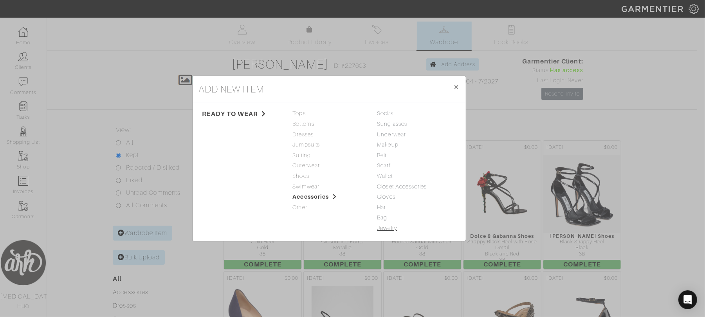
click at [384, 229] on link "Jewelry" at bounding box center [387, 228] width 20 height 6
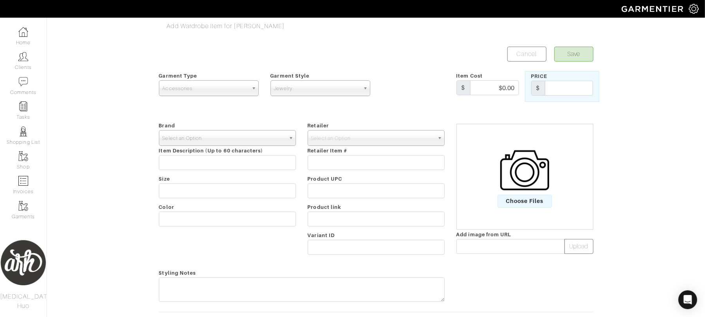
click at [221, 135] on span "Select an Option" at bounding box center [224, 138] width 123 height 16
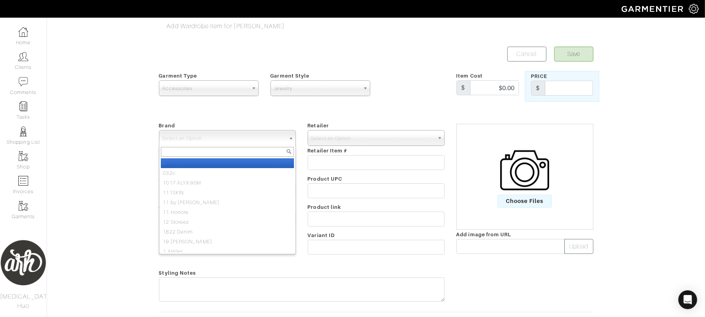
click at [218, 166] on li "-" at bounding box center [227, 163] width 133 height 10
select select "-"
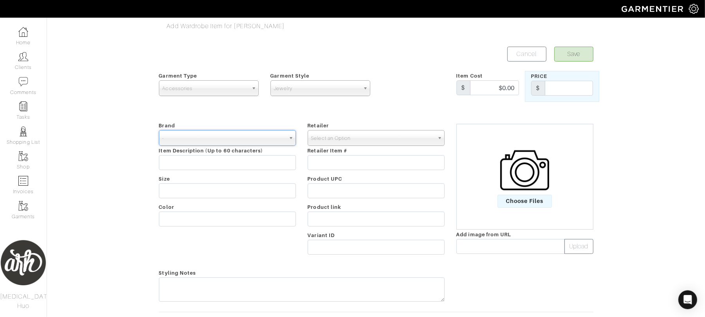
click at [323, 139] on span "Select an Option" at bounding box center [372, 138] width 123 height 16
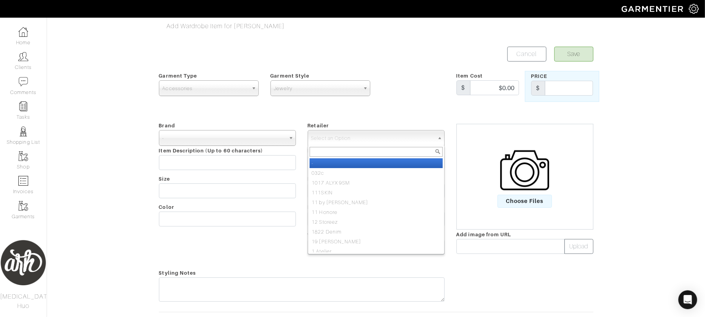
click at [328, 163] on li "-" at bounding box center [376, 163] width 133 height 10
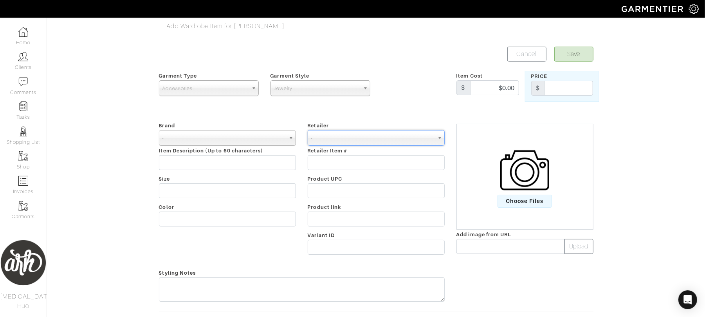
select select "6380"
click at [245, 166] on input "text" at bounding box center [227, 162] width 137 height 15
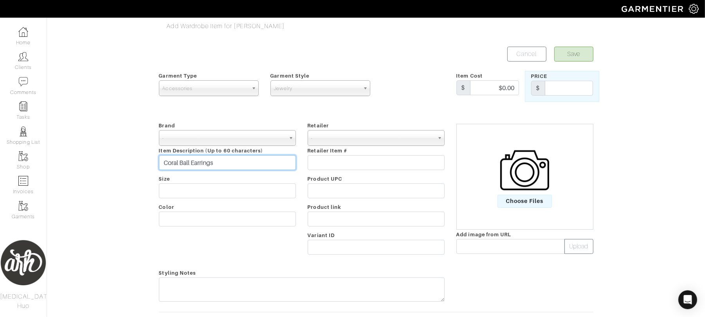
type input "Coral Ball Earrings"
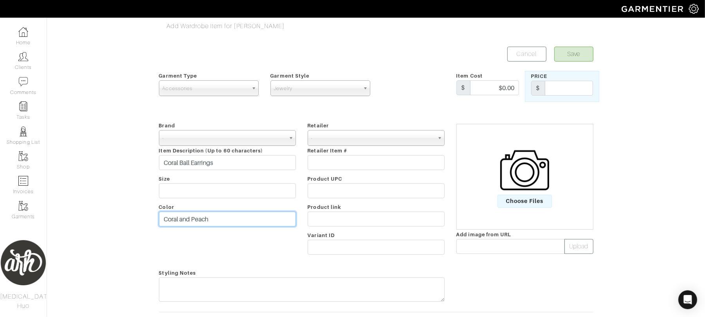
type input "Coral and Peach"
click at [527, 193] on img at bounding box center [524, 170] width 49 height 49
click at [0, 0] on input "Choose Files" at bounding box center [0, 0] width 0 height 0
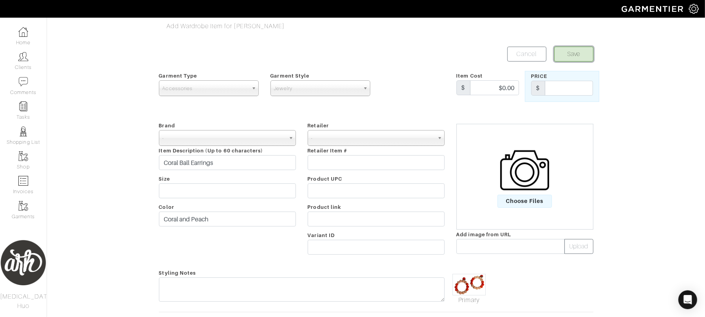
click at [579, 48] on button "Save" at bounding box center [573, 54] width 39 height 15
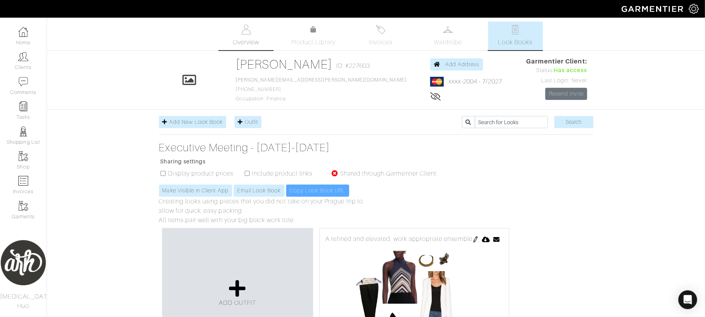
click at [259, 40] on span "Overview" at bounding box center [246, 42] width 26 height 9
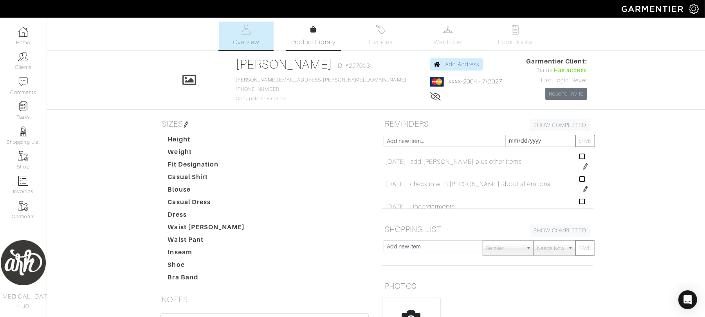
click at [323, 32] on link "Product Library" at bounding box center [313, 36] width 55 height 22
click at [438, 34] on link "Wardrobe" at bounding box center [448, 36] width 55 height 29
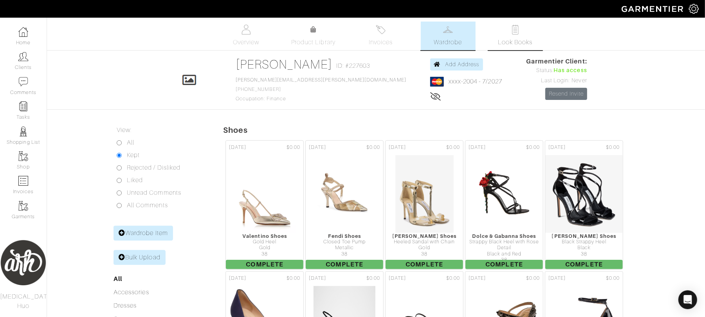
click at [509, 38] on span "Look Books" at bounding box center [515, 42] width 35 height 9
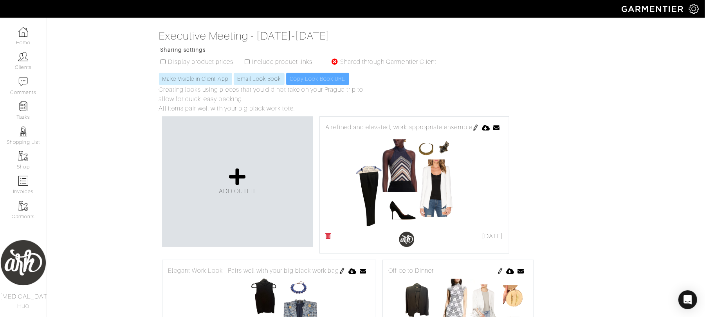
scroll to position [121, 0]
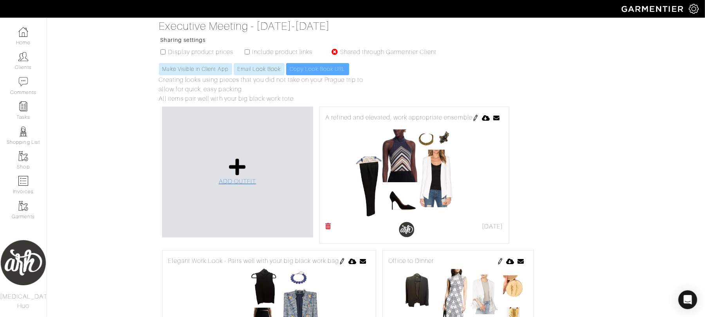
click at [246, 173] on icon at bounding box center [237, 166] width 17 height 19
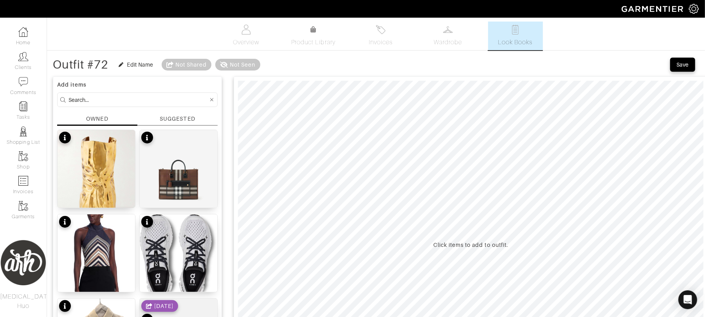
click at [135, 96] on input at bounding box center [139, 100] width 140 height 10
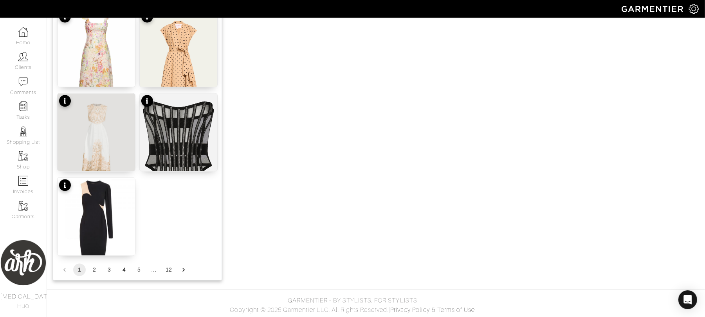
scroll to position [964, 0]
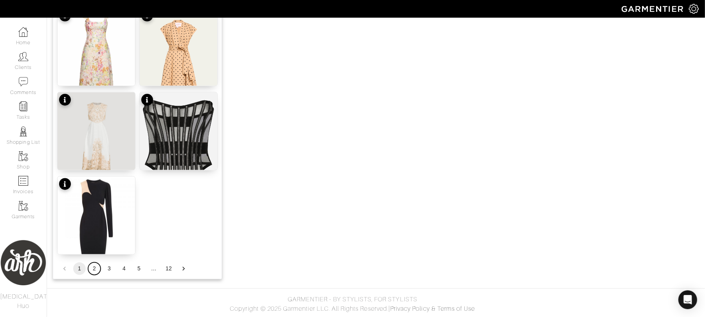
click at [98, 271] on button "2" at bounding box center [94, 268] width 13 height 13
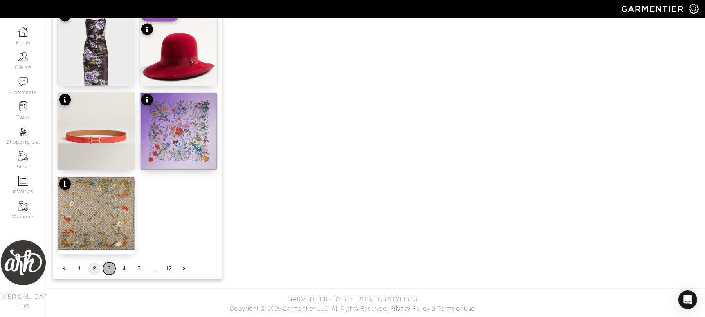
click at [112, 268] on button "3" at bounding box center [109, 268] width 13 height 13
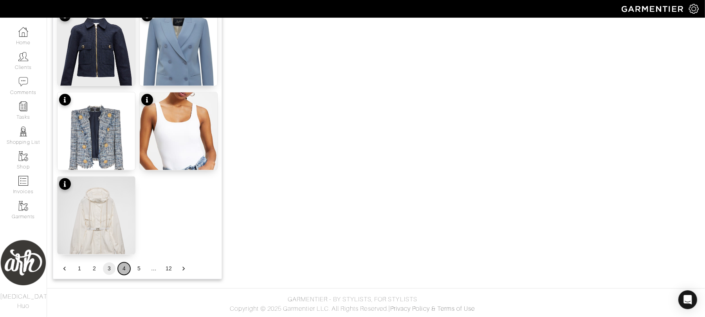
click at [123, 266] on button "4" at bounding box center [124, 268] width 13 height 13
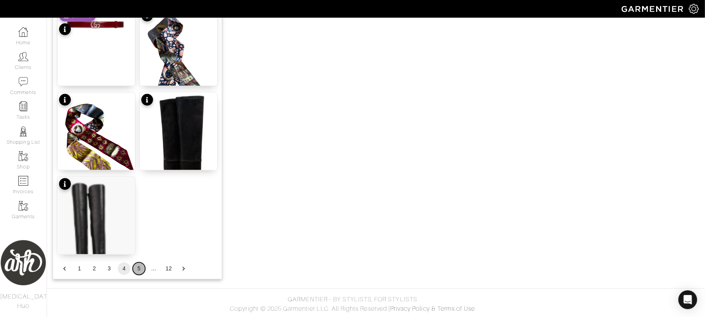
click at [138, 266] on button "5" at bounding box center [139, 268] width 13 height 13
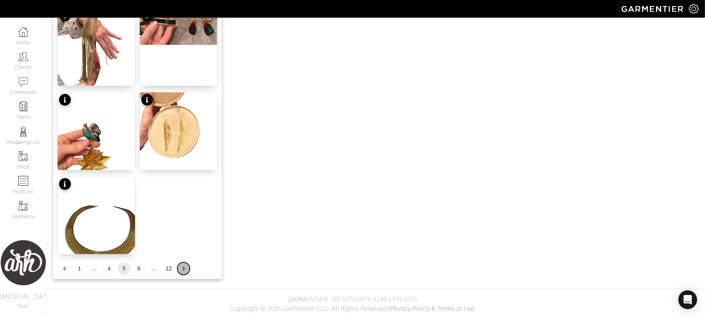
click at [184, 269] on icon "Go to next page" at bounding box center [183, 269] width 2 height 4
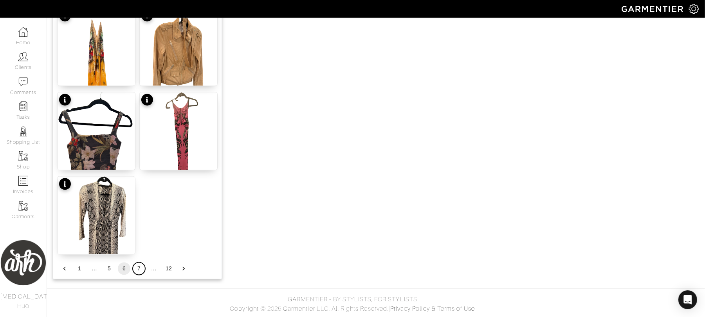
click at [135, 270] on button "7" at bounding box center [139, 268] width 13 height 13
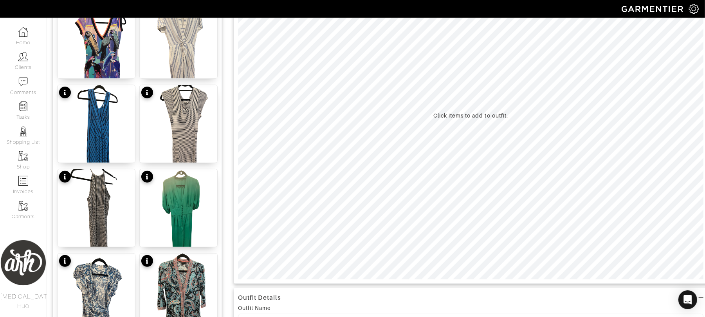
scroll to position [49, 0]
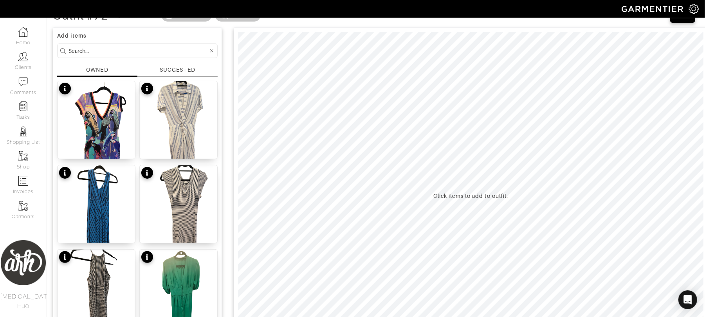
click at [165, 48] on input at bounding box center [139, 51] width 140 height 10
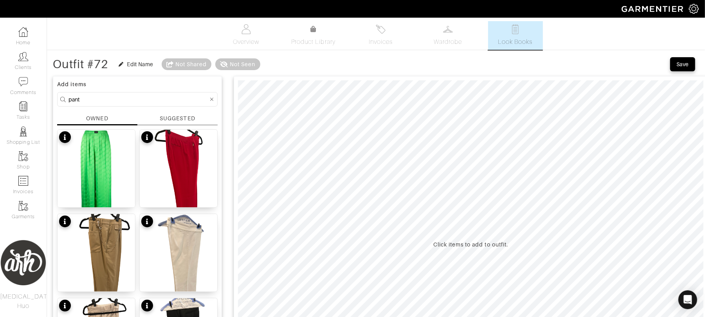
scroll to position [0, 0]
click at [134, 103] on input "pant" at bounding box center [139, 100] width 140 height 10
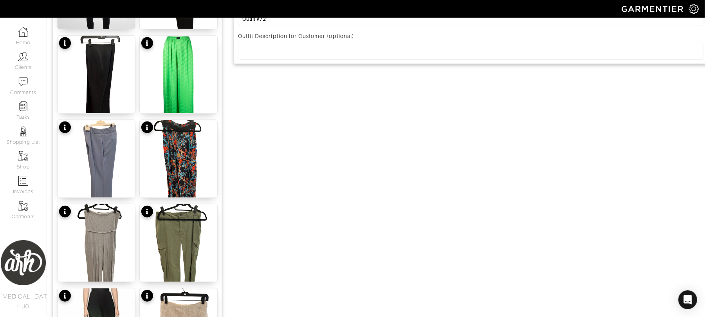
scroll to position [432, 0]
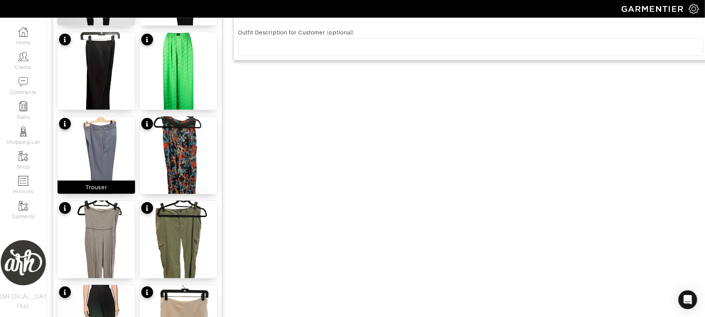
click at [99, 153] on img at bounding box center [97, 167] width 78 height 103
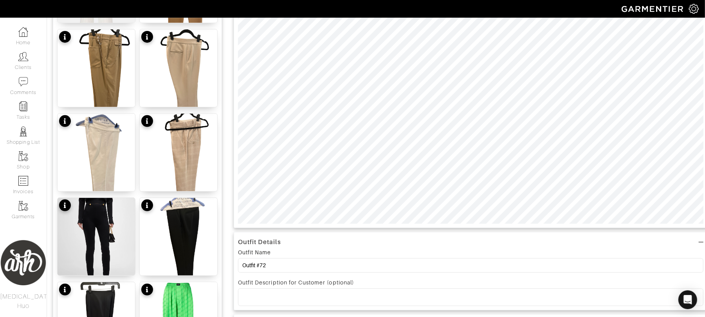
scroll to position [0, 0]
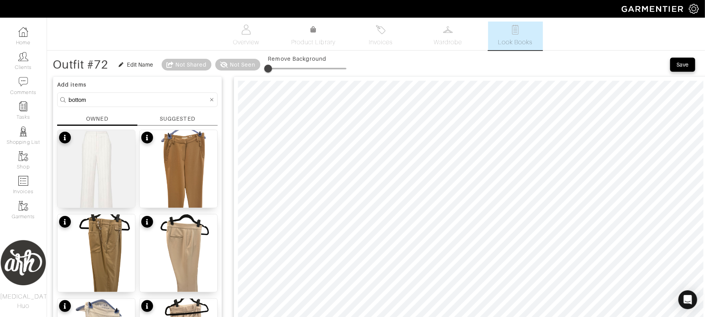
click at [173, 101] on input "bottom" at bounding box center [139, 100] width 140 height 10
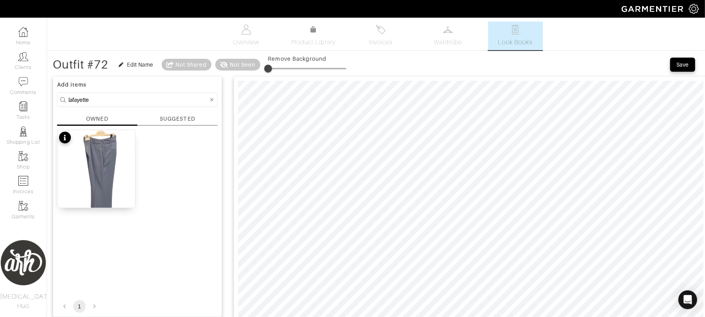
click at [166, 98] on input "lafayette" at bounding box center [139, 100] width 140 height 10
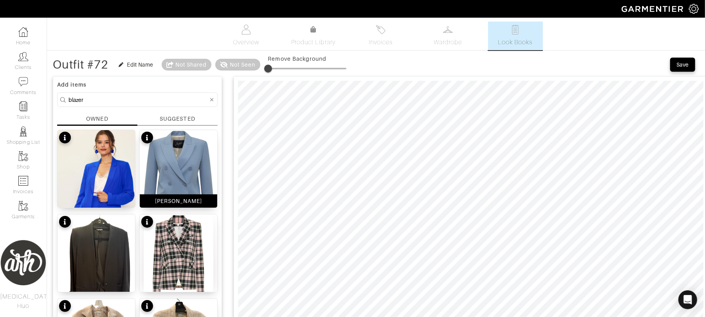
click at [181, 171] on img at bounding box center [179, 181] width 78 height 103
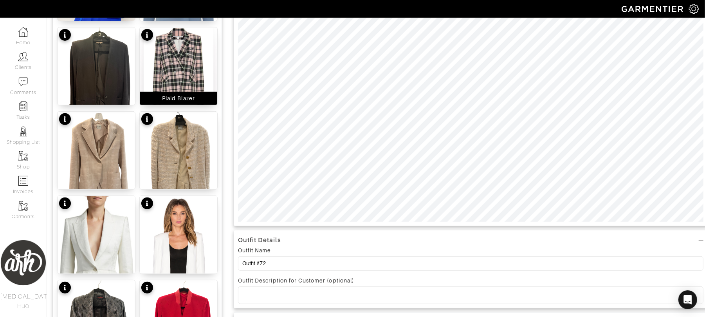
scroll to position [195, 0]
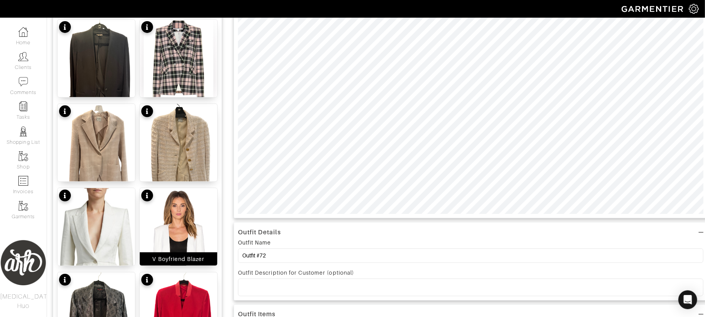
click at [184, 239] on img at bounding box center [179, 254] width 78 height 133
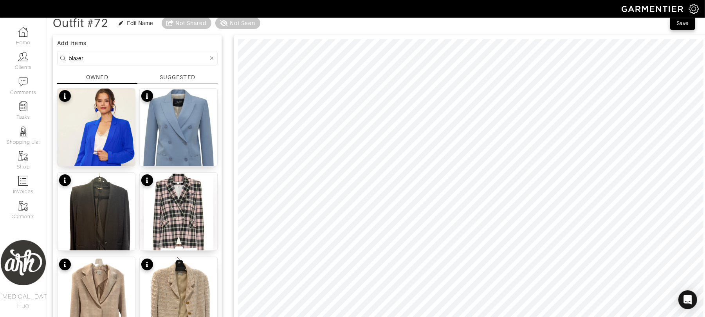
scroll to position [0, 0]
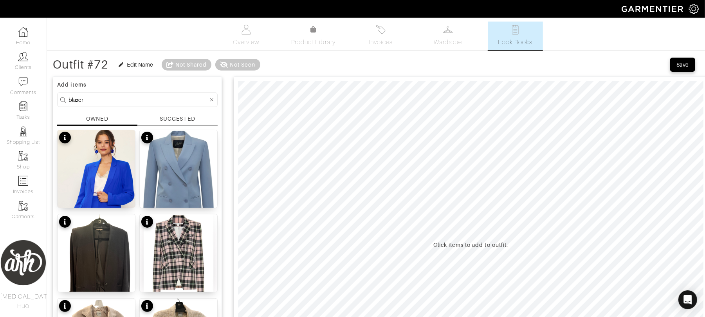
click at [164, 99] on input "blazer" at bounding box center [139, 100] width 140 height 10
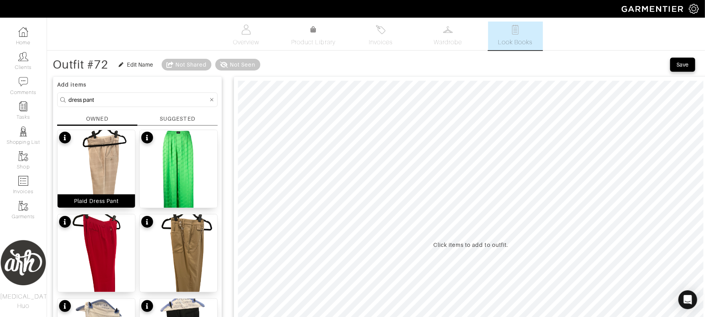
click at [108, 166] on img at bounding box center [97, 181] width 78 height 103
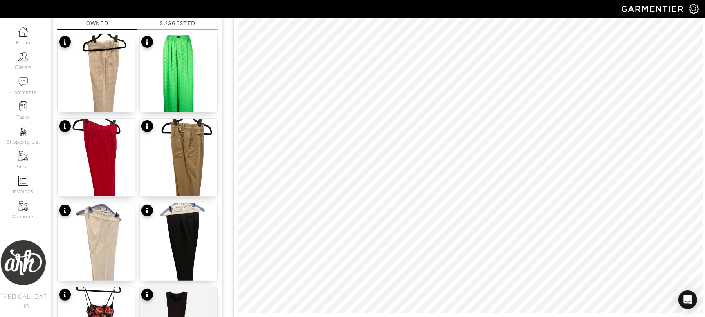
scroll to position [63, 0]
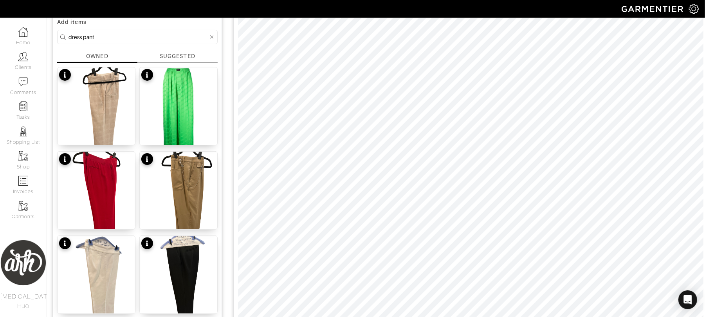
click at [160, 41] on input "dress pant" at bounding box center [139, 37] width 140 height 10
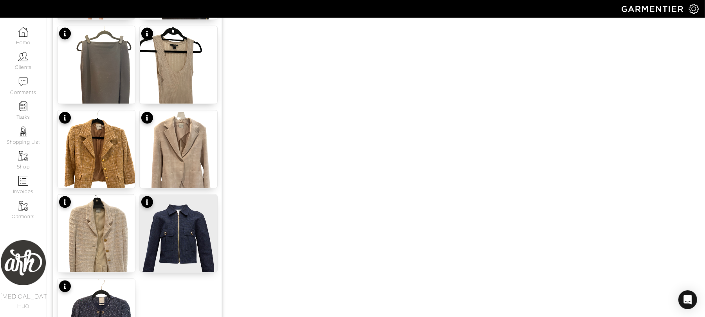
scroll to position [863, 0]
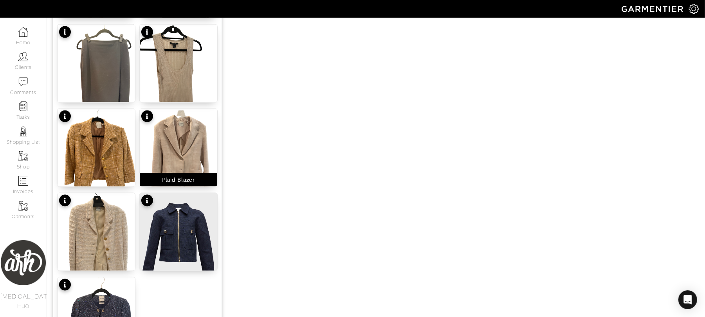
click at [191, 148] on img at bounding box center [179, 160] width 78 height 103
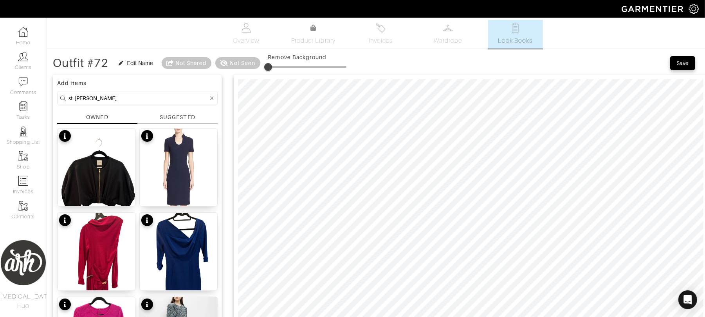
scroll to position [0, 0]
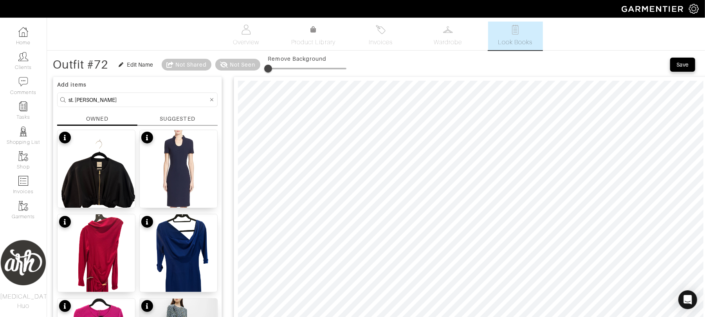
click at [132, 105] on form "st. john" at bounding box center [137, 99] width 161 height 14
click at [135, 99] on input "st. john" at bounding box center [139, 100] width 140 height 10
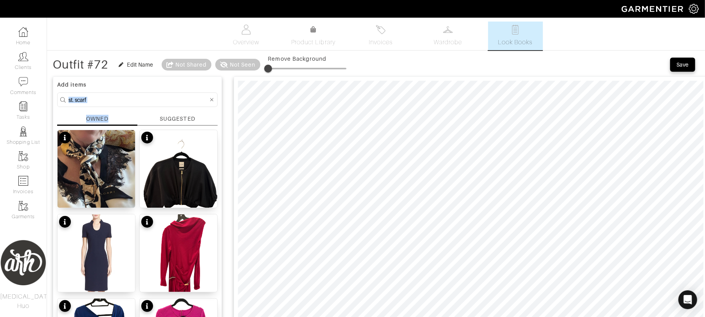
drag, startPoint x: 110, startPoint y: 110, endPoint x: 87, endPoint y: 99, distance: 25.2
drag, startPoint x: 92, startPoint y: 99, endPoint x: 0, endPoint y: 117, distance: 94.3
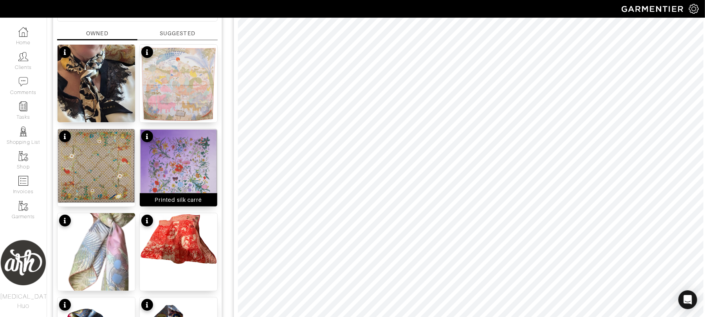
scroll to position [90, 0]
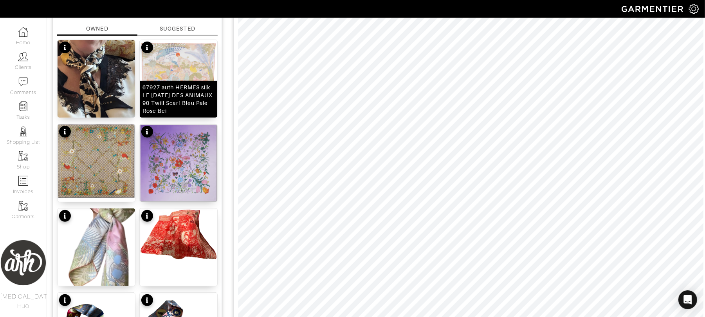
click at [191, 74] on img at bounding box center [179, 79] width 78 height 78
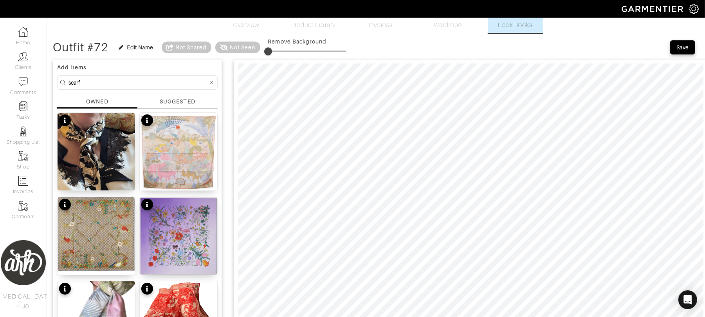
scroll to position [0, 0]
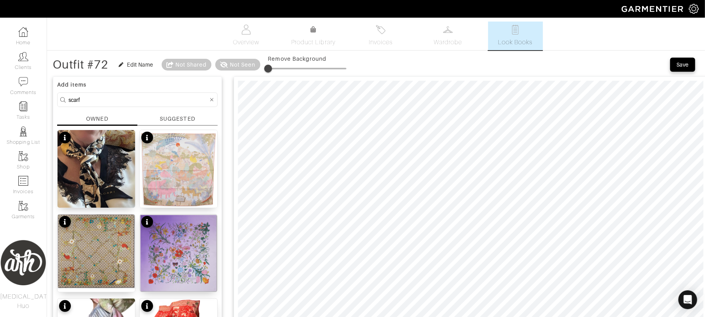
click at [112, 108] on div "Add items scarf OWNED SUGGESTED Scarf 67927 auth HERMES silk LE CARNAVAL DES AN…" at bounding box center [137, 322] width 169 height 493
click at [116, 98] on input "scarf" at bounding box center [139, 100] width 140 height 10
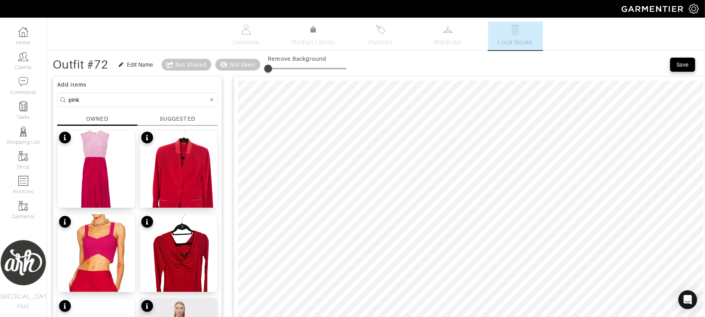
click at [175, 102] on input "pink" at bounding box center [139, 100] width 140 height 10
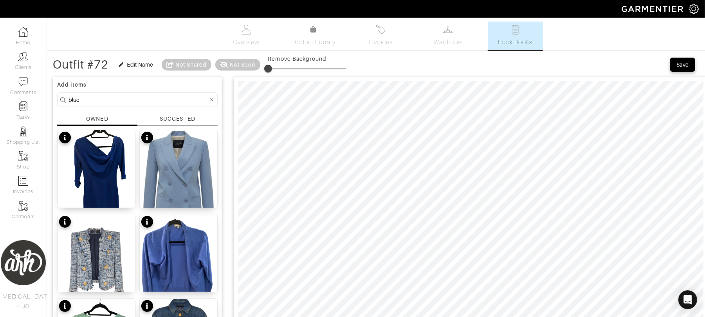
click at [129, 98] on input "blue" at bounding box center [139, 100] width 140 height 10
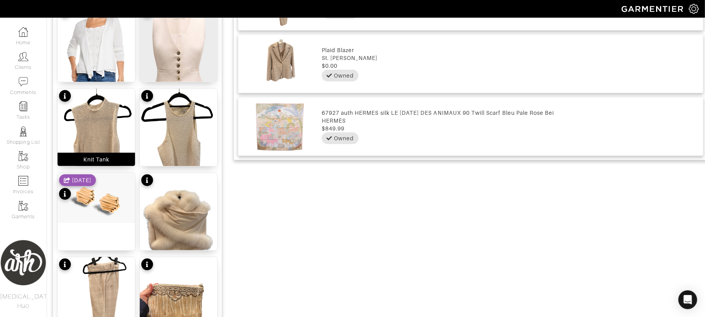
scroll to position [527, 0]
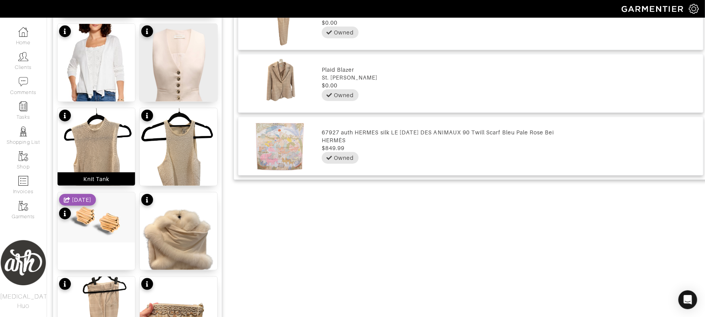
click at [106, 145] on img at bounding box center [97, 159] width 78 height 103
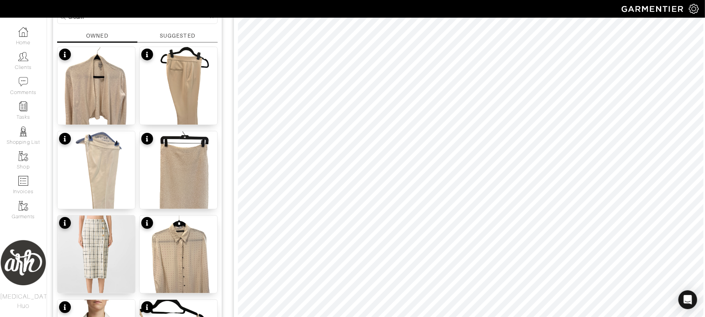
scroll to position [0, 0]
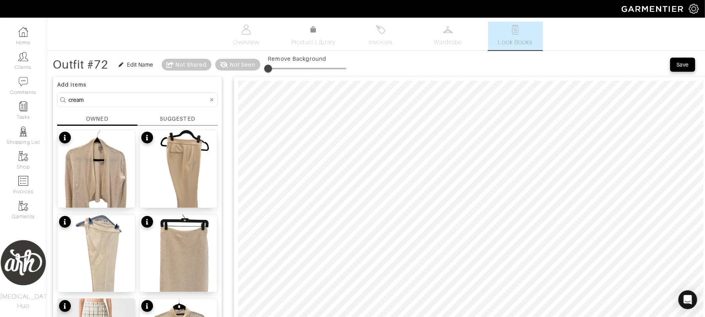
click at [191, 99] on input "cream" at bounding box center [139, 100] width 140 height 10
type input "b"
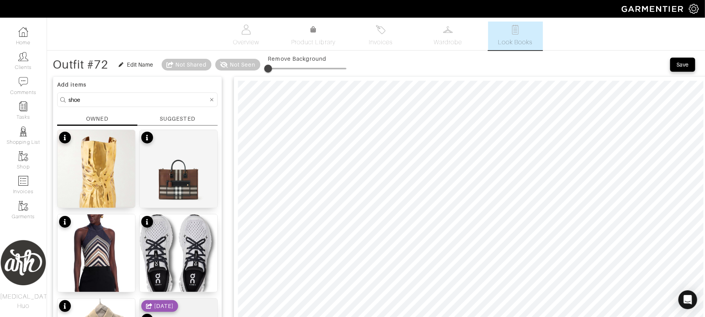
type input "shoe"
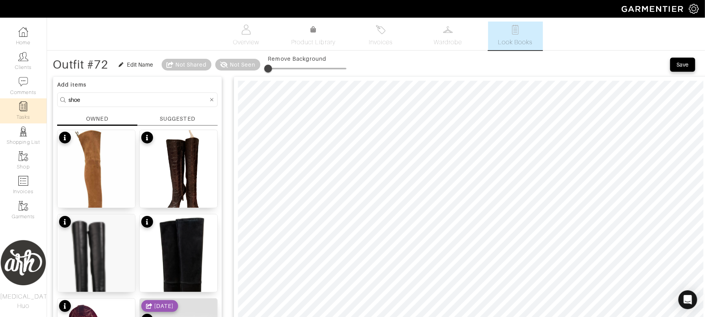
drag, startPoint x: 143, startPoint y: 102, endPoint x: 39, endPoint y: 101, distance: 103.8
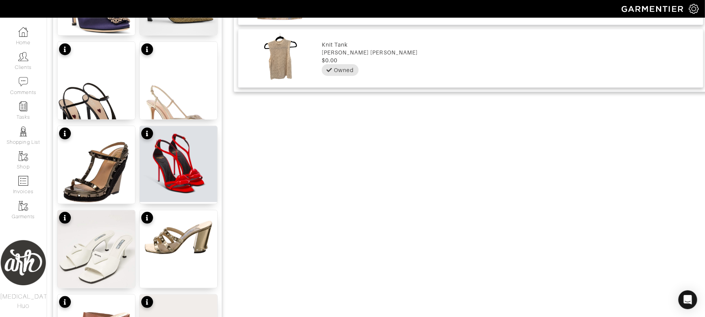
scroll to position [679, 0]
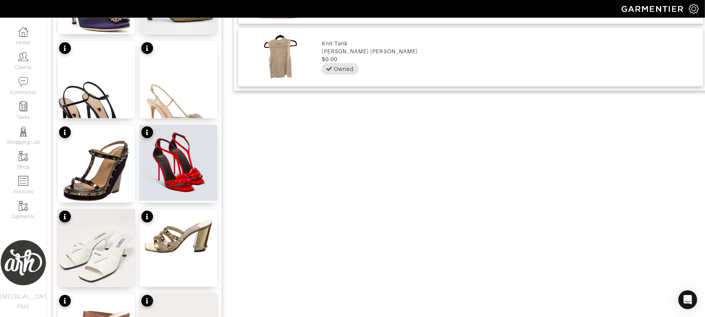
click at [162, 238] on img at bounding box center [179, 236] width 78 height 55
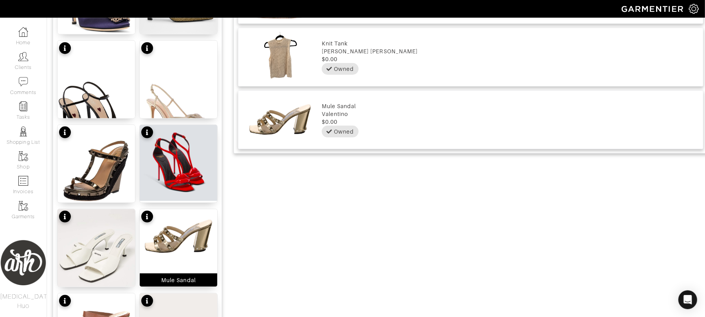
click at [156, 238] on img at bounding box center [179, 236] width 78 height 55
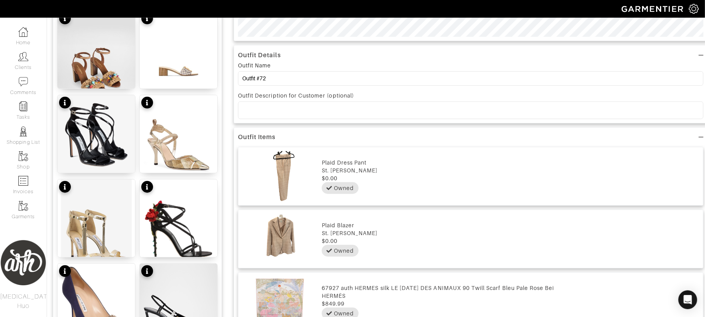
scroll to position [0, 0]
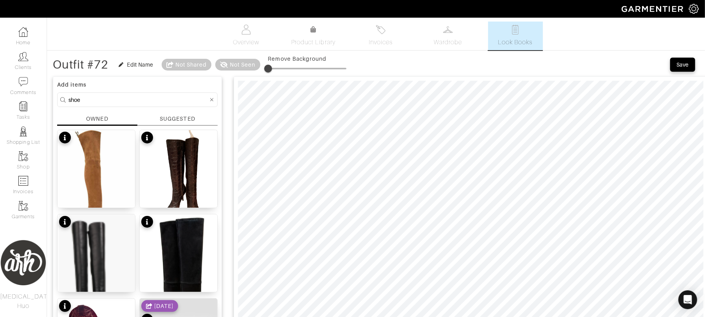
click at [210, 101] on icon at bounding box center [212, 100] width 4 height 4
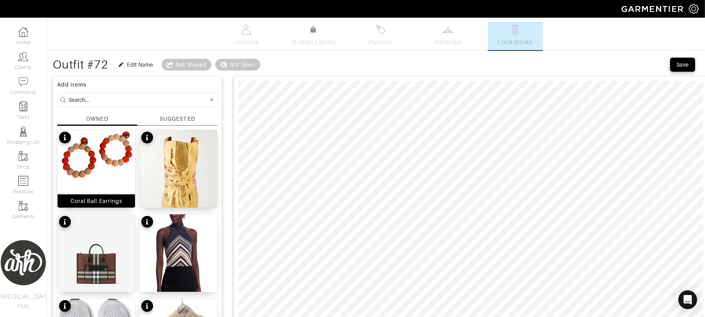
click at [88, 169] on img at bounding box center [97, 154] width 78 height 49
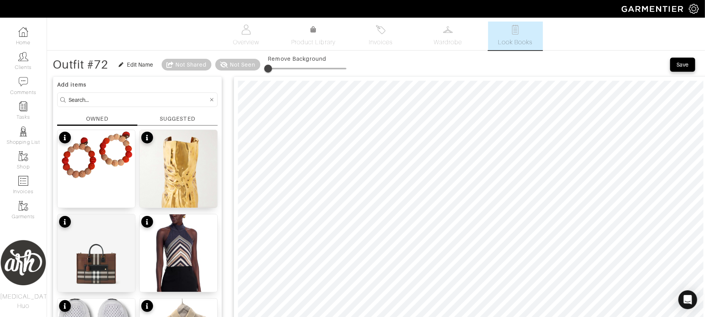
click at [166, 102] on input at bounding box center [139, 100] width 140 height 10
click at [160, 100] on input at bounding box center [139, 100] width 140 height 10
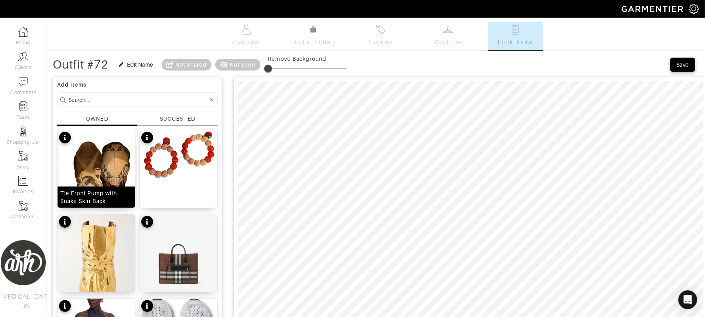
click at [101, 198] on div "Tie Front Pump with Snake Skin Back" at bounding box center [96, 197] width 72 height 16
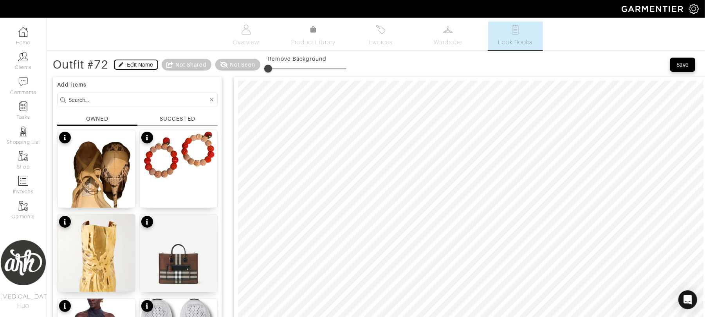
click at [138, 67] on div "Edit Name" at bounding box center [140, 65] width 26 height 8
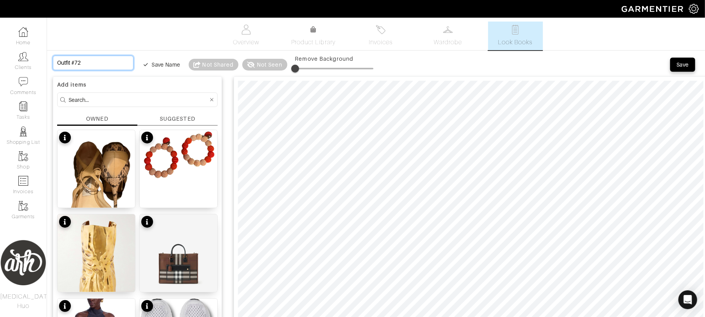
click at [87, 63] on input "Outfit #72" at bounding box center [93, 63] width 81 height 14
type input "P"
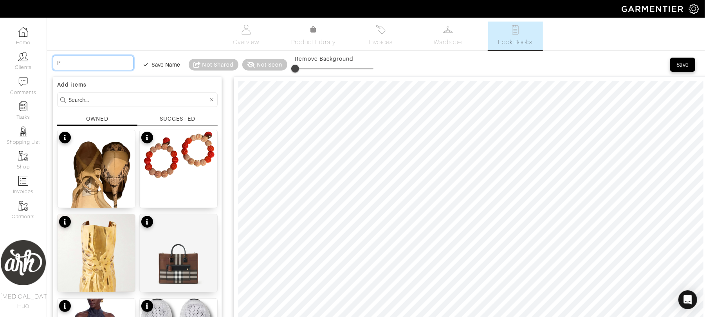
type input "Po"
type input "Pow"
type input "Powe"
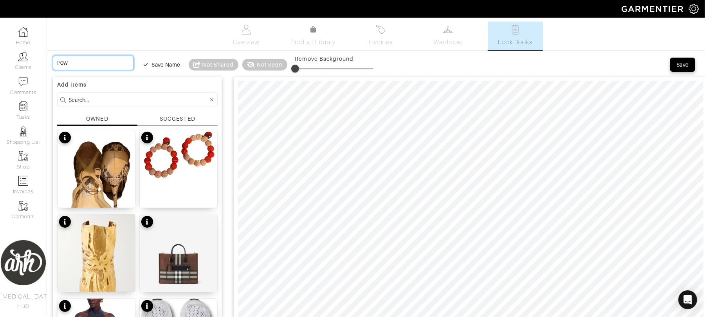
type input "Powe"
type input "Power"
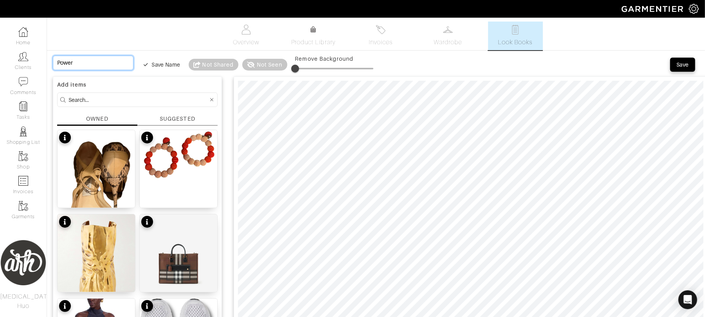
type input "Power S"
type input "Power Su"
type input "Power Sui"
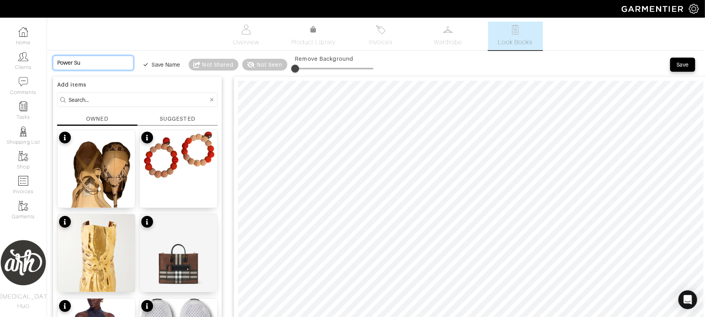
type input "Power Sui"
type input "Power Suit"
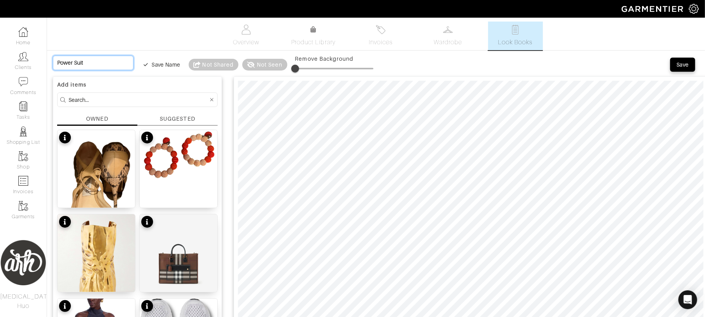
type input "Power Suit t"
type input "Power Suit to"
type input "Power Suit ton"
type input "Power Suit tone"
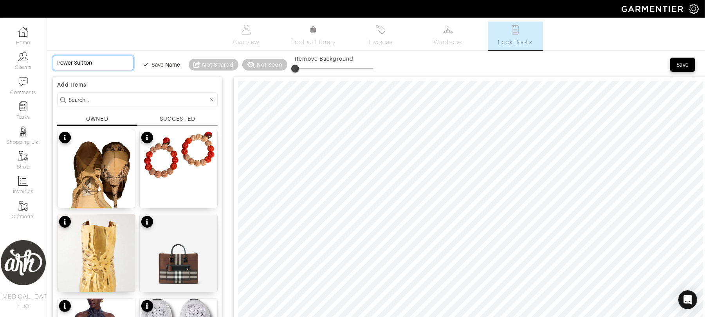
type input "Power Suit tone"
type input "Power Suit toned"
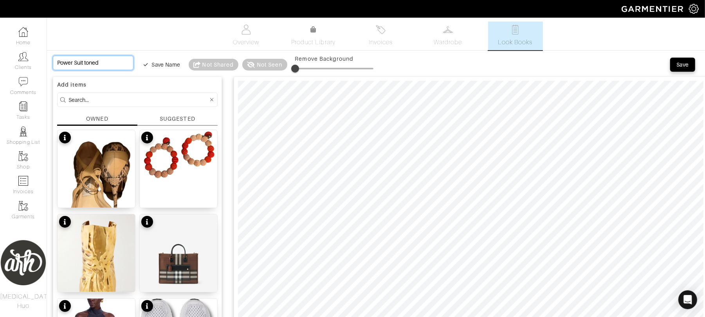
type input "Power Suit toned d"
type input "Power Suit toned do"
type input "Power Suit toned dow"
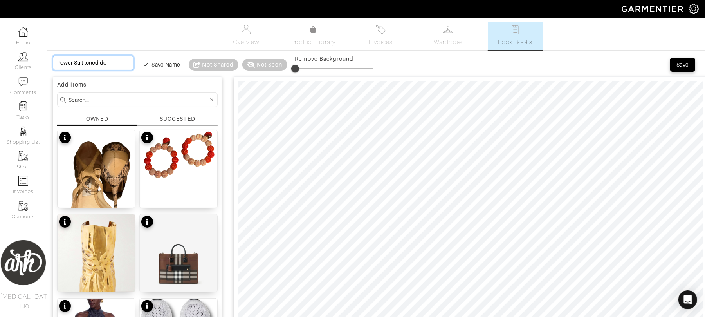
type input "Power Suit toned dow"
type input "Power Suit toned down"
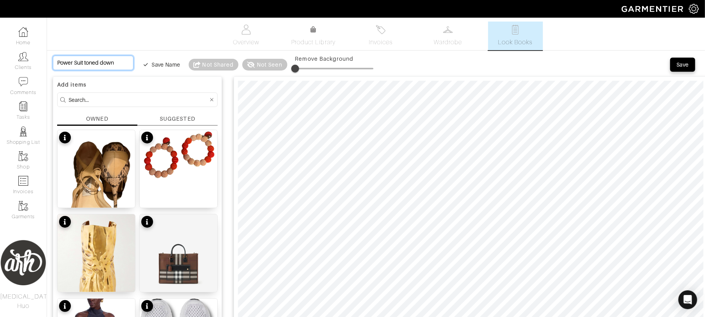
type input "Power Suit toned down w"
type input "Power Suit toned down wi"
type input "Power Suit toned down wit"
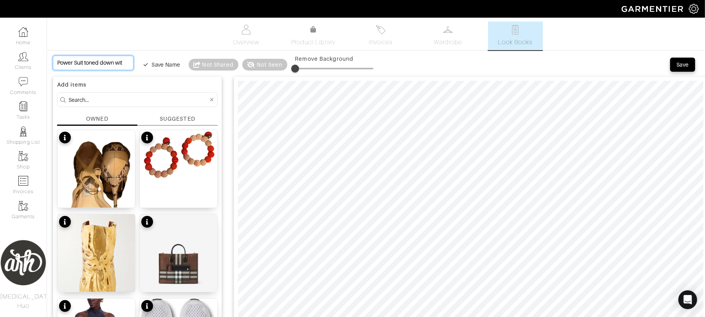
type input "Power Suit toned down with"
type input "Power Suit toned down with F"
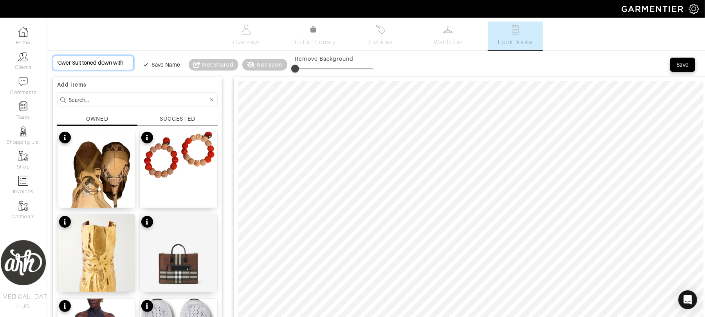
type input "Power Suit toned down with F"
type input "Power Suit toned down with Fu"
type input "Power Suit toned down with Fun"
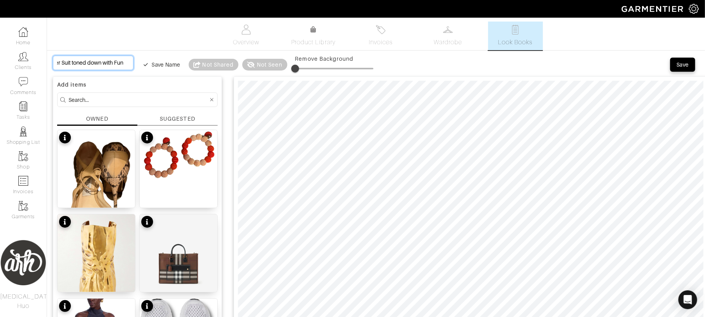
type input "Power Suit toned down with Fu"
type input "Power Suit toned down with F"
type input "Power Suit toned down with"
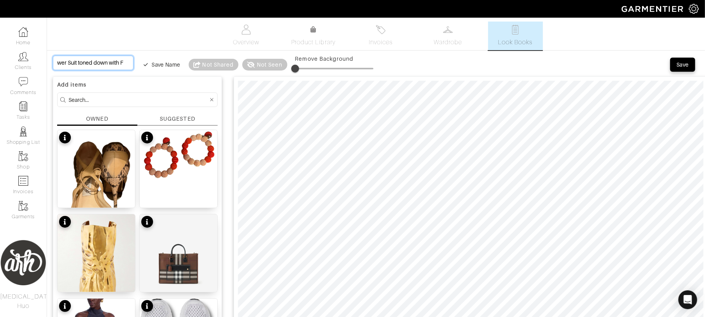
type input "Power Suit toned down with"
type input "Power Suit toned down with C"
type input "Power Suit toned down with Co"
type input "Power Suit toned down with Col"
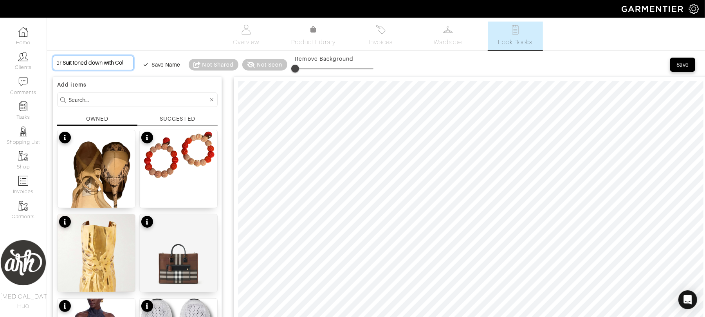
type input "Power Suit toned down with Colo"
type input "Power Suit toned down with Color"
type input "Power Suit toned down with Colorf"
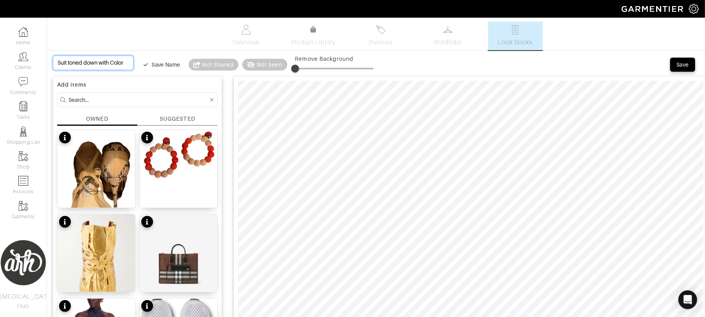
type input "Power Suit toned down with Colorf"
type input "Power Suit toned down with Colorfu"
type input "Power Suit toned down with Colorful"
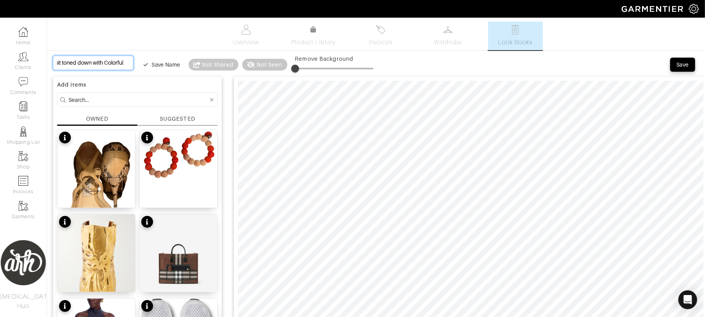
type input "Power Suit toned down with Colorful"
type input "Power Suit toned down with Colorful A"
type input "Power Suit toned down with Colorful Ac"
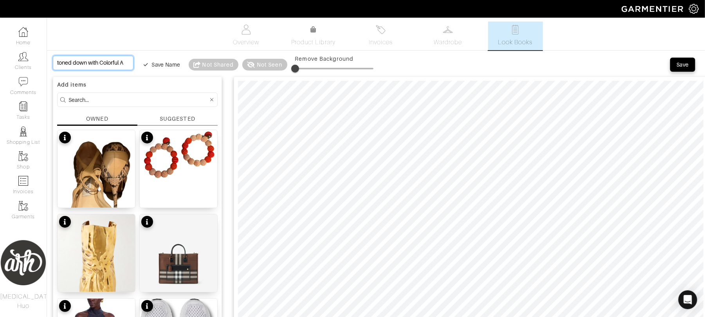
type input "Power Suit toned down with Colorful Ac"
type input "Power Suit toned down with Colorful Acc"
type input "Power Suit toned down with Colorful Acce"
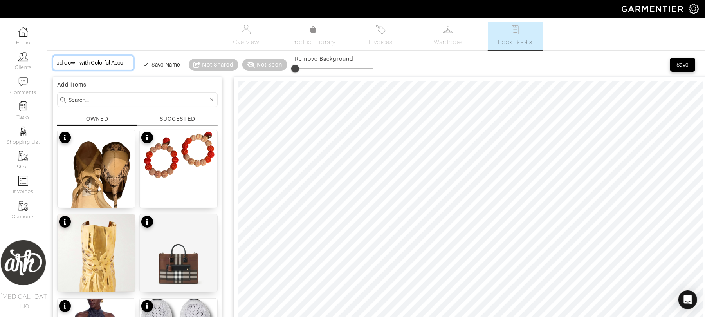
type input "Power Suit toned down with Colorful Acces"
type input "Power Suit toned down with Colorful Access"
type input "Power Suit toned down with Colorful Accesso"
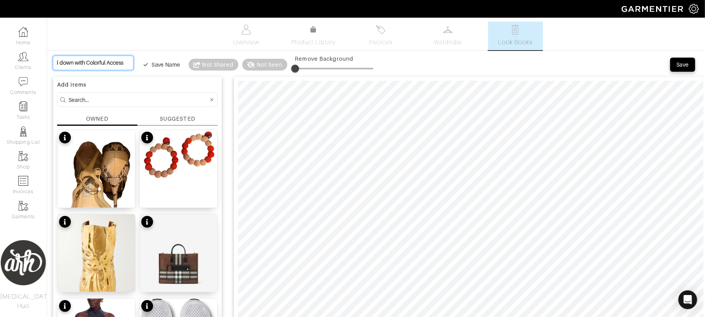
type input "Power Suit toned down with Colorful Accesso"
type input "Power Suit toned down with Colorful Accessor"
type input "Power Suit toned down with Colorful Accessory"
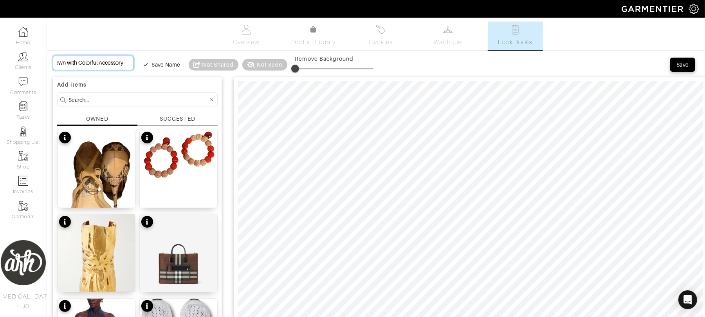
type input "Power Suit toned down with Colorful Accessor"
type input "Power Suit toned down with Colorful Accessori"
type input "Power Suit toned down with Colorful Accessorie"
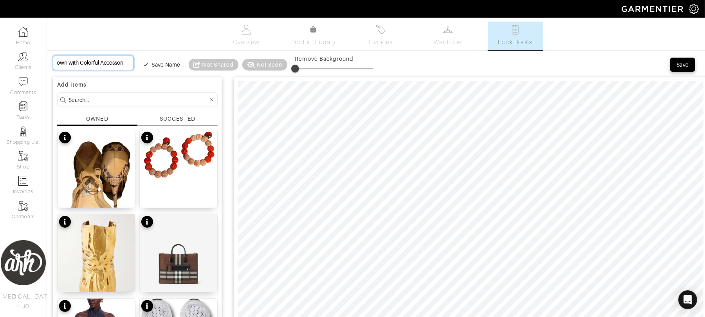
type input "Power Suit toned down with Colorful Accessorie"
type input "Power Suit toned down with Colorful Accessories"
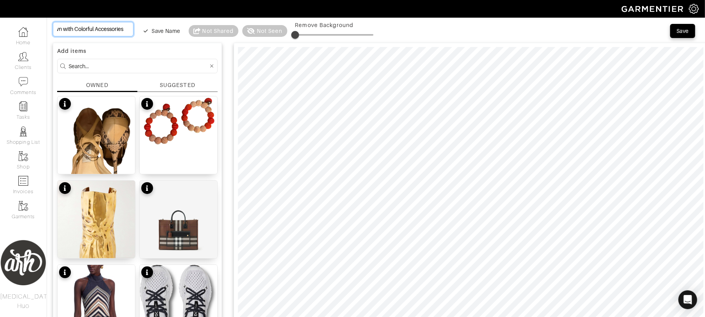
scroll to position [0, 0]
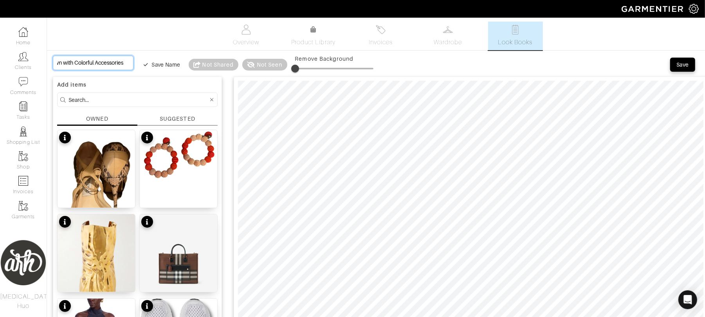
type input "Power Suit toned down with Colorful Accessories"
click at [195, 103] on input at bounding box center [139, 100] width 140 height 10
type input "shoe"
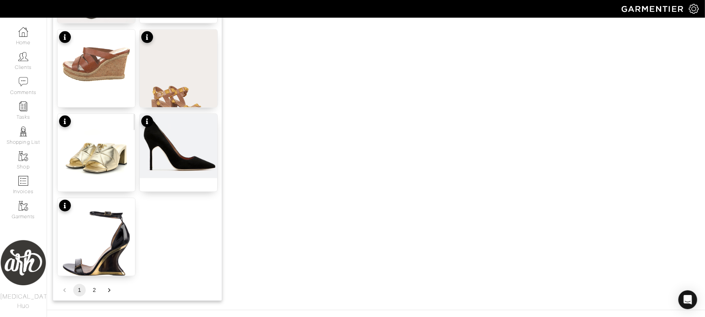
scroll to position [940, 0]
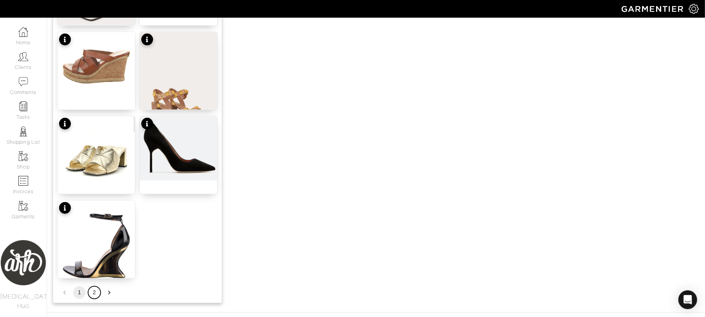
click at [96, 294] on button "2" at bounding box center [94, 292] width 13 height 13
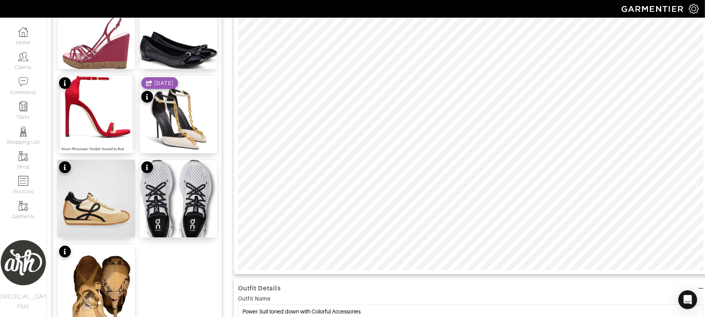
scroll to position [133, 0]
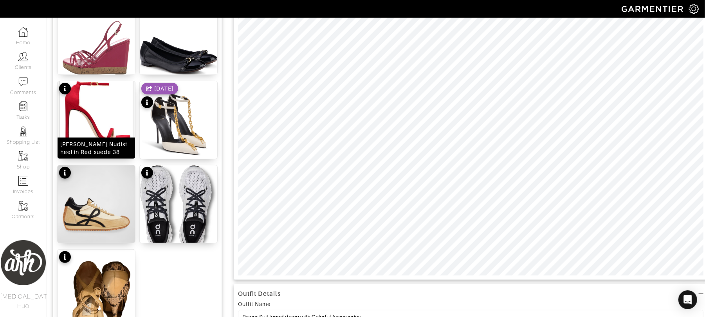
click at [99, 146] on div "Stuart Weitzman Nudist heel in Red suede 38" at bounding box center [96, 148] width 72 height 16
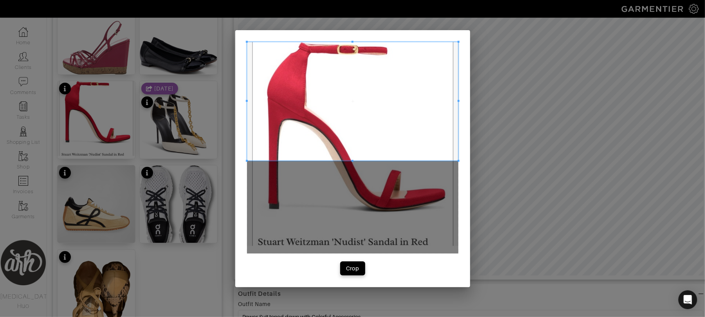
click at [350, 104] on span at bounding box center [352, 101] width 211 height 119
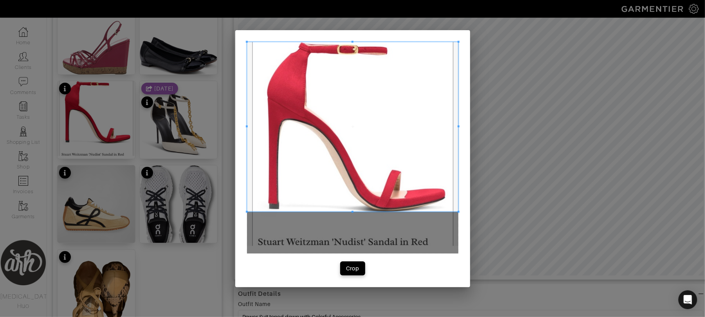
click at [356, 211] on span at bounding box center [352, 212] width 211 height 2
click at [350, 266] on div "Crop" at bounding box center [352, 268] width 13 height 8
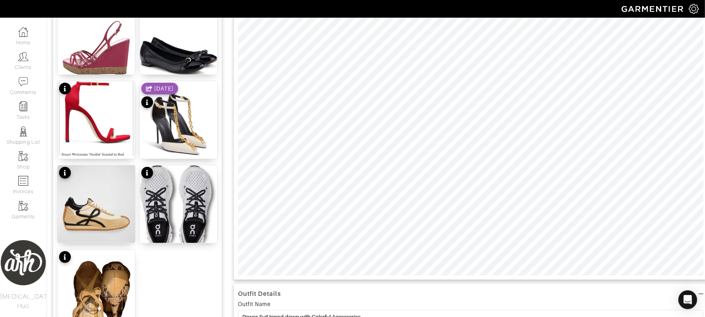
scroll to position [0, 0]
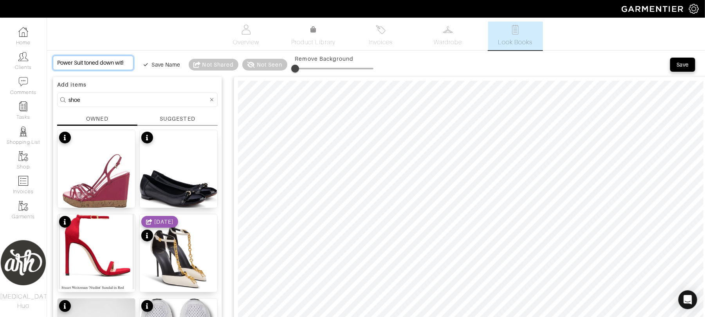
click at [116, 62] on input "Power Suit toned down with Colorful Accessories" at bounding box center [93, 63] width 81 height 14
drag, startPoint x: 116, startPoint y: 62, endPoint x: 179, endPoint y: 74, distance: 64.3
type input "Power Suit toned down with Colorful Accessories"
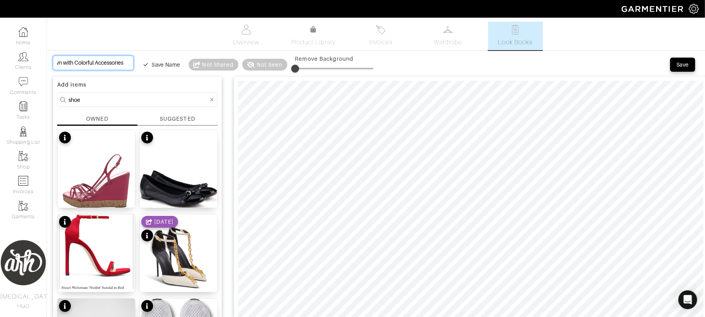
type input "Power Suit toned down with Colorful Accessories"
type input "Power Suit toned down with Colorful Accessories -"
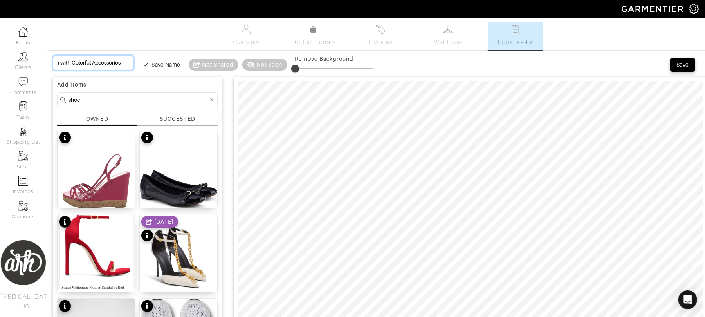
type input "Power Suit toned down with Colorful Accessories - E"
type input "Power Suit toned down with Colorful Accessories - Ei"
type input "Power Suit toned down with Colorful Accessories - Eit"
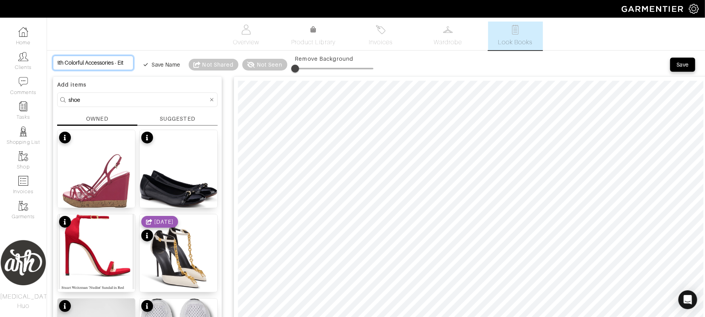
type input "Power Suit toned down with Colorful Accessories - Eith"
type input "Power Suit toned down with Colorful Accessories - Eithe"
type input "Power Suit toned down with Colorful Accessories - Either"
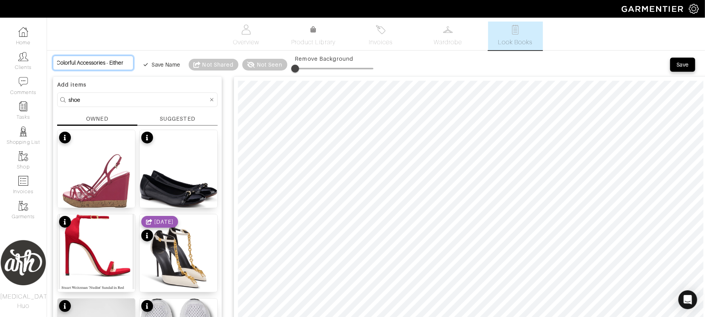
type input "Power Suit toned down with Colorful Accessories - Either"
type input "Power Suit toned down with Colorful Accessories - Either S"
type input "Power Suit toned down with Colorful Accessories - Either Sh"
type input "Power Suit toned down with Colorful Accessories - Either Sho"
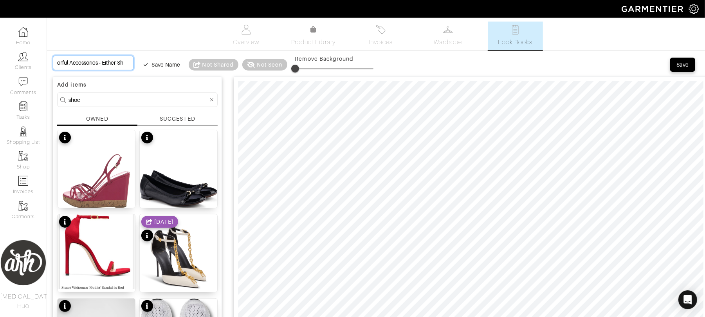
type input "Power Suit toned down with Colorful Accessories - Either Sho"
type input "Power Suit toned down with Colorful Accessories - Either Shoe"
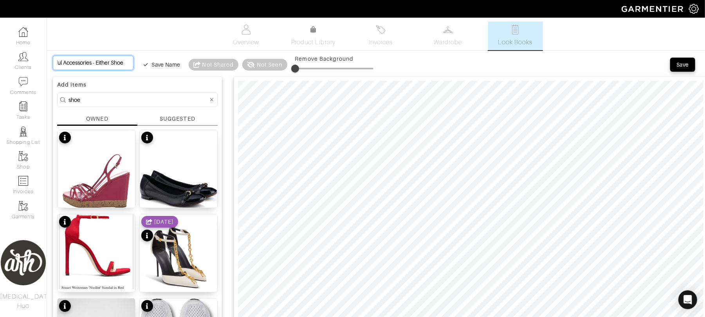
type input "Power Suit toned down with Colorful Accessories - Either Shoe i"
type input "Power Suit toned down with Colorful Accessories - Either Shoe is"
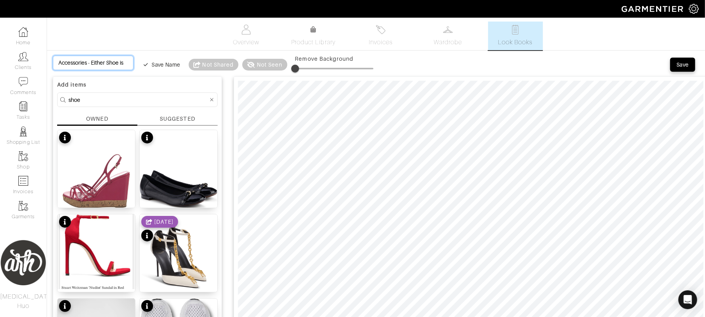
type input "Power Suit toned down with Colorful Accessories - Either Shoe is"
type input "Power Suit toned down with Colorful Accessories - Either Shoe is a"
type input "Power Suit toned down with Colorful Accessories - Either Shoe is ap"
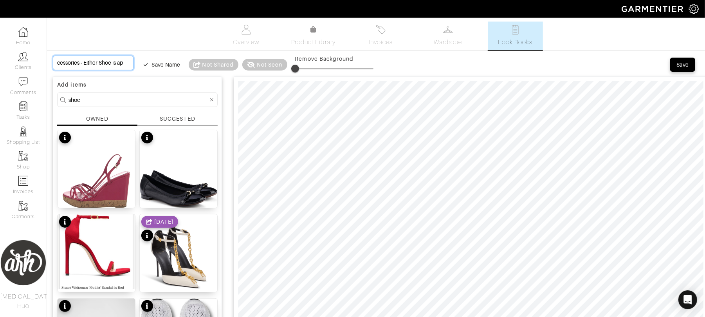
type input "Power Suit toned down with Colorful Accessories - Either Shoe is app"
type input "Power Suit toned down with Colorful Accessories - Either Shoe is appr"
type input "Power Suit toned down with Colorful Accessories - Either Shoe is appro"
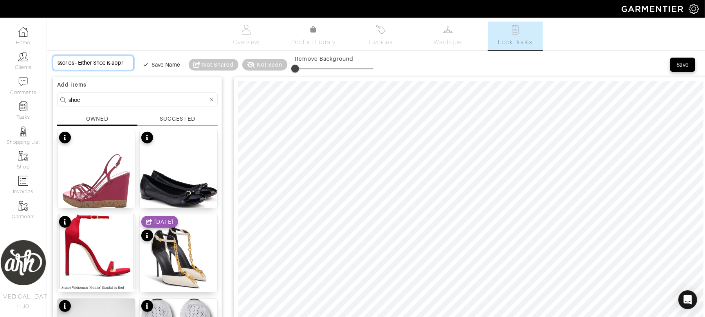
type input "Power Suit toned down with Colorful Accessories - Either Shoe is appro"
type input "Power Suit toned down with Colorful Accessories - Either Shoe is approp"
type input "Power Suit toned down with Colorful Accessories - Either Shoe is appropr"
type input "Power Suit toned down with Colorful Accessories - Either Shoe is appropri"
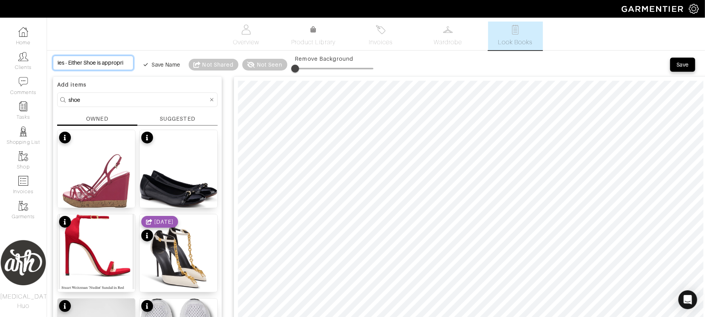
type input "Power Suit toned down with Colorful Accessories - Either Shoe is appropria"
type input "Power Suit toned down with Colorful Accessories - Either Shoe is appropriat"
type input "Power Suit toned down with Colorful Accessories - Either Shoe is appropriate"
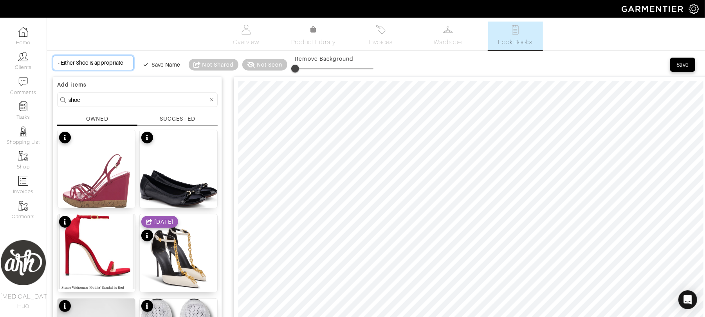
scroll to position [0, 129]
type input "Power Suit toned down with Colorful Accessories - Either Shoe is appropriate"
click at [693, 68] on button "Save" at bounding box center [682, 65] width 25 height 14
click at [692, 68] on div "Save" at bounding box center [684, 65] width 29 height 16
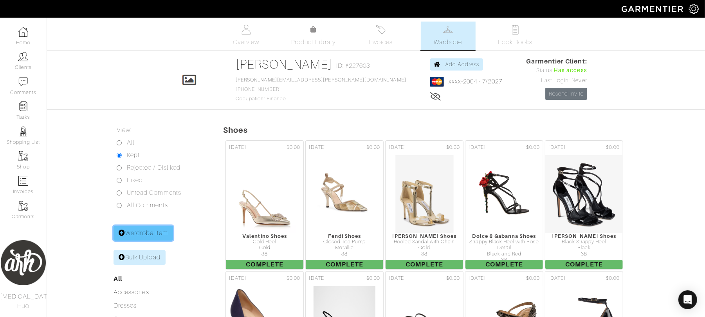
click at [125, 233] on icon at bounding box center [122, 232] width 7 height 6
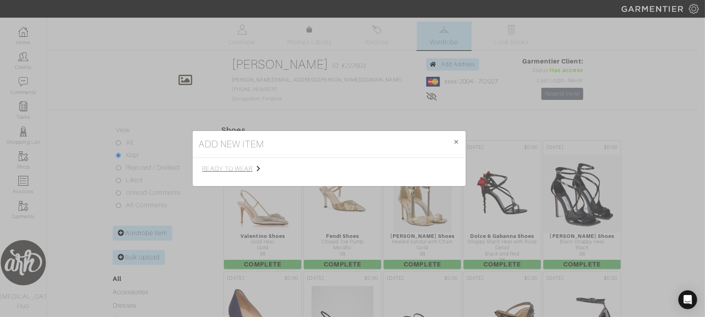
click at [238, 165] on span "ready to wear" at bounding box center [241, 168] width 79 height 9
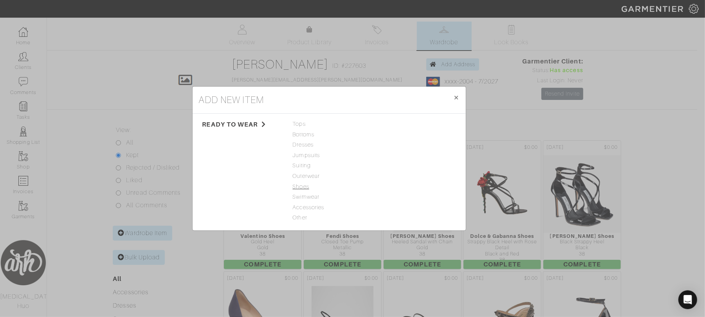
click at [299, 188] on span "Shoes" at bounding box center [329, 186] width 73 height 9
click at [388, 124] on link "Shoes" at bounding box center [385, 124] width 16 height 6
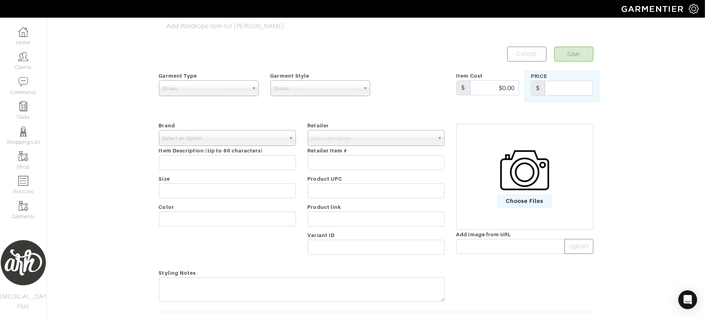
click at [245, 134] on span "Select an Option" at bounding box center [224, 138] width 123 height 16
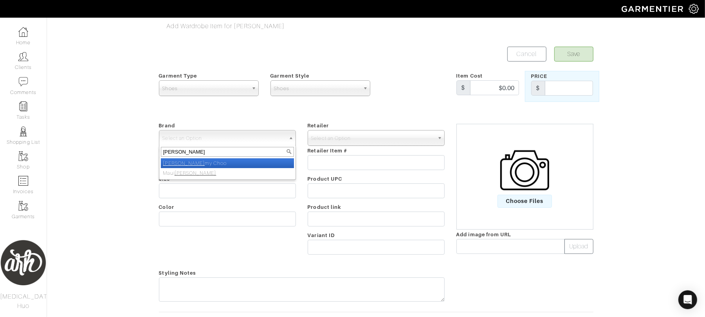
type input "[PERSON_NAME]"
click at [235, 165] on li "[PERSON_NAME] my Choo" at bounding box center [227, 163] width 133 height 10
select select "[PERSON_NAME]"
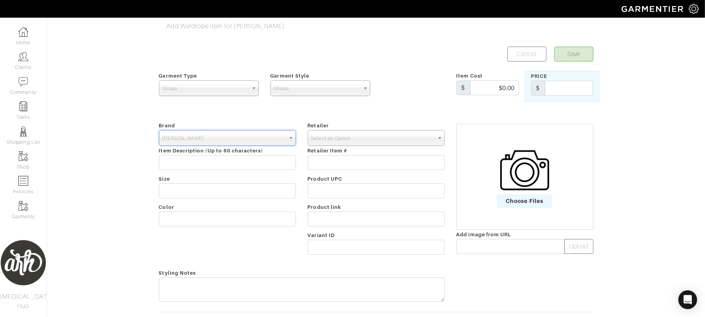
click at [351, 141] on span "Select an Option" at bounding box center [372, 138] width 123 height 16
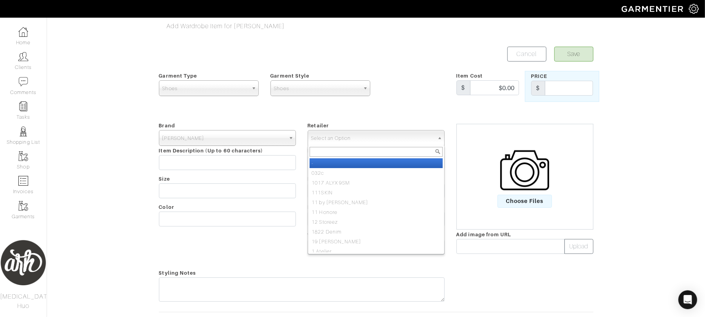
type input "i"
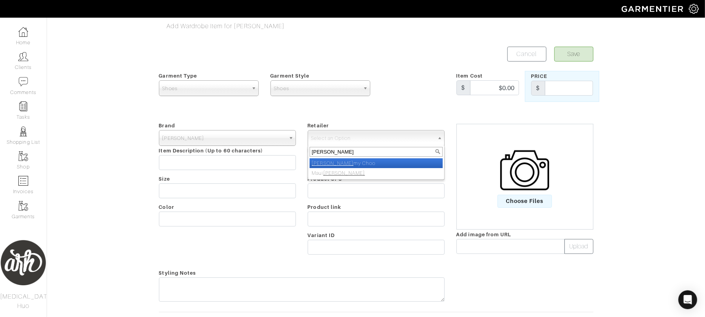
type input "[PERSON_NAME]"
click at [348, 161] on li "[PERSON_NAME] my Choo" at bounding box center [376, 163] width 133 height 10
select select "2083"
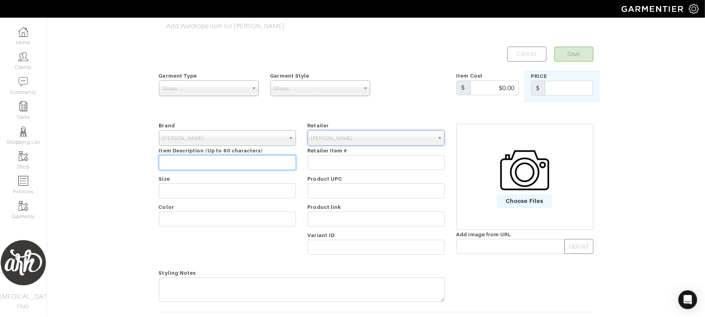
click at [259, 163] on input "text" at bounding box center [227, 162] width 137 height 15
type input "Tie Front Pump with Snake Skin Back"
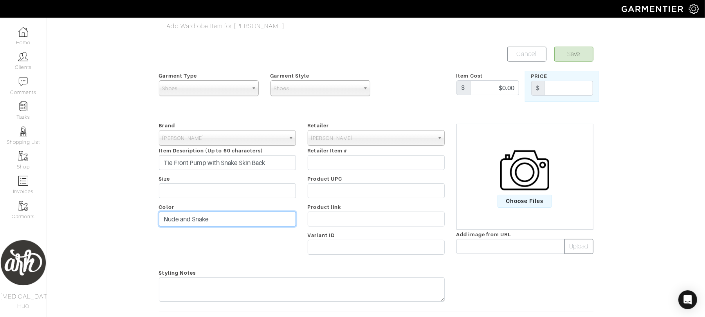
type input "Nude and Snake"
click at [531, 196] on span "Choose Files" at bounding box center [525, 201] width 54 height 13
click at [0, 0] on input "Choose Files" at bounding box center [0, 0] width 0 height 0
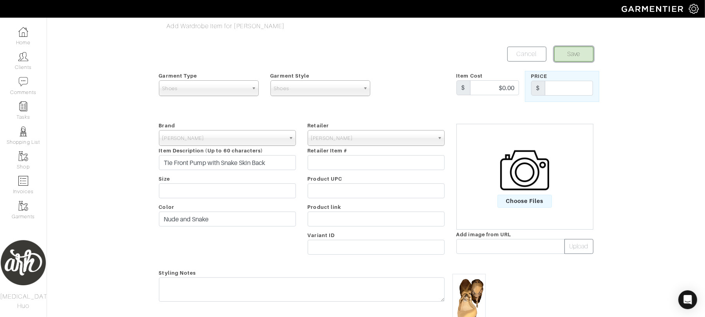
click at [583, 54] on button "Save" at bounding box center [573, 54] width 39 height 15
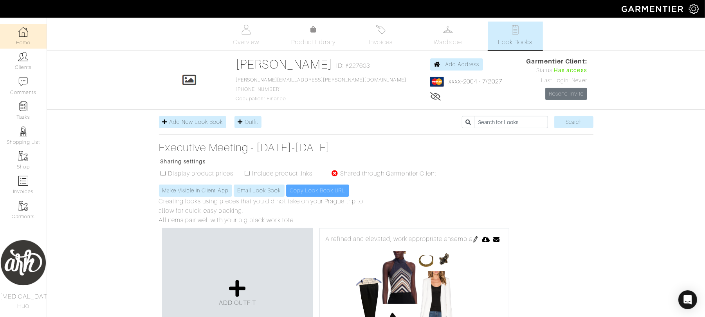
click at [22, 36] on img at bounding box center [23, 32] width 10 height 10
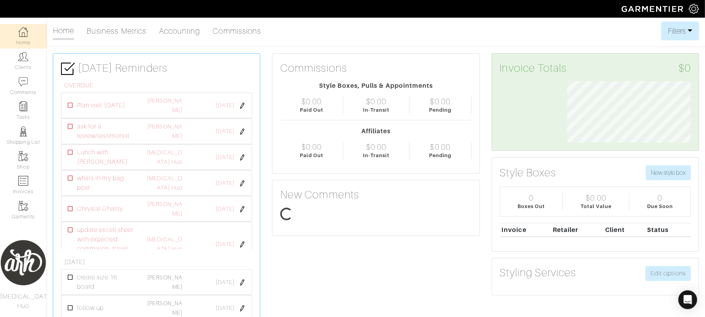
scroll to position [61, 135]
click at [166, 201] on link "[PERSON_NAME]" at bounding box center [164, 209] width 35 height 16
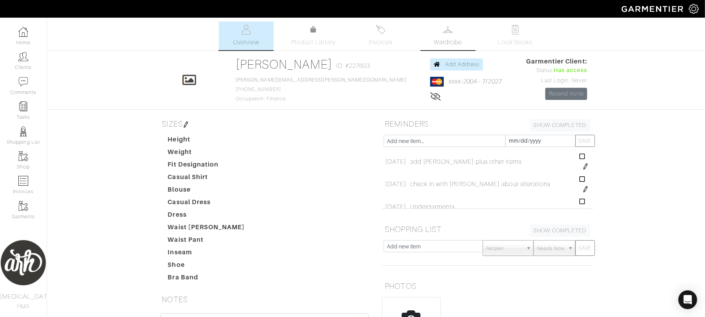
click at [441, 47] on link "Wardrobe" at bounding box center [448, 36] width 55 height 29
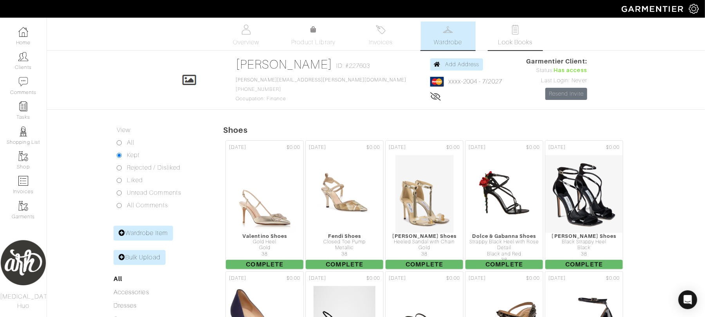
click at [515, 26] on img at bounding box center [516, 30] width 10 height 10
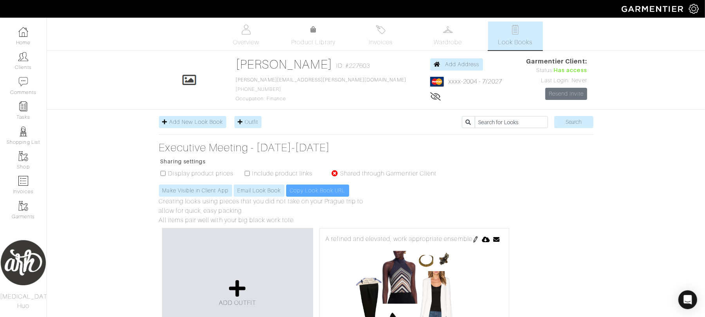
click at [163, 174] on input "checkbox" at bounding box center [163, 173] width 5 height 5
checkbox input "true"
click at [245, 172] on input "checkbox" at bounding box center [247, 173] width 5 height 5
checkbox input "true"
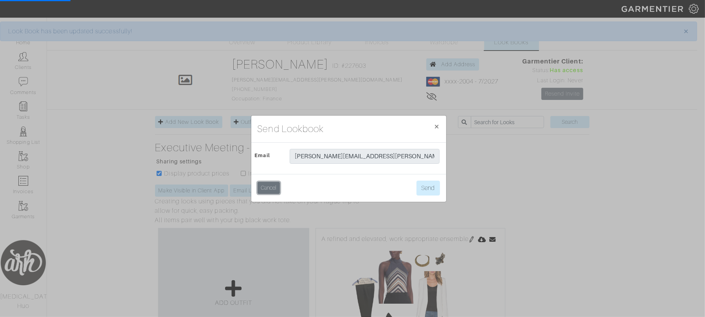
click at [267, 185] on button "Cancel" at bounding box center [269, 188] width 22 height 12
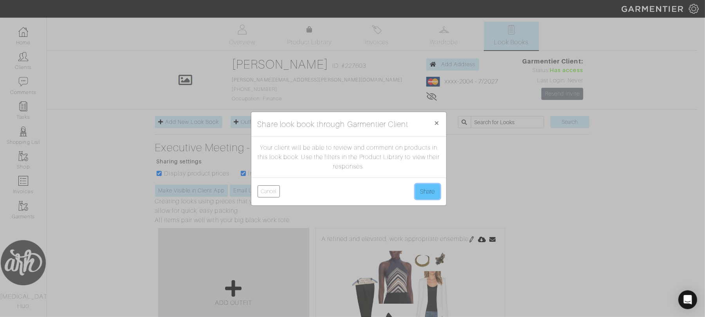
click at [426, 193] on button "Share" at bounding box center [427, 191] width 25 height 15
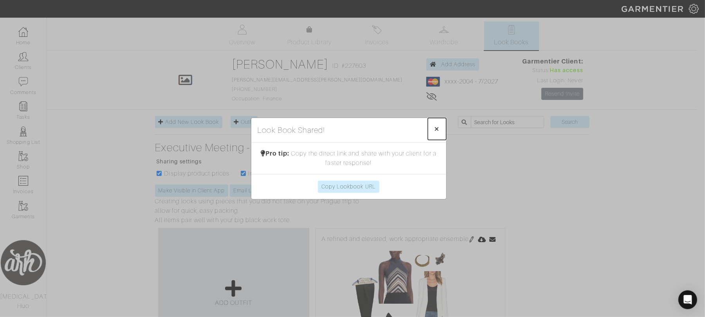
click at [432, 129] on button "× Close" at bounding box center [437, 129] width 18 height 22
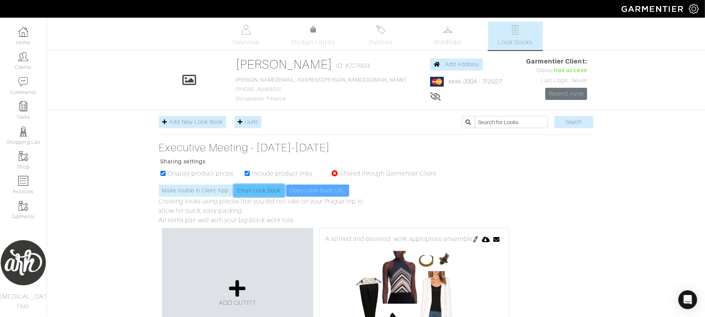
click at [247, 188] on link "Email Look Book" at bounding box center [259, 190] width 51 height 12
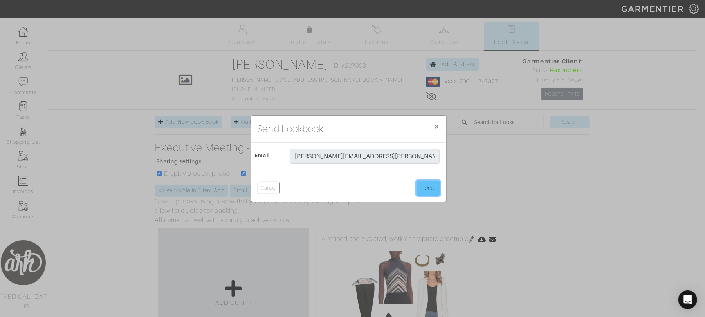
click at [425, 187] on button "Send" at bounding box center [428, 188] width 23 height 15
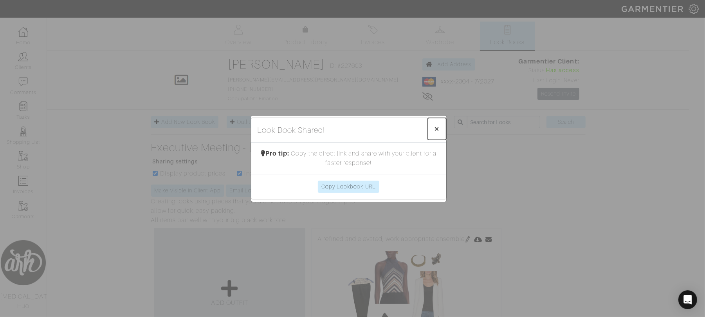
click at [439, 128] on span "×" at bounding box center [437, 128] width 6 height 11
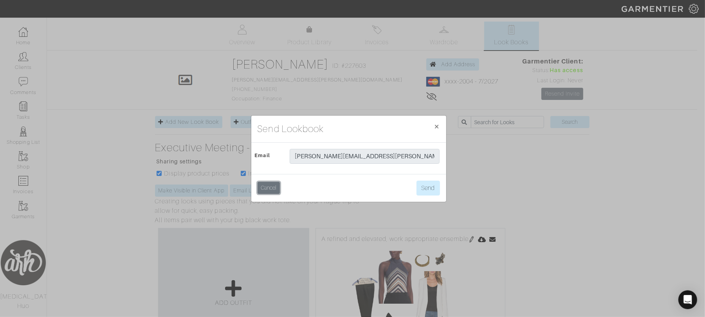
click at [270, 185] on button "Cancel" at bounding box center [269, 188] width 22 height 12
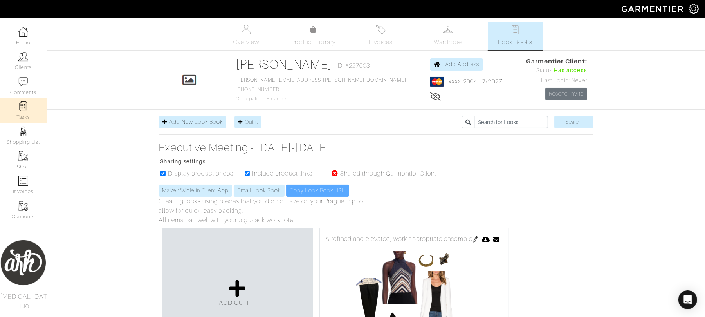
click at [23, 110] on img at bounding box center [23, 106] width 10 height 10
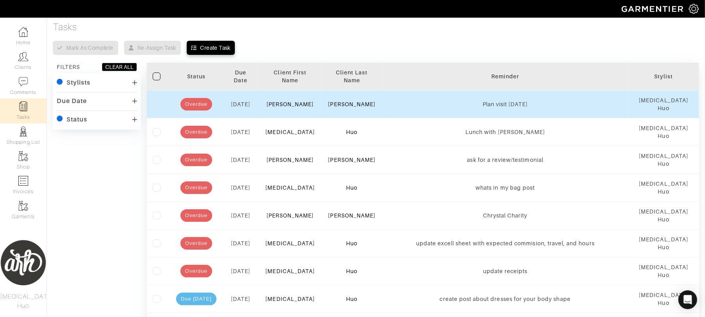
click at [153, 104] on label at bounding box center [157, 104] width 8 height 8
click at [0, 0] on input "checkbox" at bounding box center [0, 0] width 0 height 0
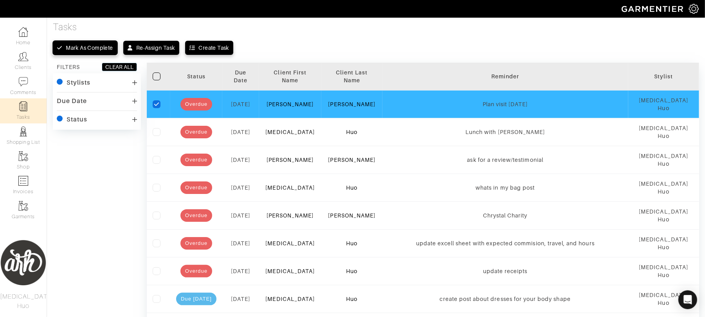
click at [100, 49] on div "Mark as complete" at bounding box center [89, 48] width 47 height 8
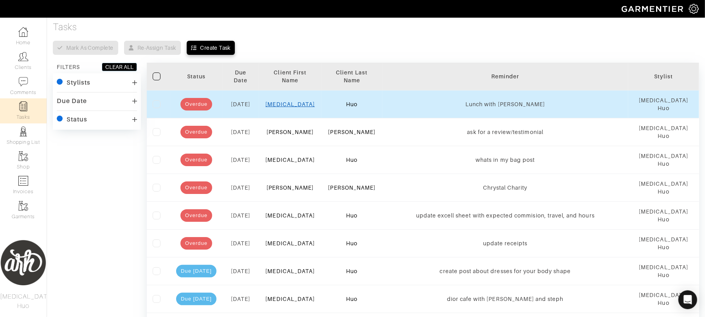
click at [298, 103] on link "[MEDICAL_DATA]" at bounding box center [290, 104] width 49 height 6
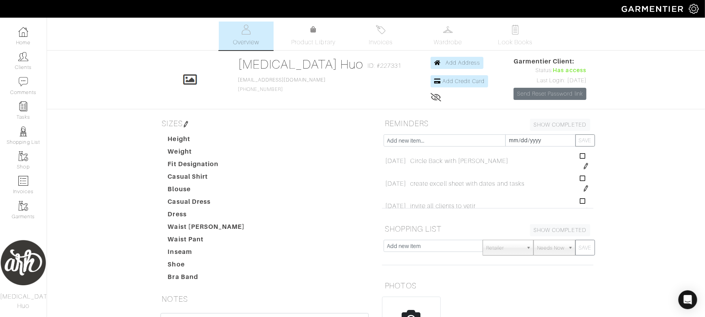
drag, startPoint x: 354, startPoint y: 199, endPoint x: 403, endPoint y: 189, distance: 50.0
click at [378, 195] on div "SIZES Height Weight Fit Designation Casual Shirt Blouse Casual Dress Dress Wais…" at bounding box center [376, 278] width 446 height 325
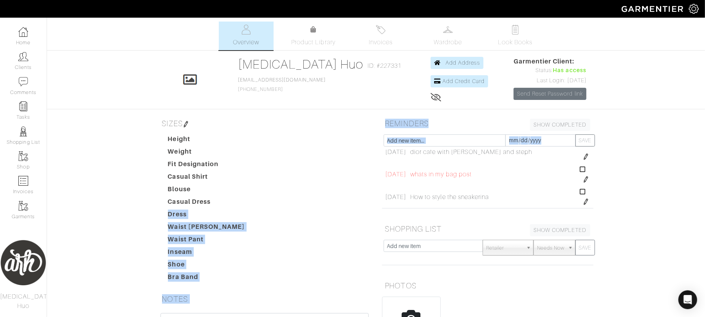
scroll to position [466, 0]
click at [583, 198] on img at bounding box center [586, 196] width 6 height 6
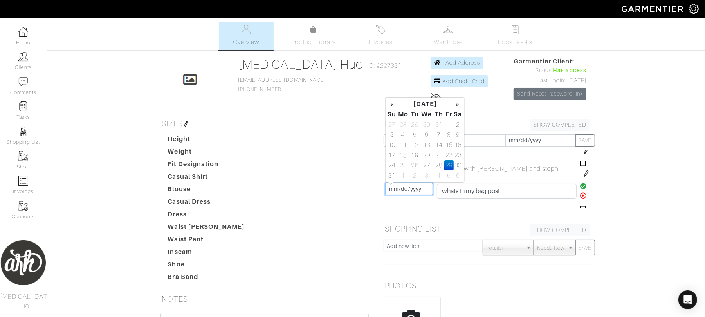
click at [404, 191] on input "[DATE]" at bounding box center [409, 189] width 48 height 12
click at [457, 106] on th "»" at bounding box center [458, 104] width 9 height 10
click at [439, 127] on td "4" at bounding box center [438, 124] width 11 height 10
type input "[DATE]"
click at [580, 186] on icon at bounding box center [583, 186] width 7 height 6
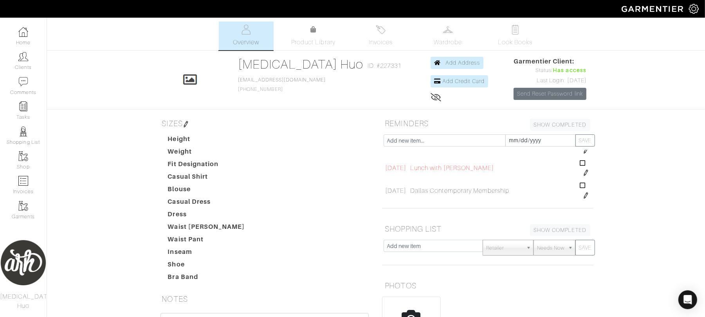
click at [583, 176] on img at bounding box center [586, 173] width 6 height 6
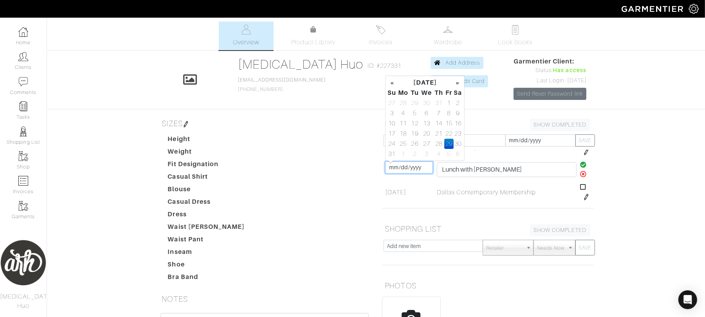
click at [423, 168] on input "[DATE]" at bounding box center [409, 167] width 48 height 12
click at [459, 83] on th "»" at bounding box center [458, 83] width 9 height 10
click at [439, 144] on td "2" at bounding box center [438, 144] width 11 height 10
type input "[DATE]"
click at [580, 163] on icon at bounding box center [583, 164] width 7 height 6
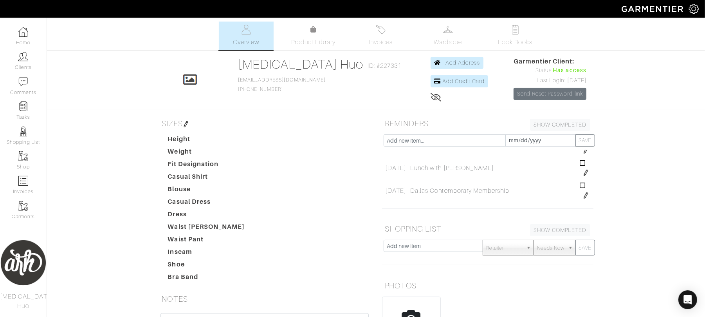
scroll to position [1306, 0]
click at [27, 107] on img at bounding box center [23, 106] width 10 height 10
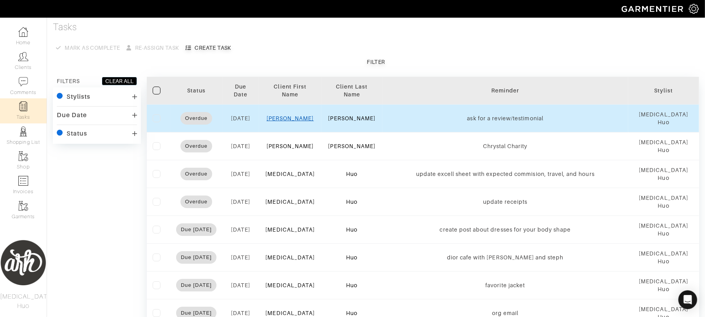
click at [291, 119] on link "[PERSON_NAME]" at bounding box center [290, 118] width 47 height 6
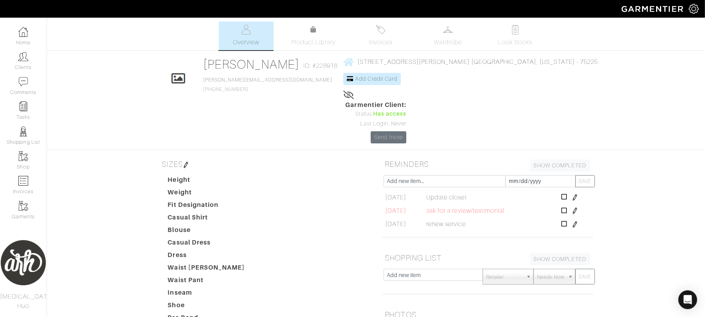
click at [578, 208] on img at bounding box center [575, 211] width 6 height 6
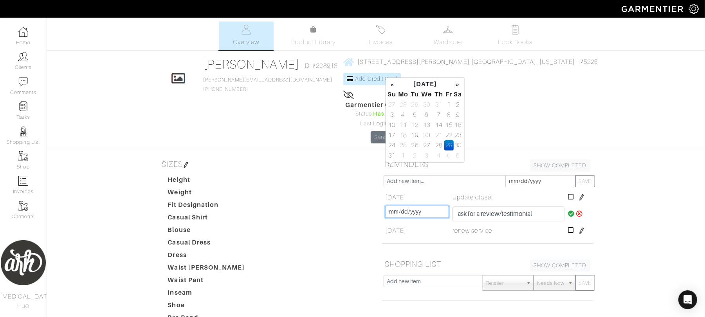
click at [414, 206] on input "[DATE]" at bounding box center [416, 212] width 63 height 12
click at [436, 157] on td "4" at bounding box center [438, 155] width 11 height 10
type input "[DATE]"
click at [569, 210] on icon at bounding box center [571, 213] width 7 height 6
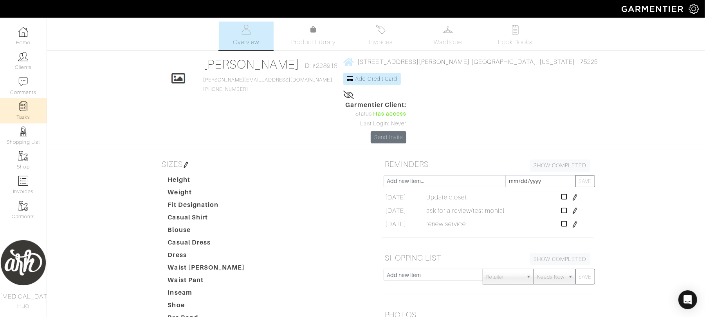
click at [19, 112] on link "Tasks" at bounding box center [23, 110] width 47 height 25
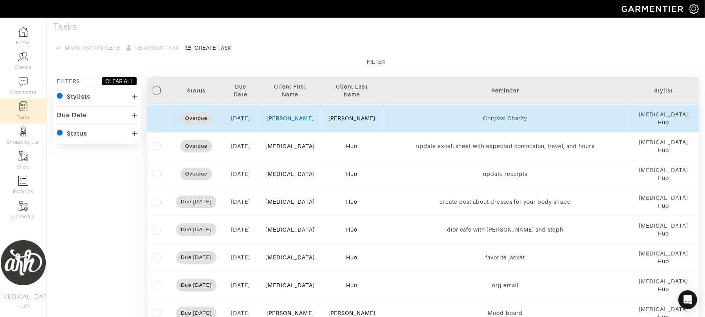
click at [296, 117] on link "[PERSON_NAME]" at bounding box center [290, 118] width 47 height 6
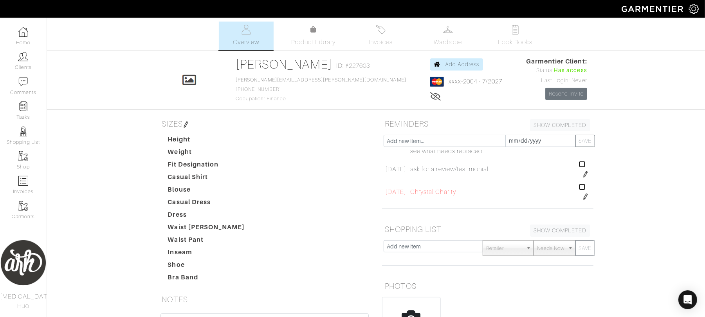
scroll to position [182, 0]
click at [583, 197] on img at bounding box center [586, 196] width 6 height 6
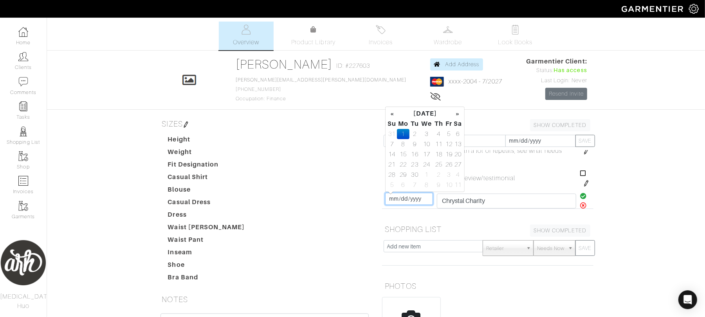
click at [419, 200] on input "[DATE]" at bounding box center [409, 199] width 48 height 12
click at [413, 154] on td "16" at bounding box center [415, 154] width 11 height 10
type input "[DATE]"
click at [580, 195] on icon at bounding box center [583, 196] width 7 height 6
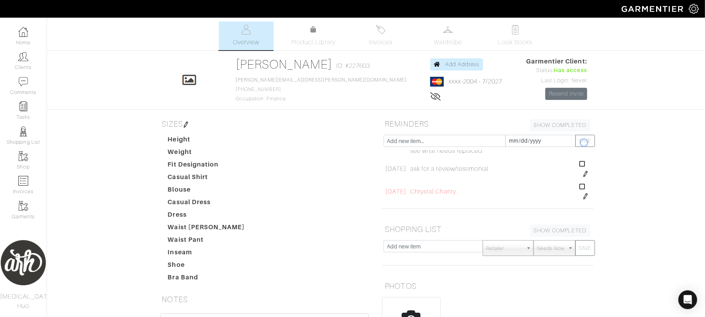
scroll to position [178, 0]
click at [25, 109] on img at bounding box center [23, 106] width 10 height 10
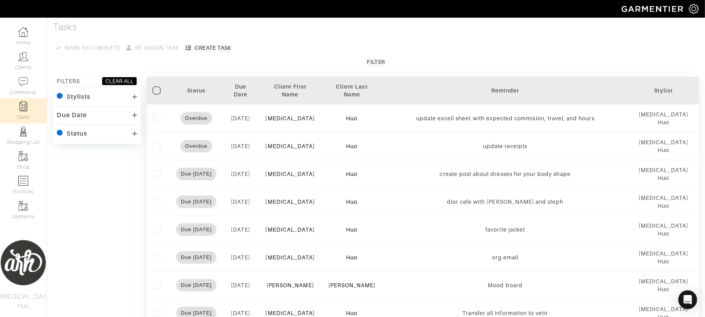
click at [22, 114] on link "Tasks" at bounding box center [23, 110] width 47 height 25
